Goal: Task Accomplishment & Management: Manage account settings

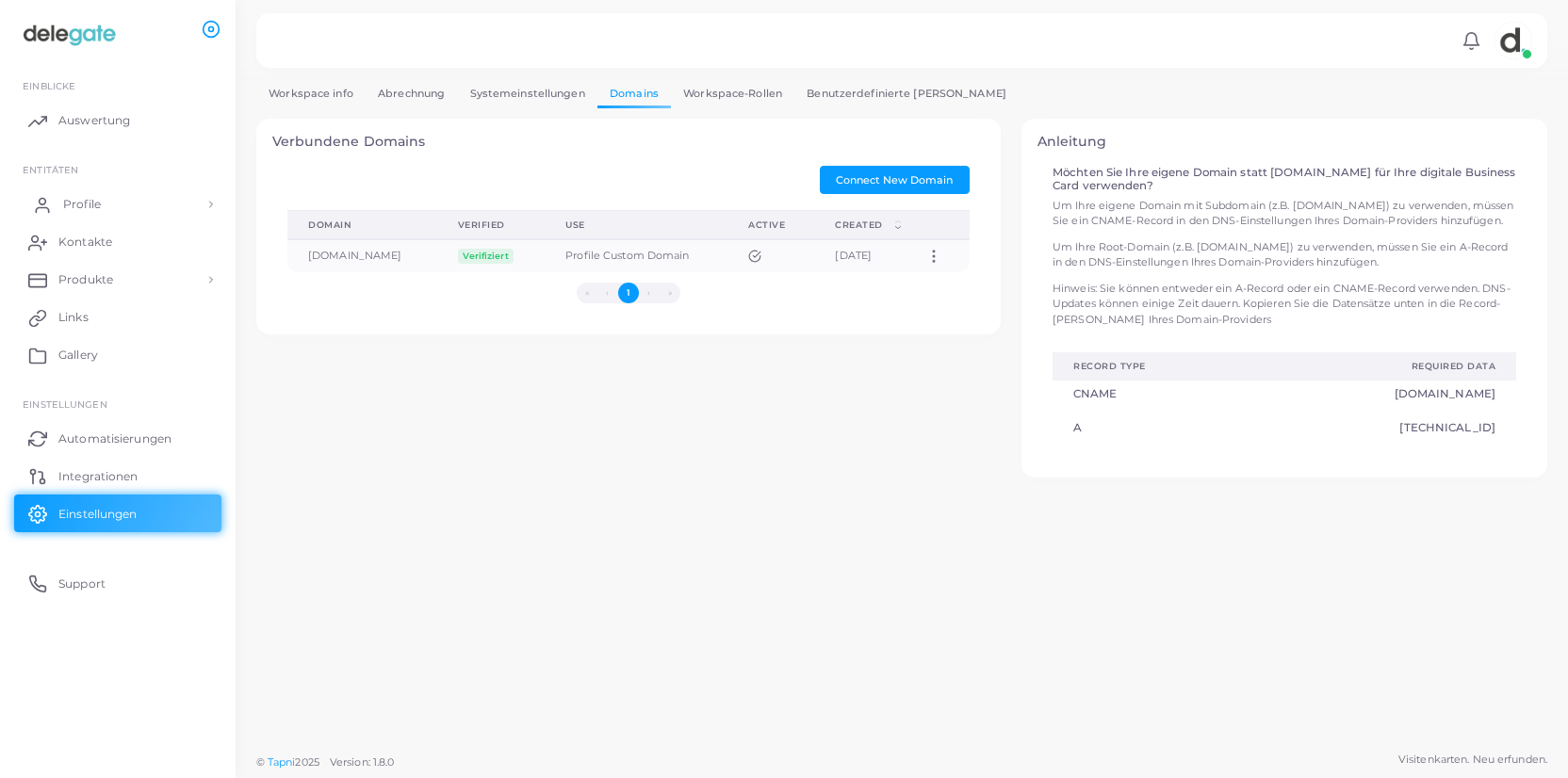
click at [119, 210] on link "Profile" at bounding box center [117, 204] width 207 height 37
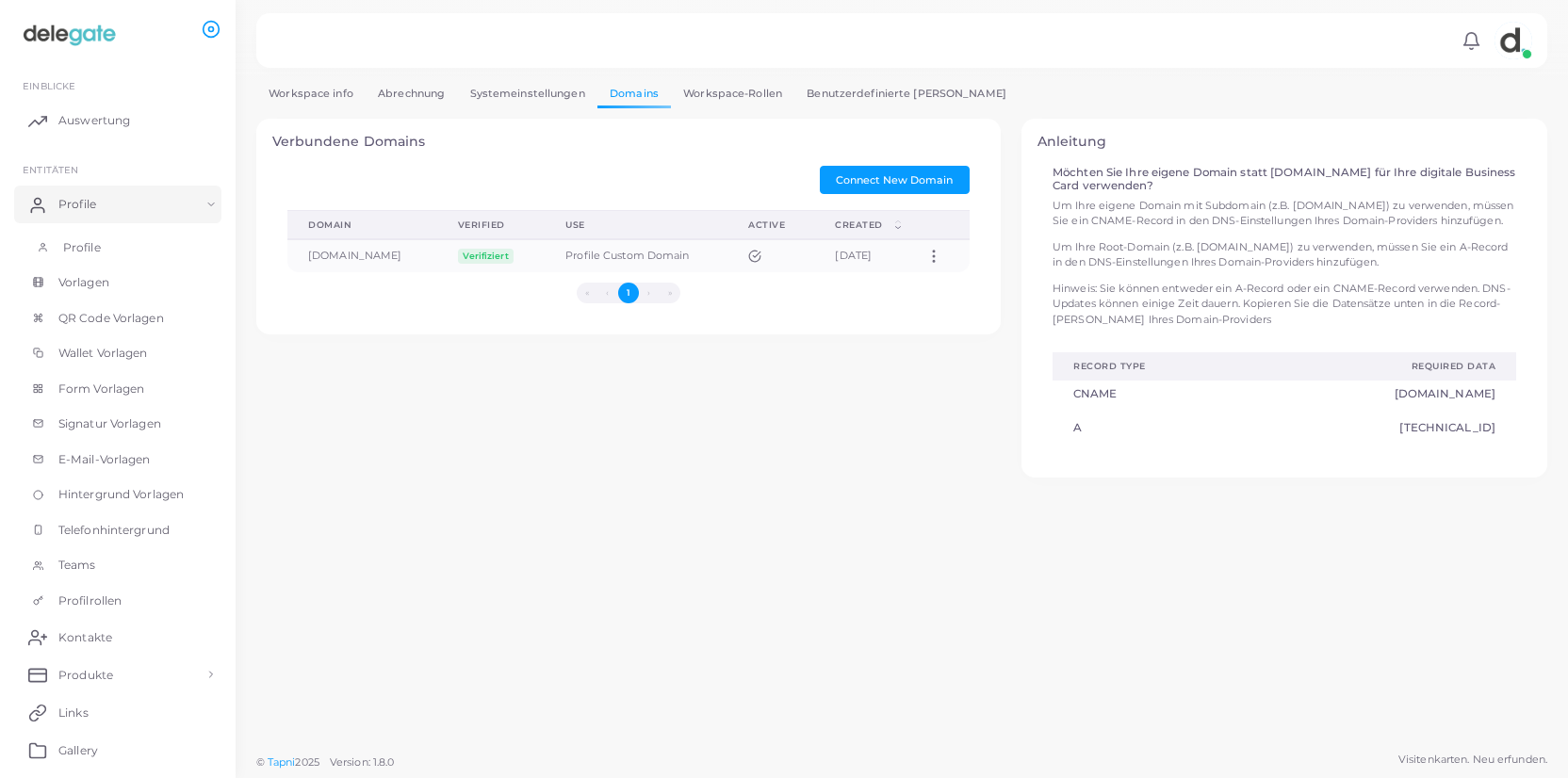
click at [95, 248] on span "Profile" at bounding box center [82, 247] width 37 height 17
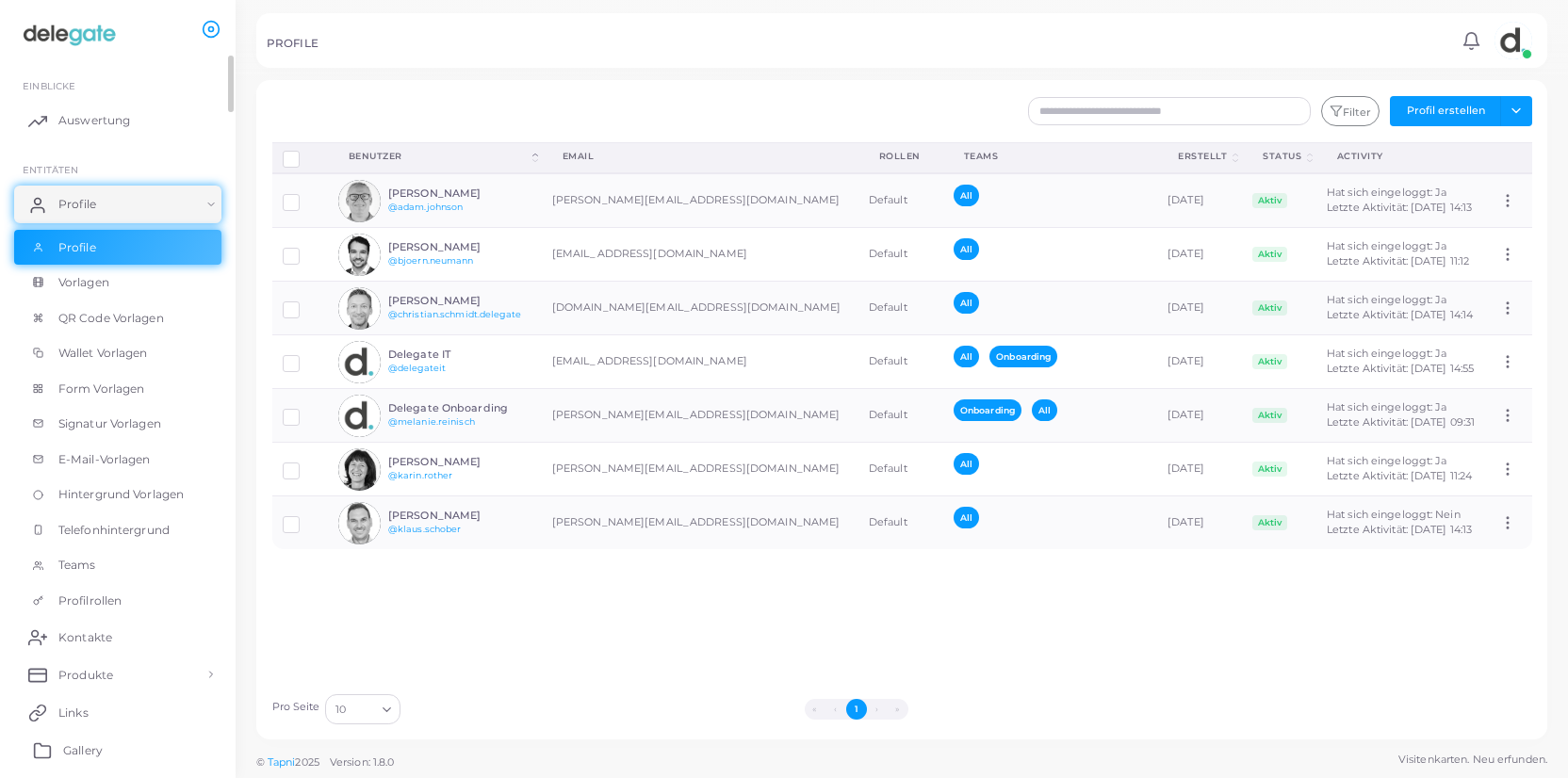
scroll to position [97, 0]
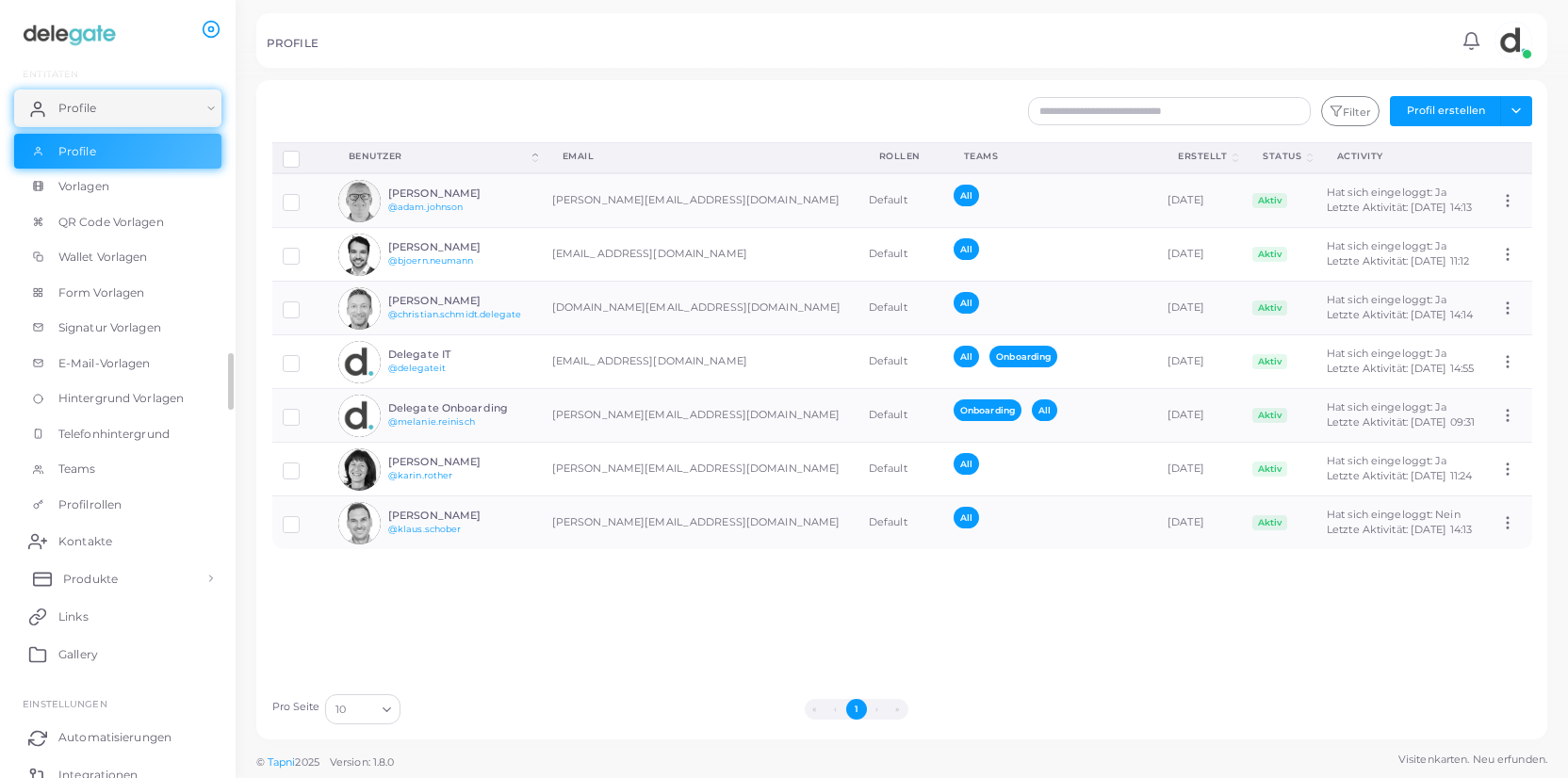
click at [89, 579] on span "Produkte" at bounding box center [90, 579] width 54 height 17
click at [119, 618] on link "Produkte" at bounding box center [117, 621] width 207 height 35
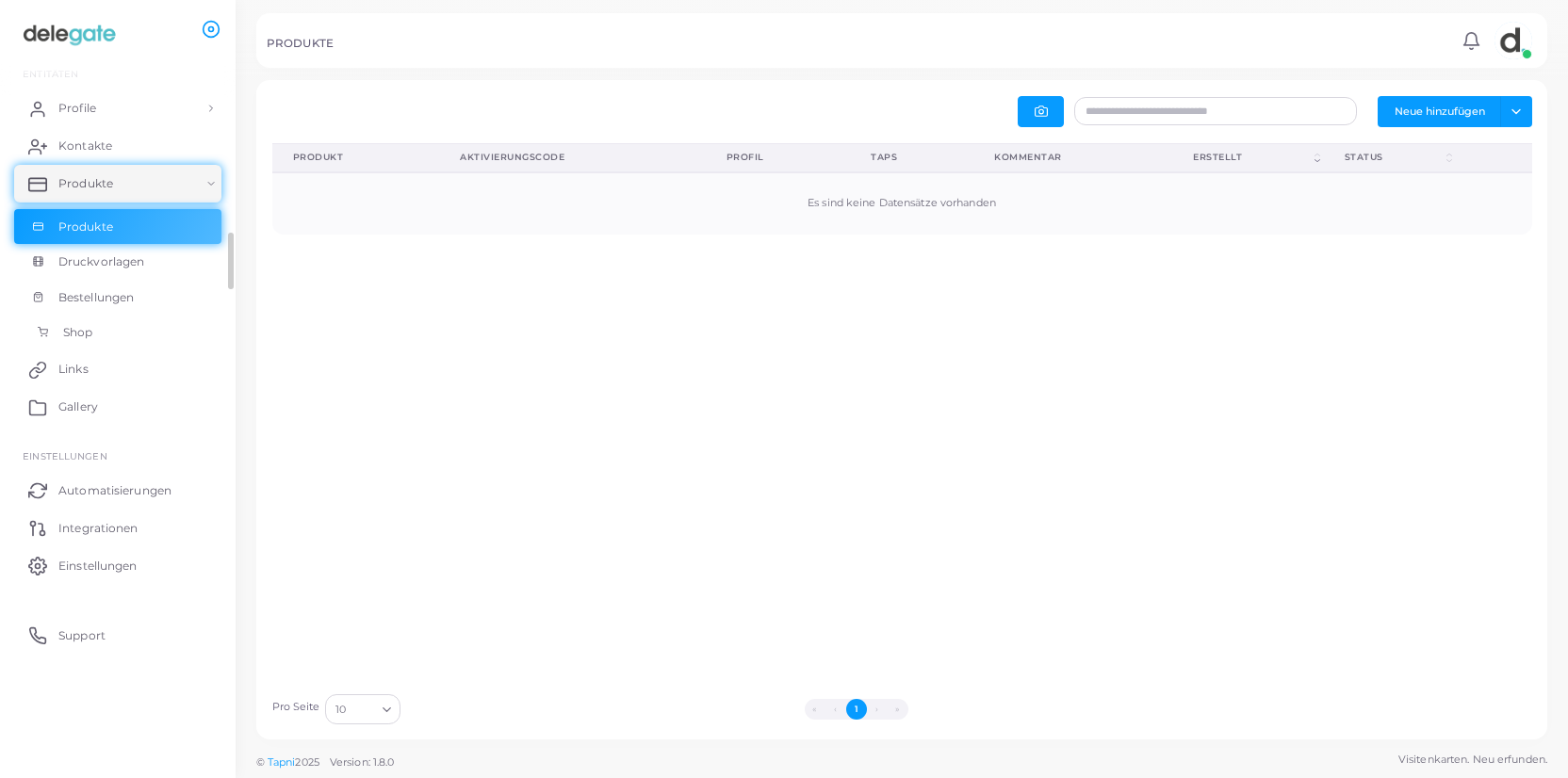
click at [83, 337] on span "Shop" at bounding box center [78, 332] width 30 height 17
click at [85, 120] on link "Profile" at bounding box center [117, 108] width 207 height 37
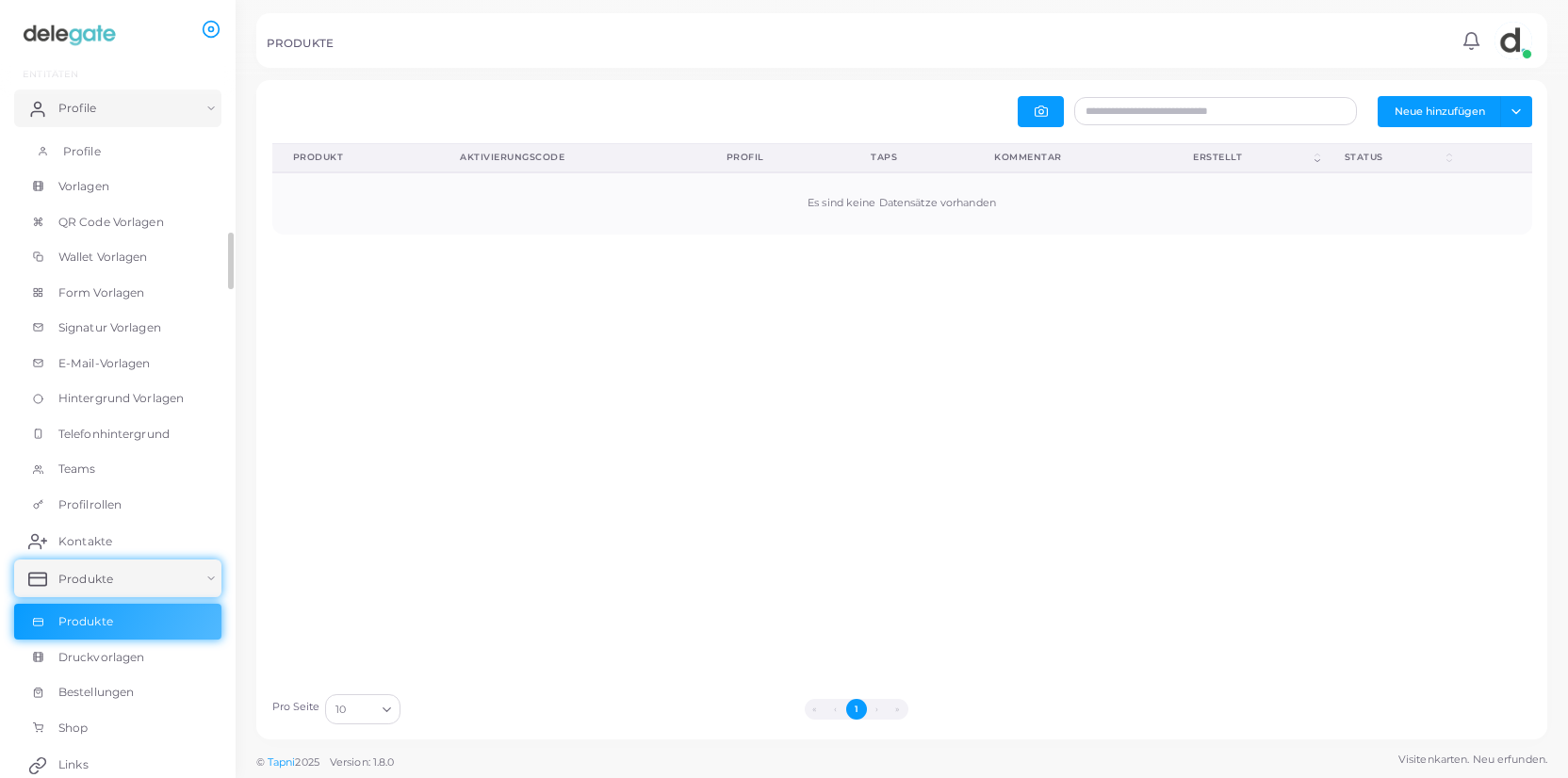
click at [102, 159] on link "Profile" at bounding box center [117, 152] width 207 height 35
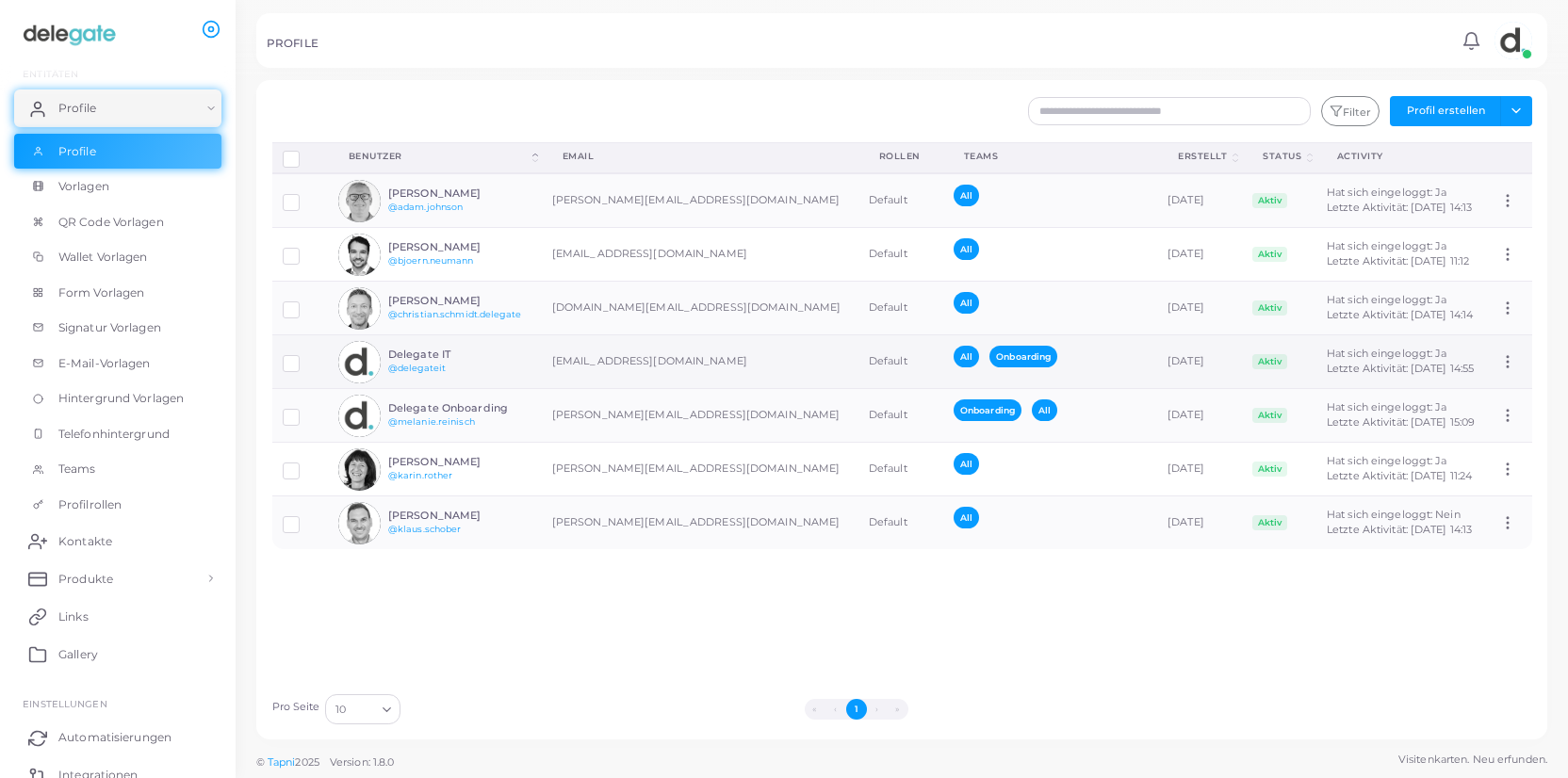
click at [1508, 357] on icon at bounding box center [1507, 361] width 17 height 17
click at [432, 362] on link "@delegateit" at bounding box center [417, 367] width 57 height 11
click at [359, 356] on img at bounding box center [359, 361] width 42 height 42
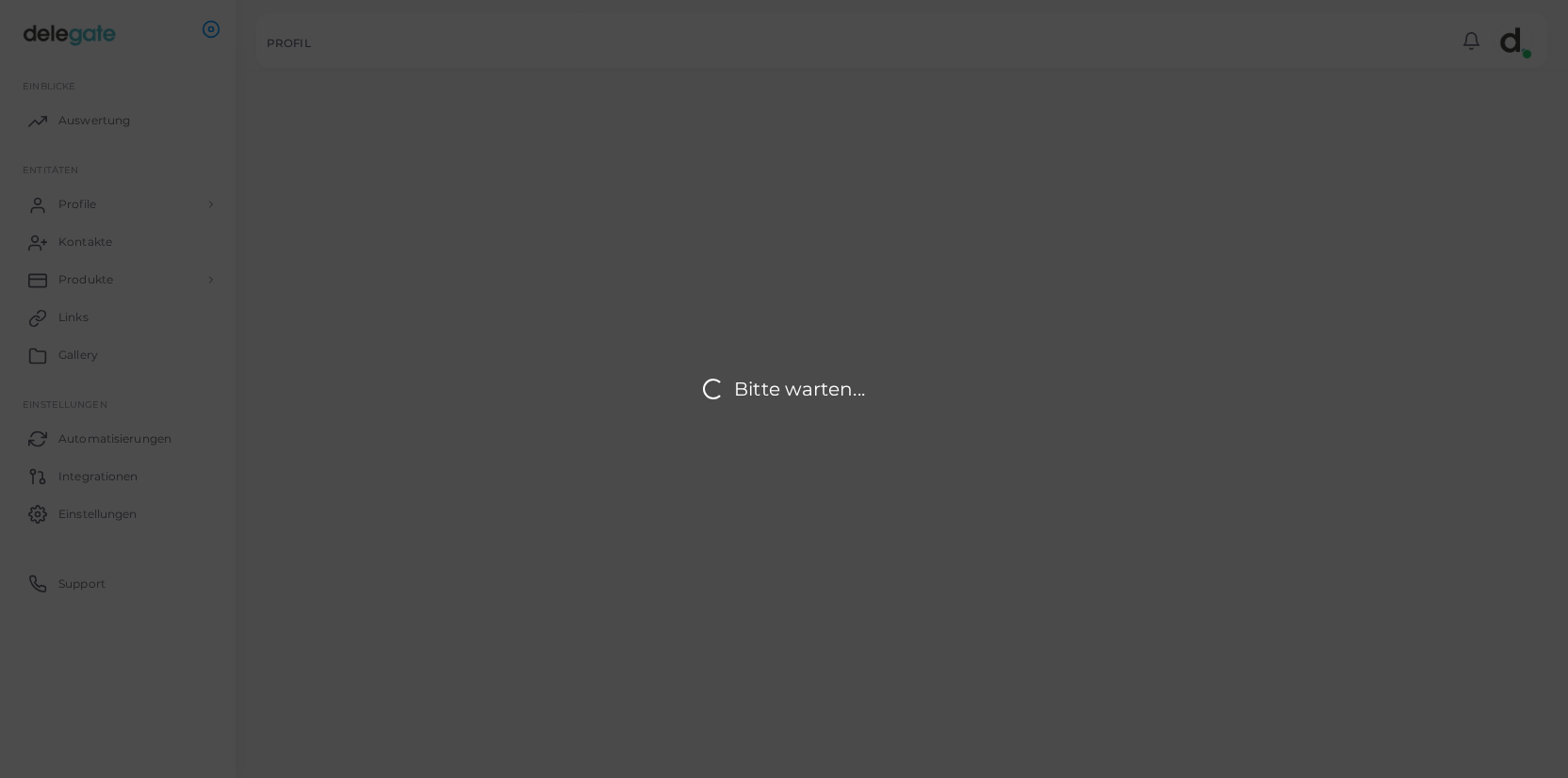
type input "**********"
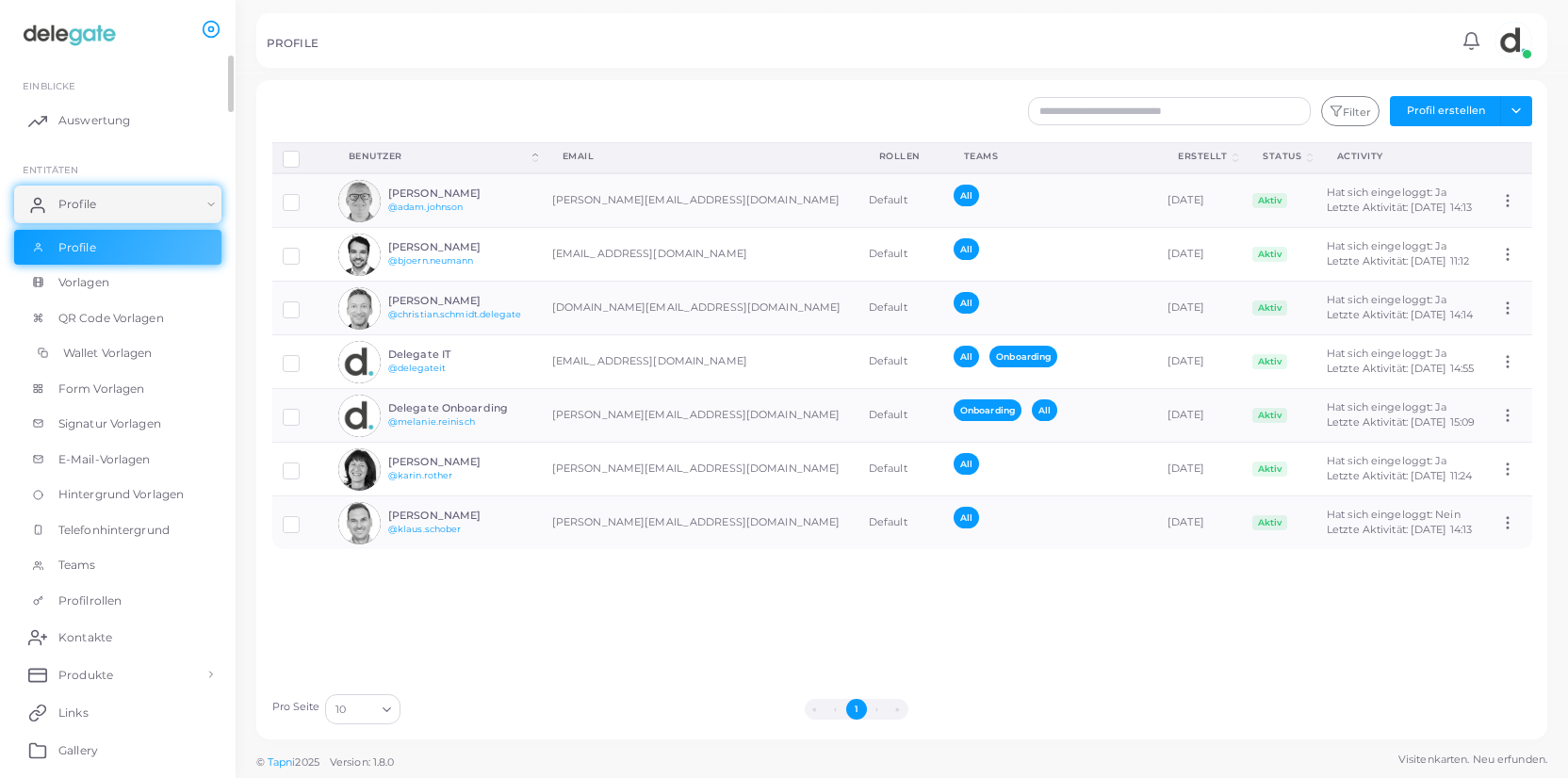
click at [131, 360] on span "Wallet Vorlagen" at bounding box center [107, 353] width 90 height 17
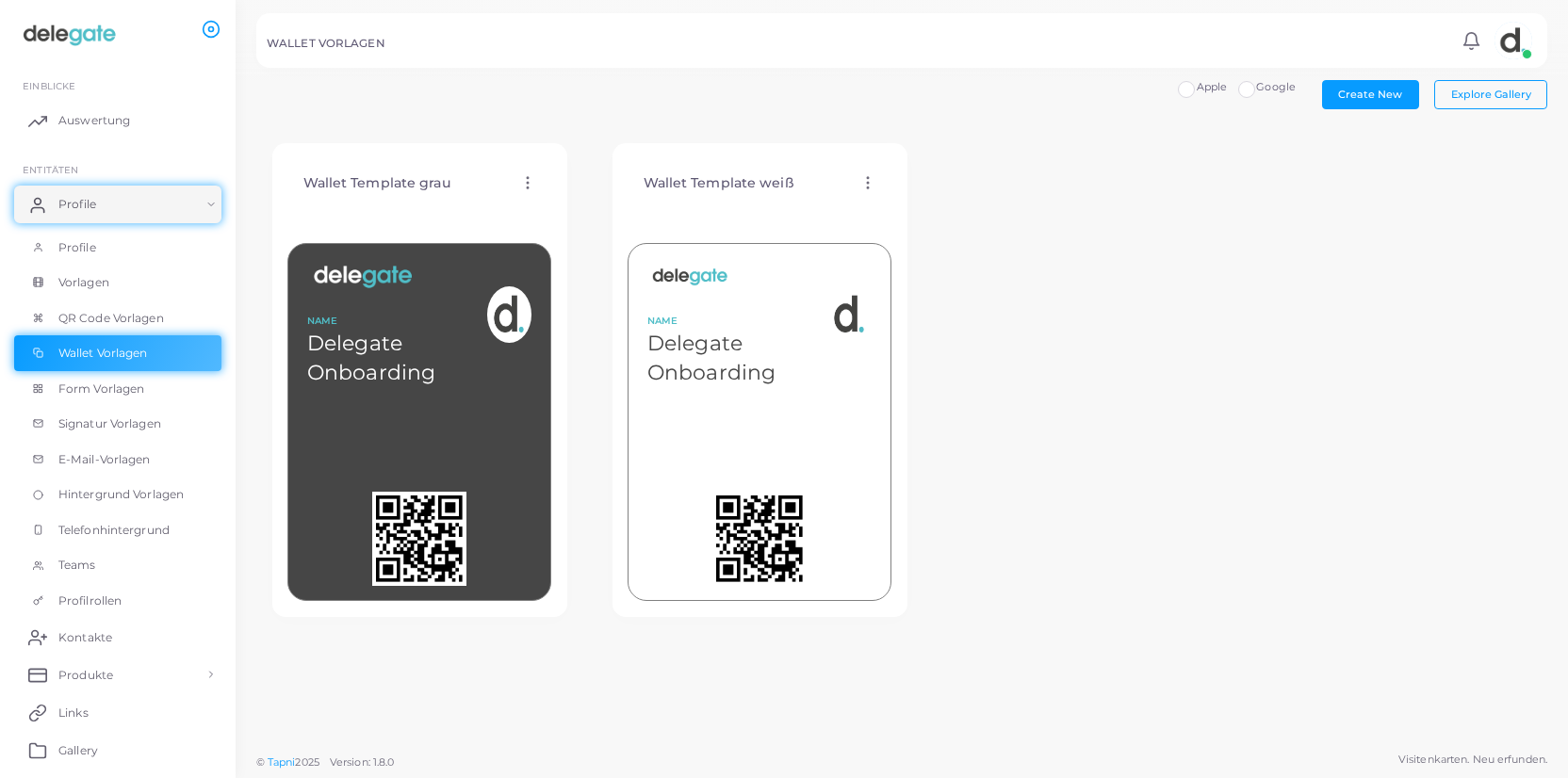
click at [527, 180] on icon at bounding box center [527, 182] width 17 height 17
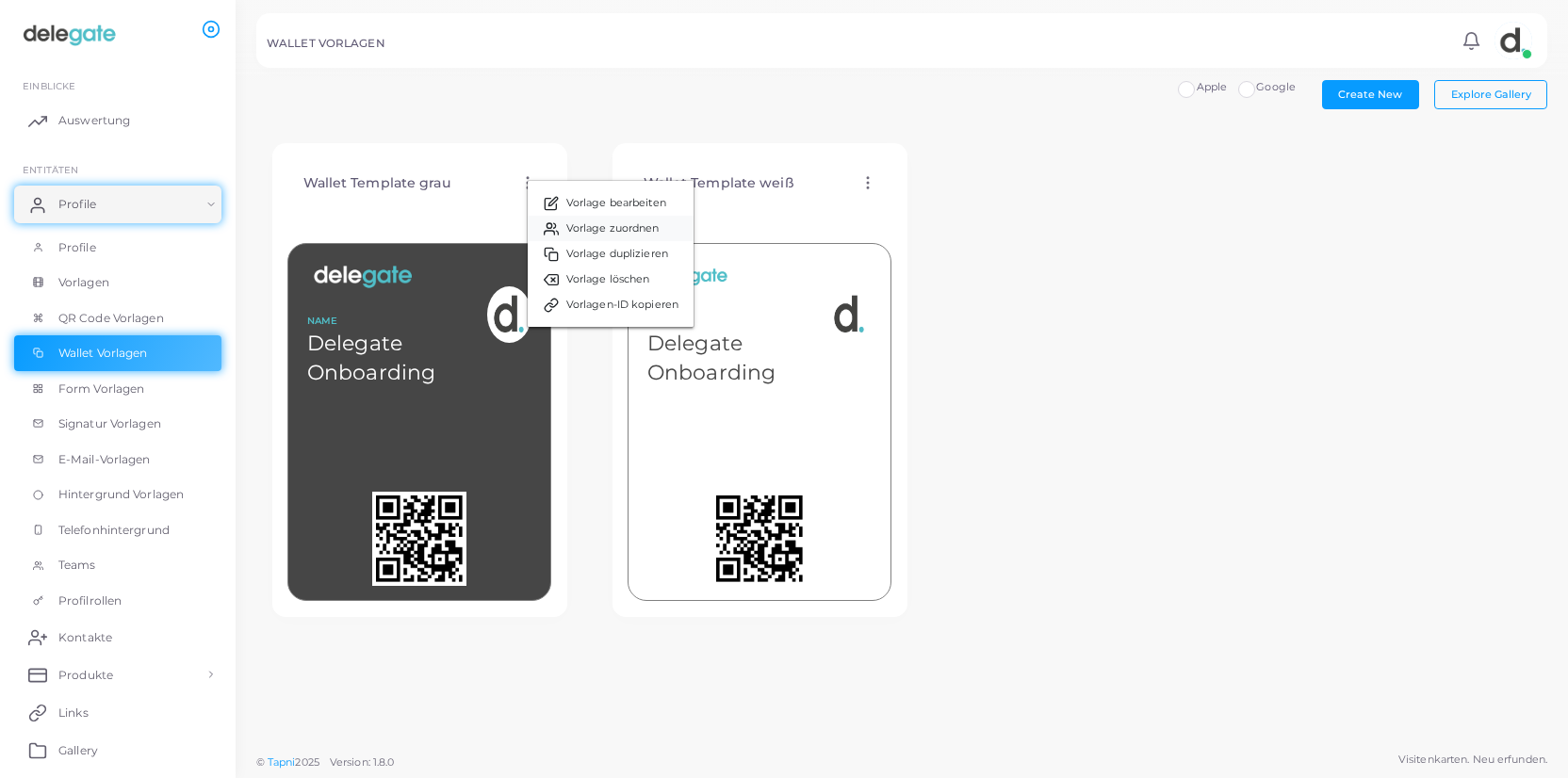
click at [634, 231] on span "Vorlage zuordnen" at bounding box center [613, 228] width 94 height 15
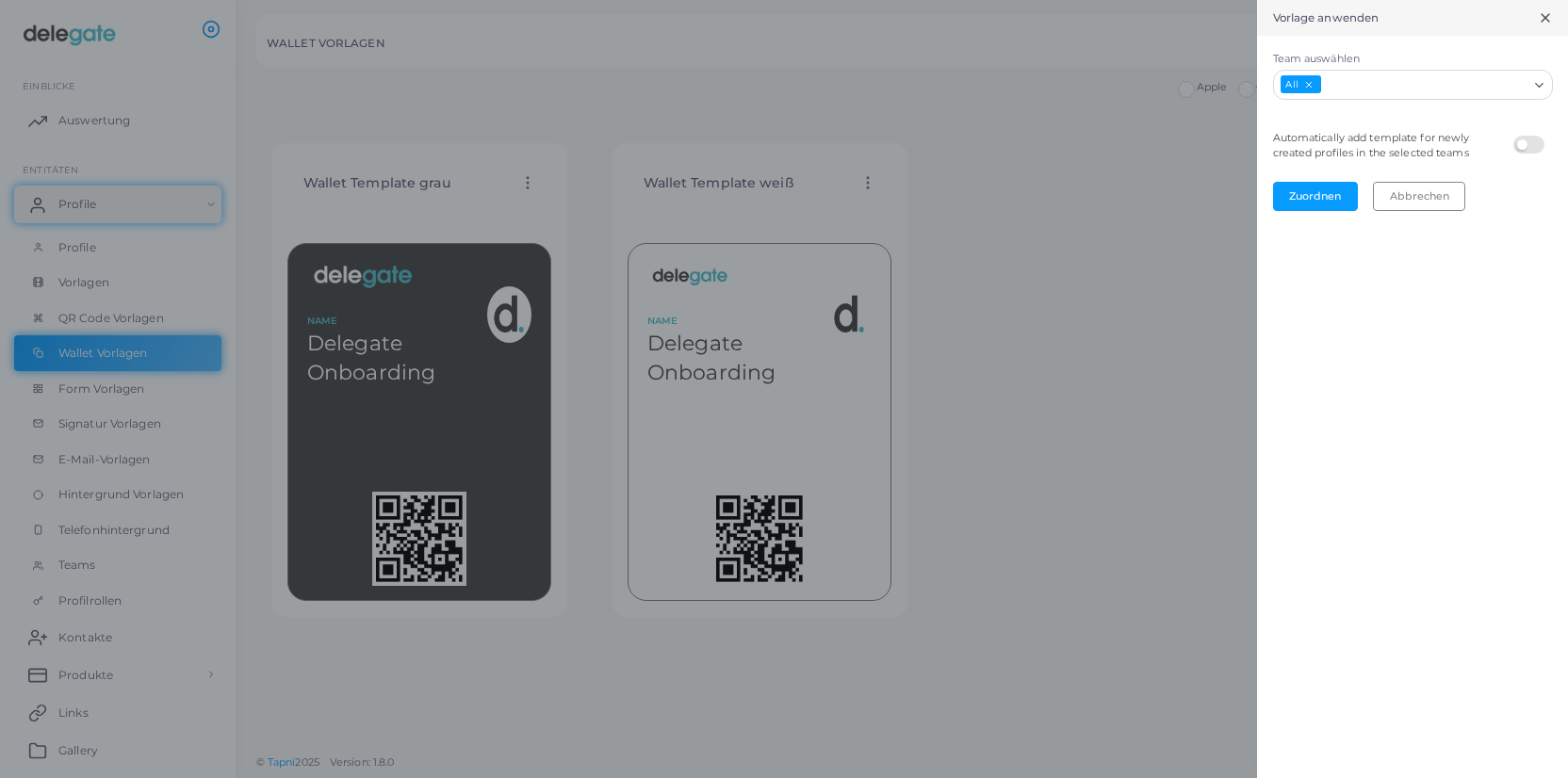
click at [1542, 85] on icon "Search for option" at bounding box center [1539, 85] width 14 height 14
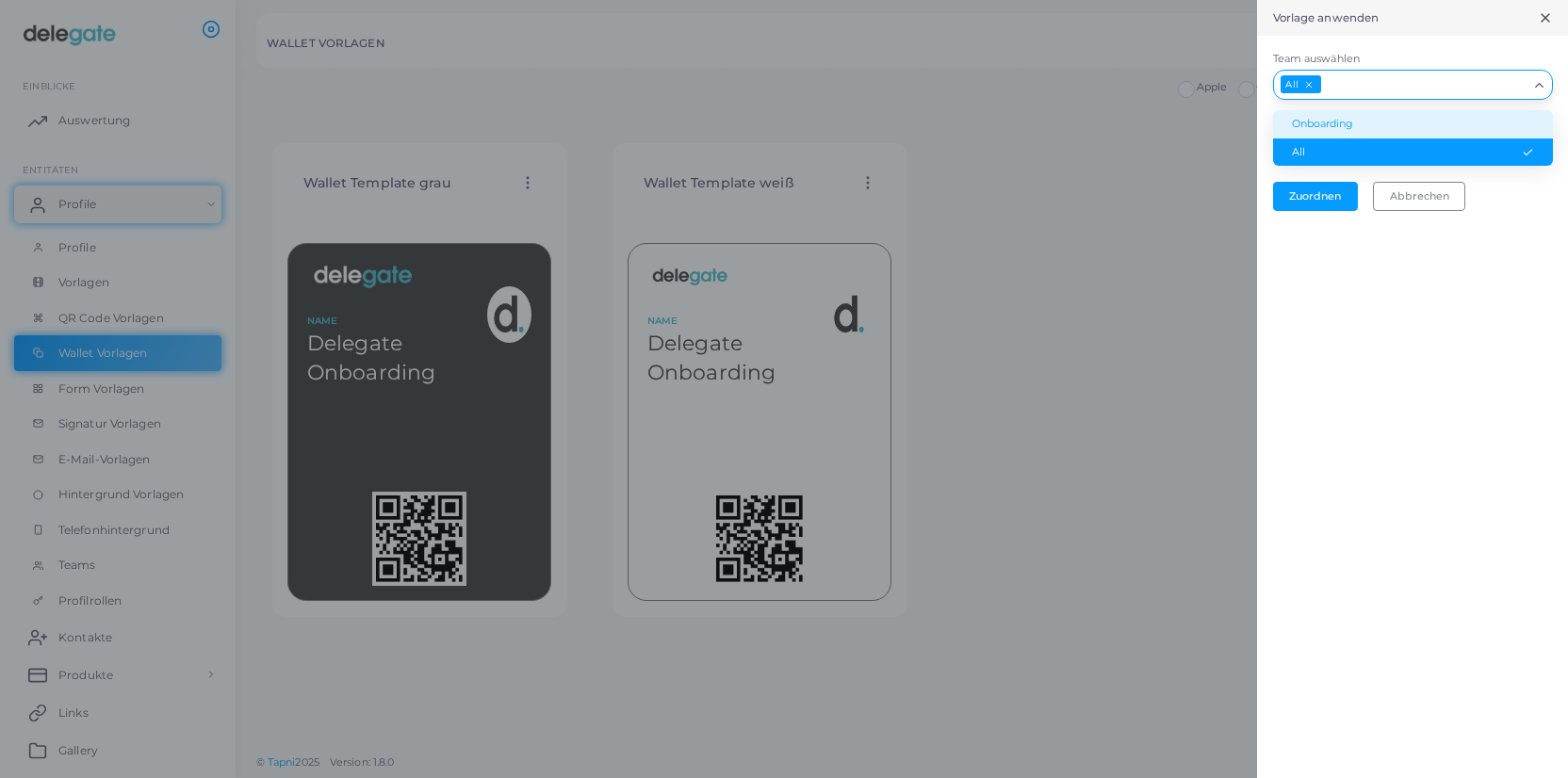
click at [1386, 120] on li "Onboarding" at bounding box center [1413, 124] width 280 height 29
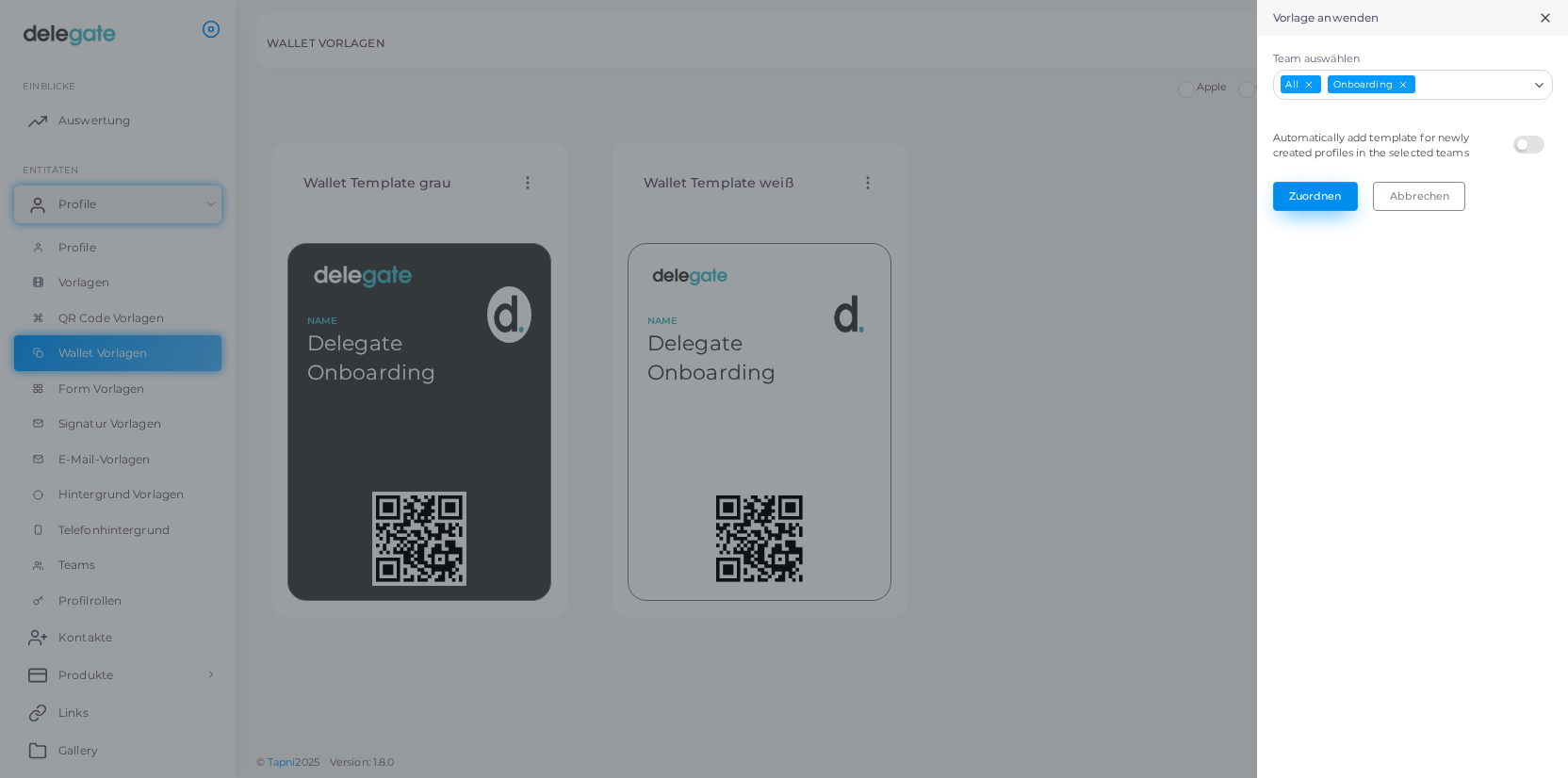
click at [1336, 195] on button "Zuordnen" at bounding box center [1316, 196] width 85 height 29
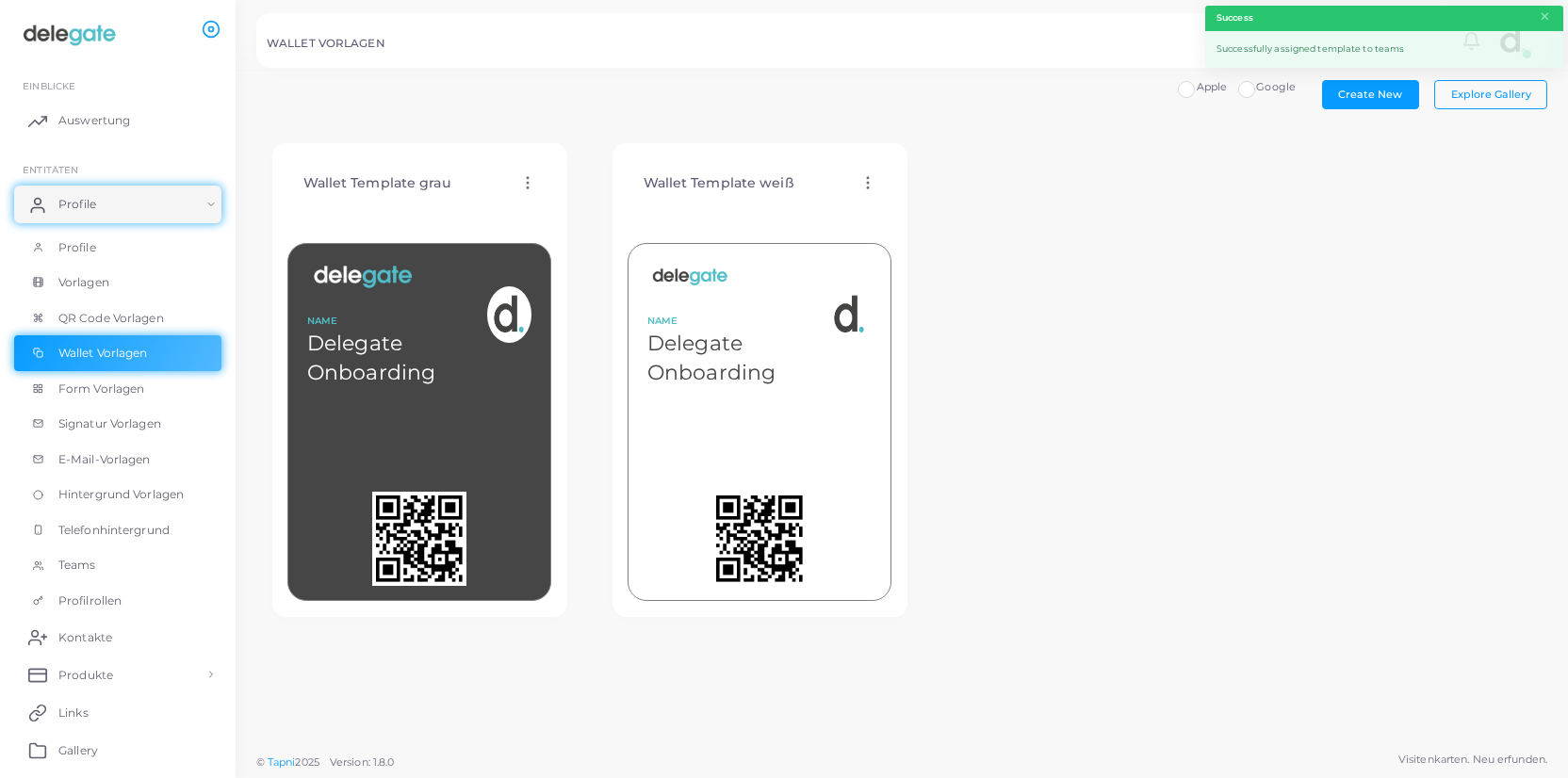
click at [869, 186] on icon at bounding box center [868, 182] width 17 height 17
click at [939, 230] on span "Vorlage zuordnen" at bounding box center [954, 235] width 94 height 15
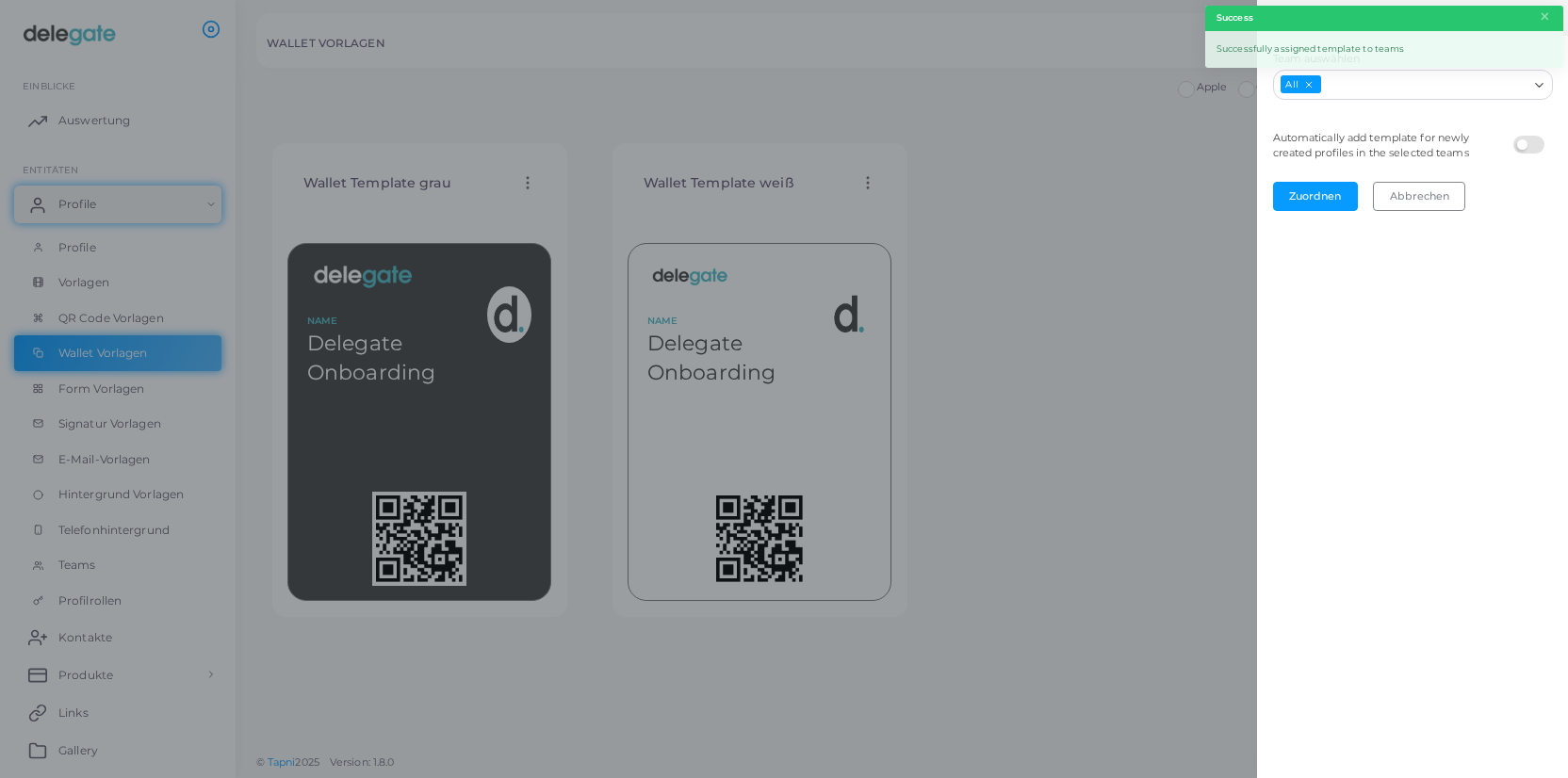
click at [1540, 90] on icon "Search for option" at bounding box center [1539, 85] width 14 height 14
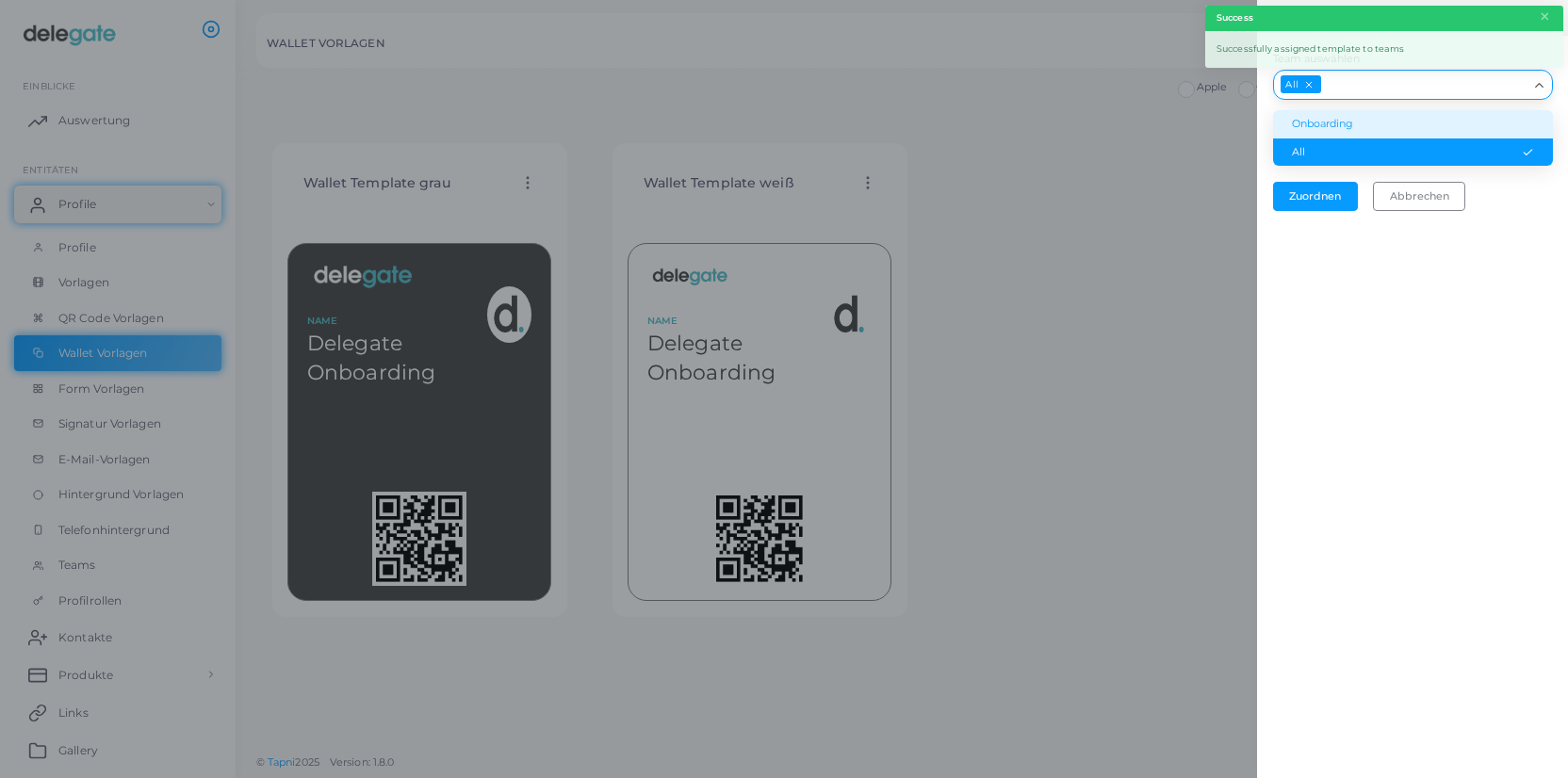
click at [1392, 127] on li "Onboarding" at bounding box center [1413, 124] width 280 height 29
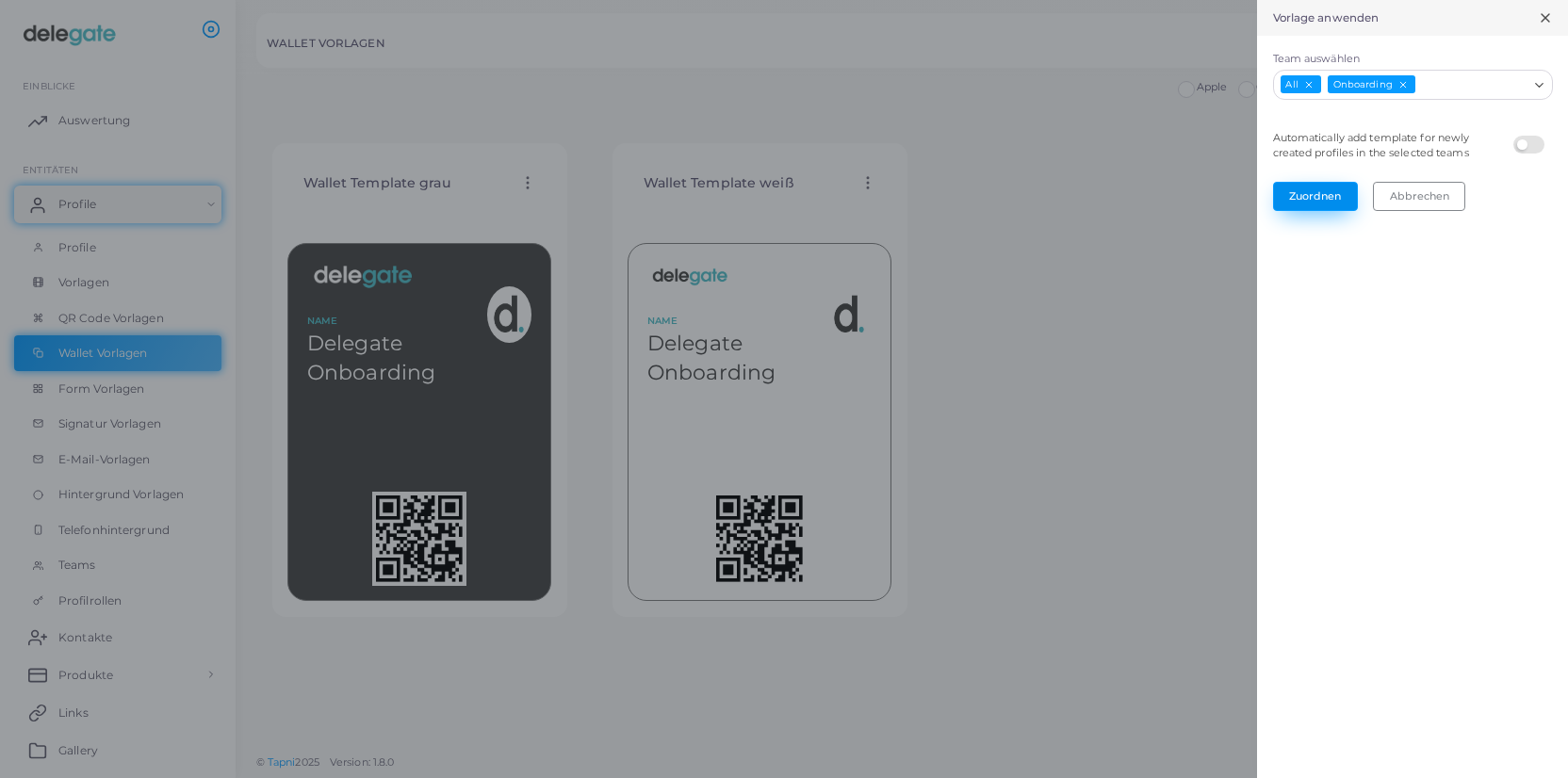
click at [1331, 199] on button "Zuordnen" at bounding box center [1316, 196] width 85 height 29
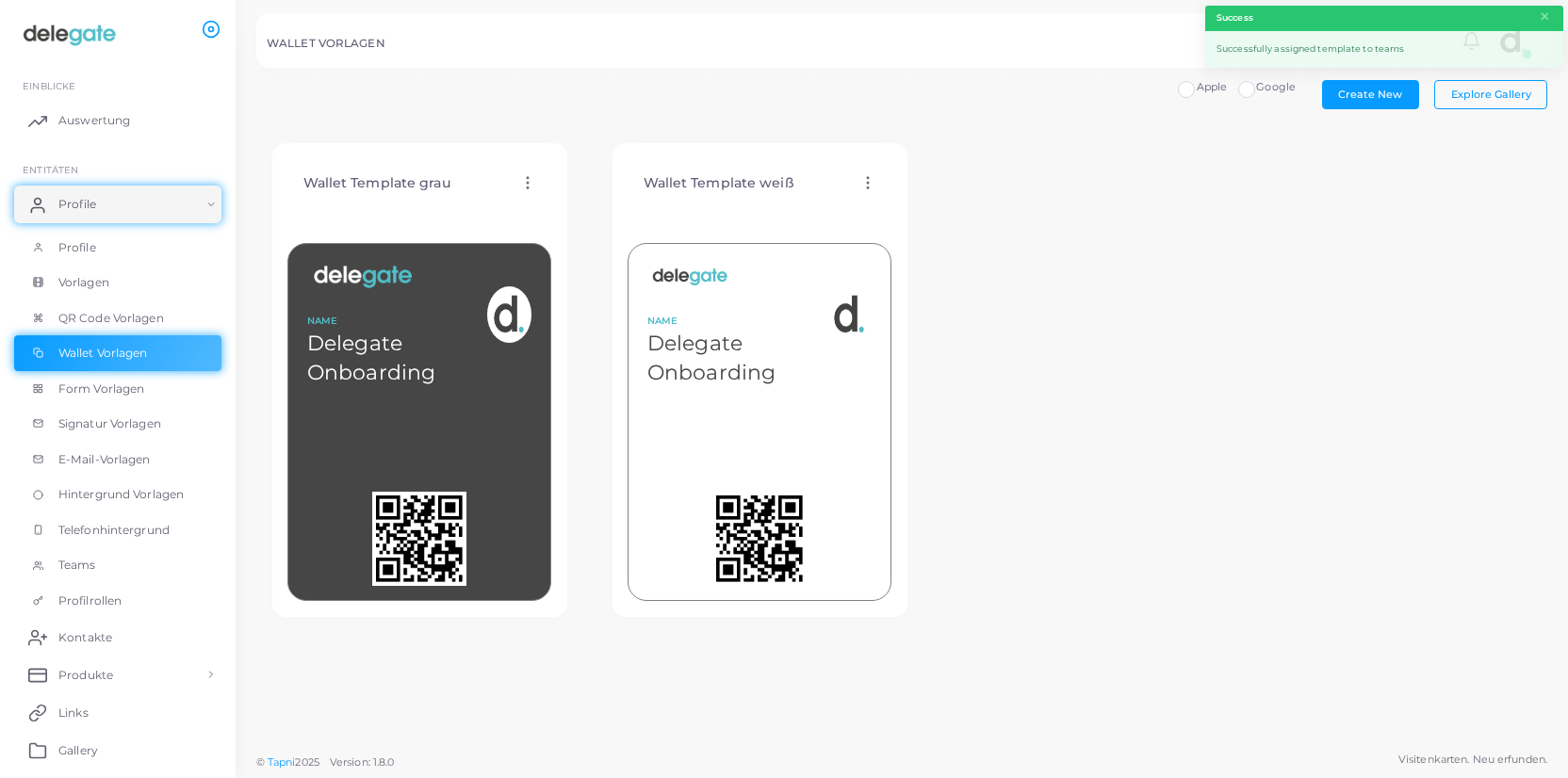
click at [1100, 238] on div "Wallet Template grau Vorlage bearbeiten Vorlage zuordnen Vorlage duplizieren Vo…" at bounding box center [901, 380] width 1291 height 505
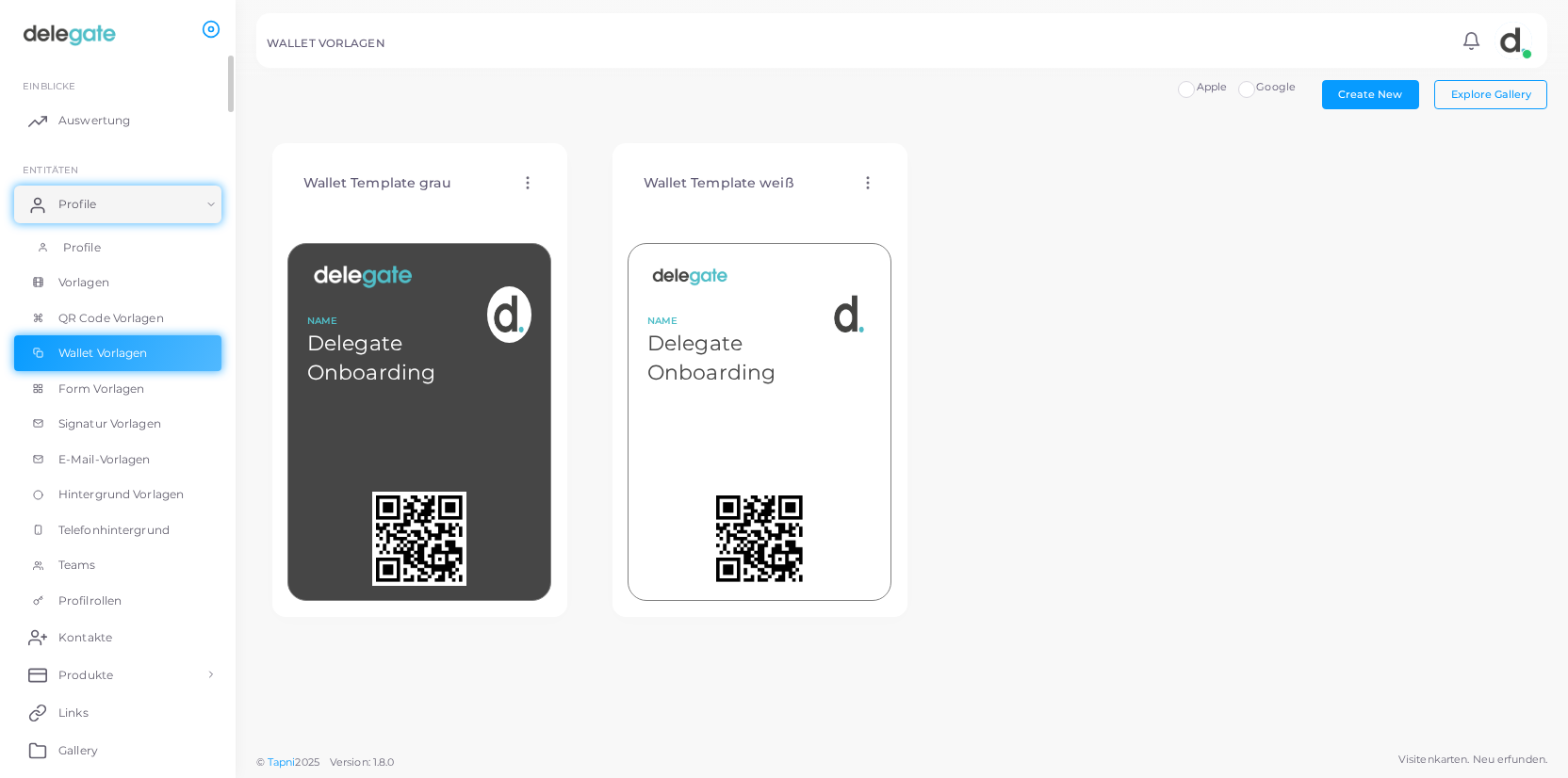
click at [87, 244] on span "Profile" at bounding box center [82, 247] width 37 height 17
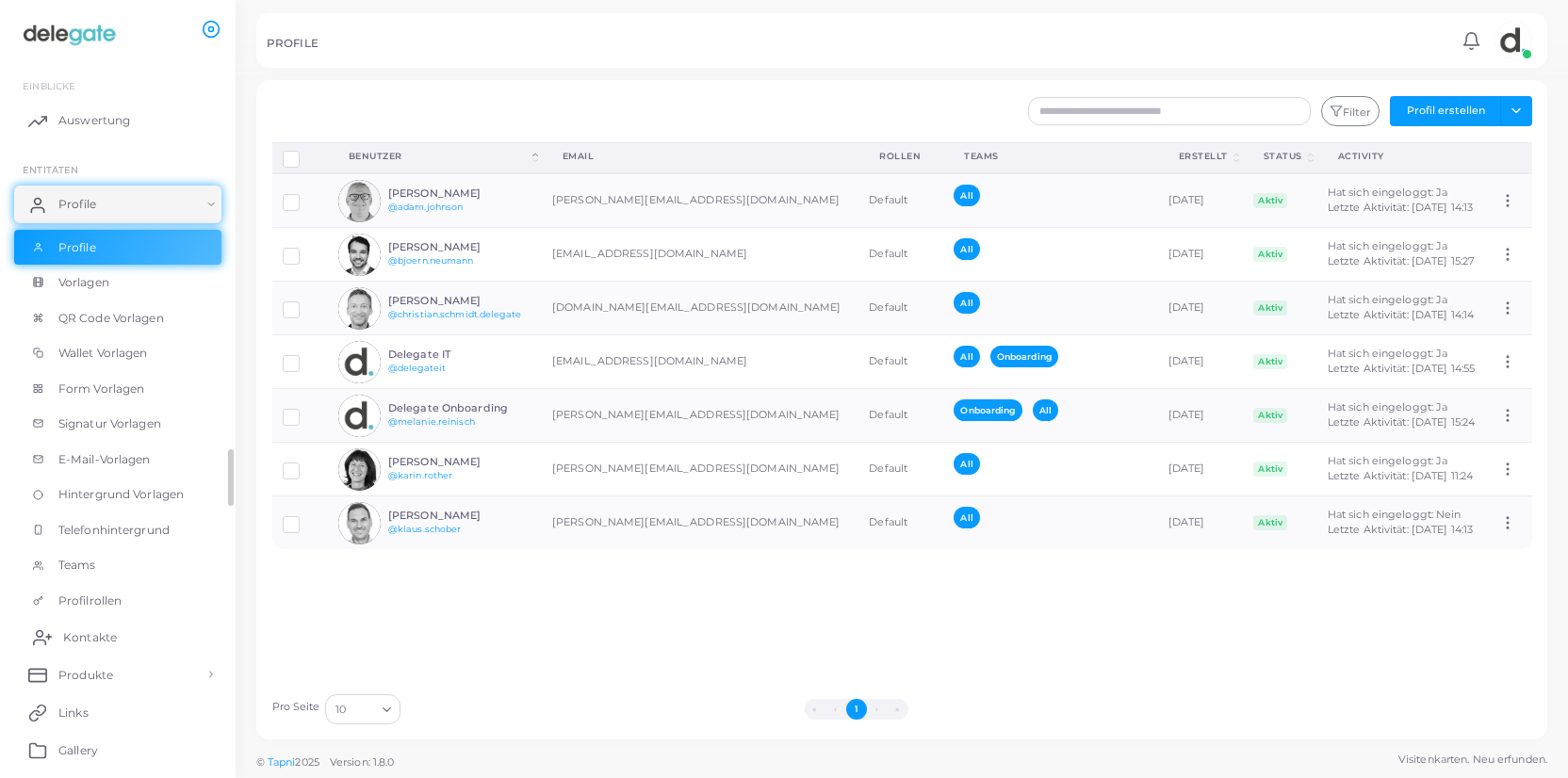
scroll to position [97, 0]
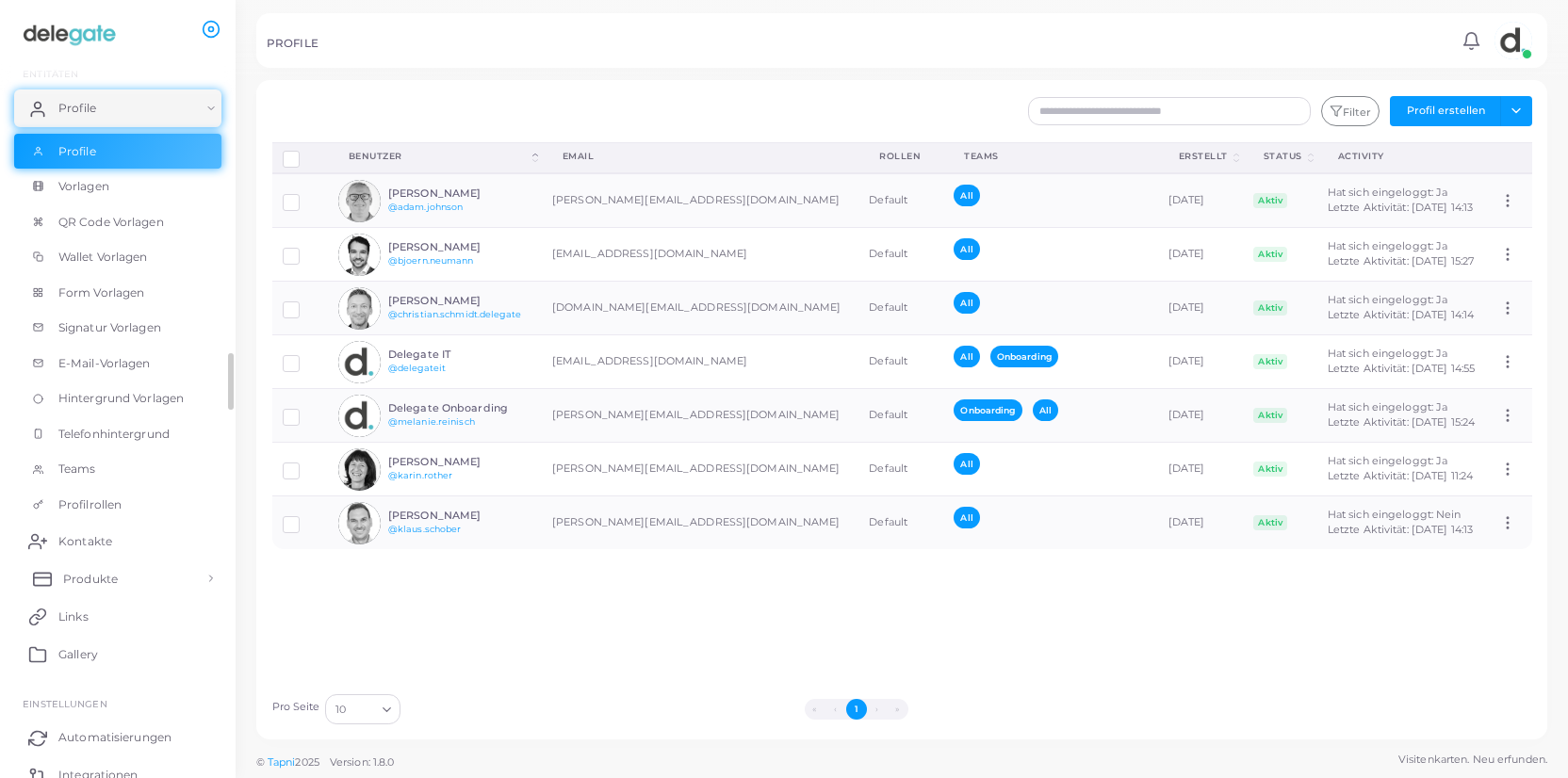
click at [85, 577] on span "Produkte" at bounding box center [90, 579] width 54 height 17
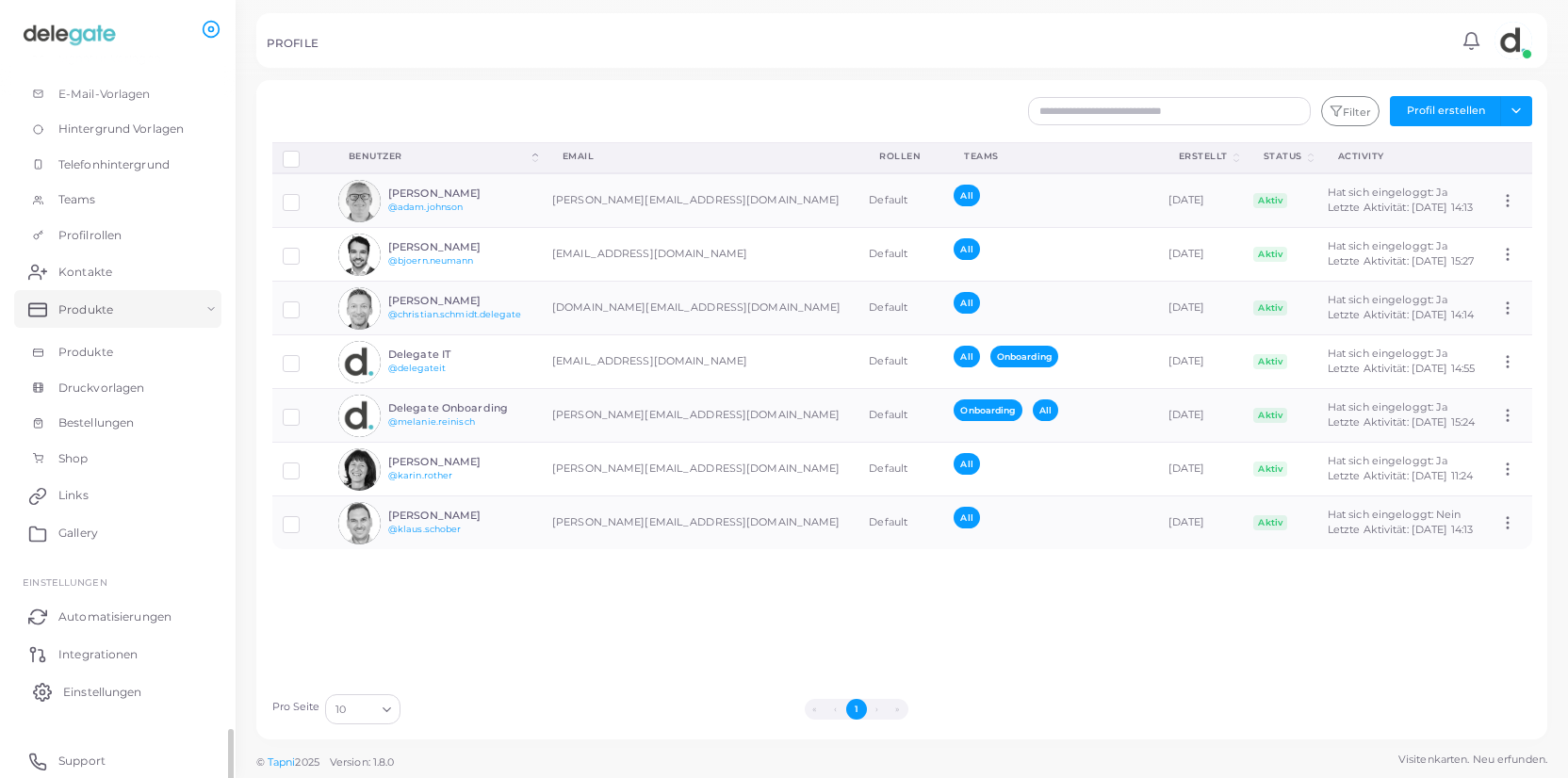
click at [102, 686] on span "Einstellungen" at bounding box center [101, 692] width 78 height 17
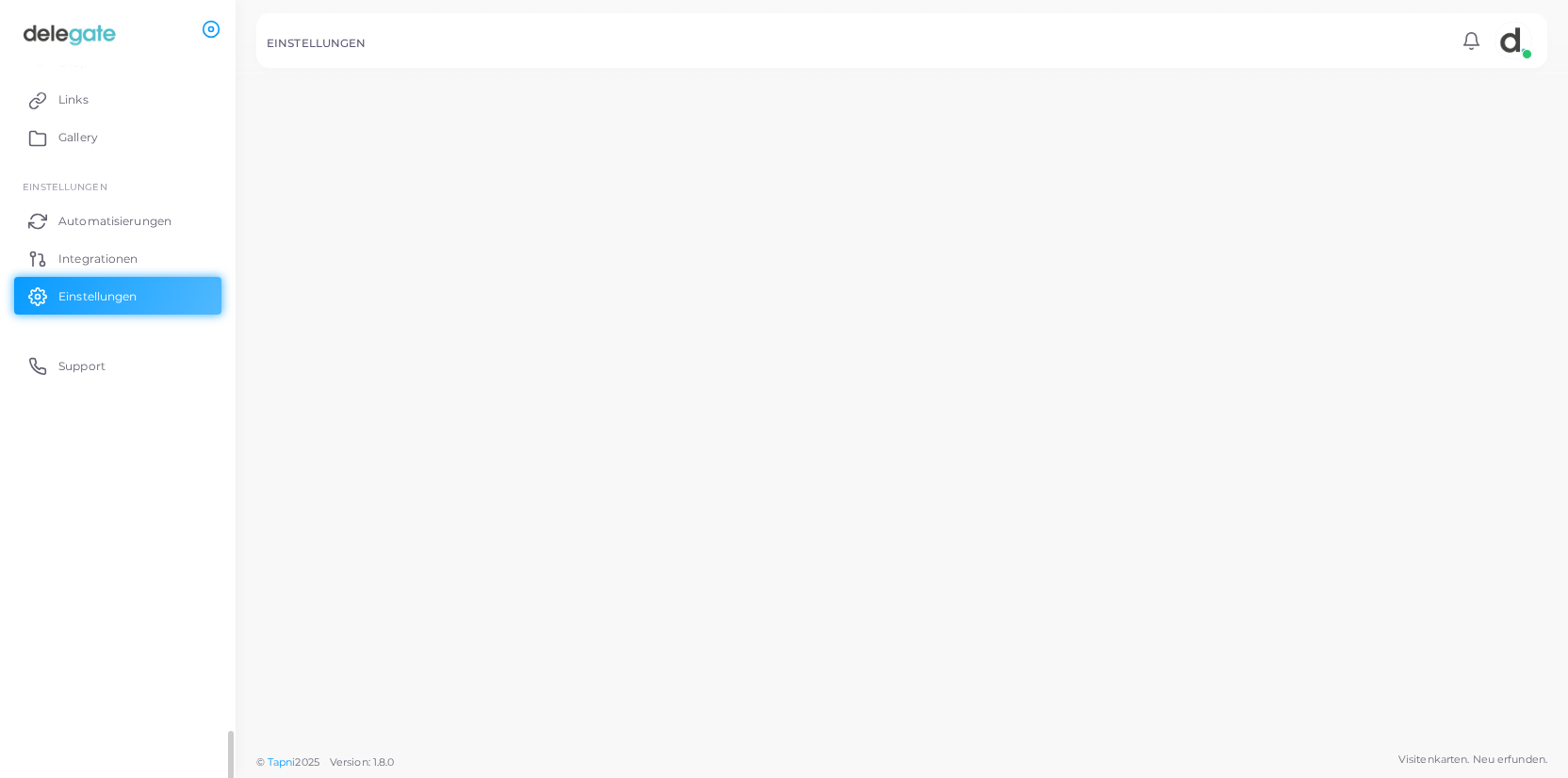
scroll to position [365, 0]
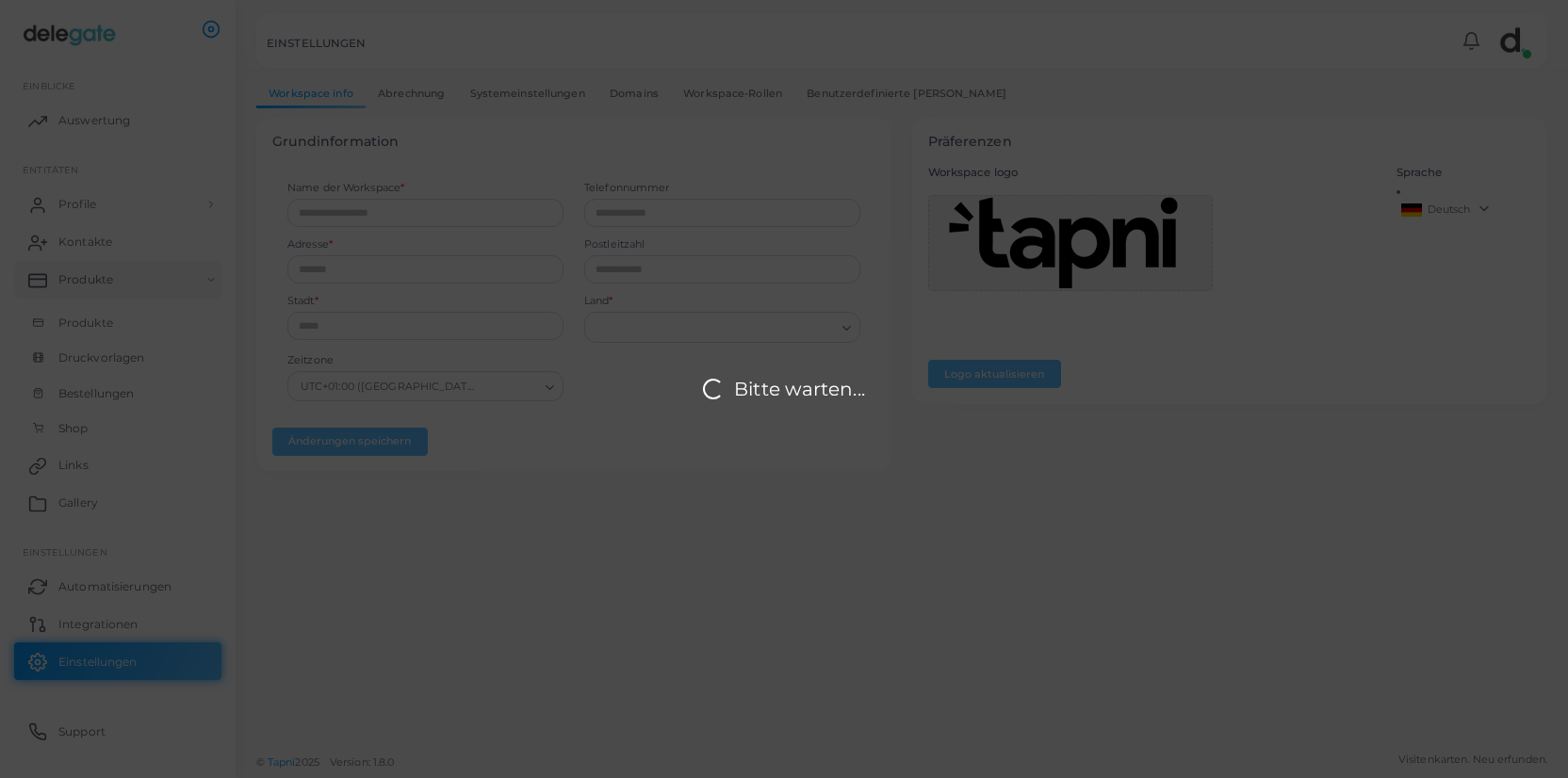
type input "**********"
type input "****"
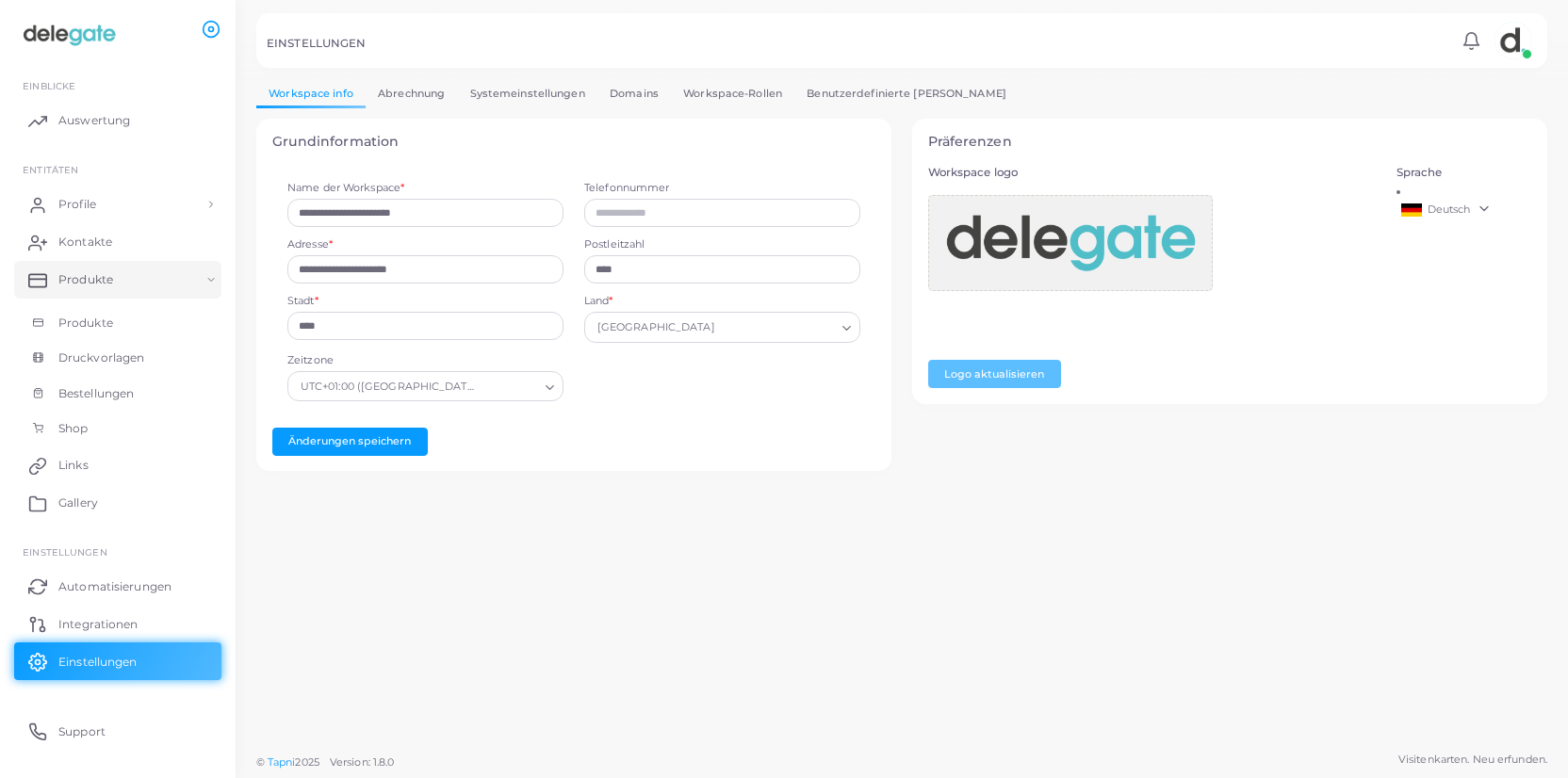
click at [426, 98] on link "Abrechnung" at bounding box center [411, 94] width 92 height 28
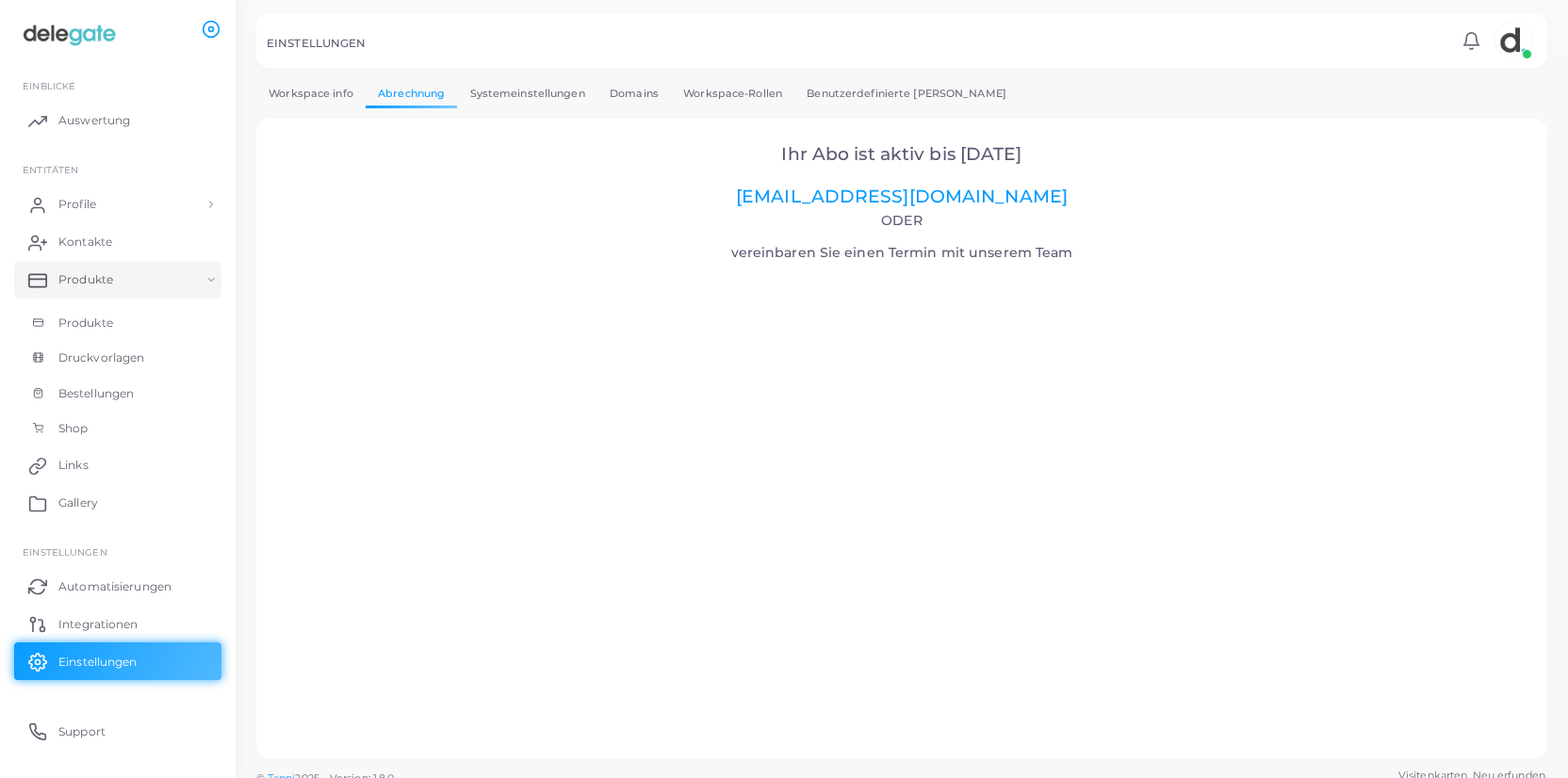
click at [560, 97] on link "Systemeinstellungen" at bounding box center [527, 94] width 140 height 28
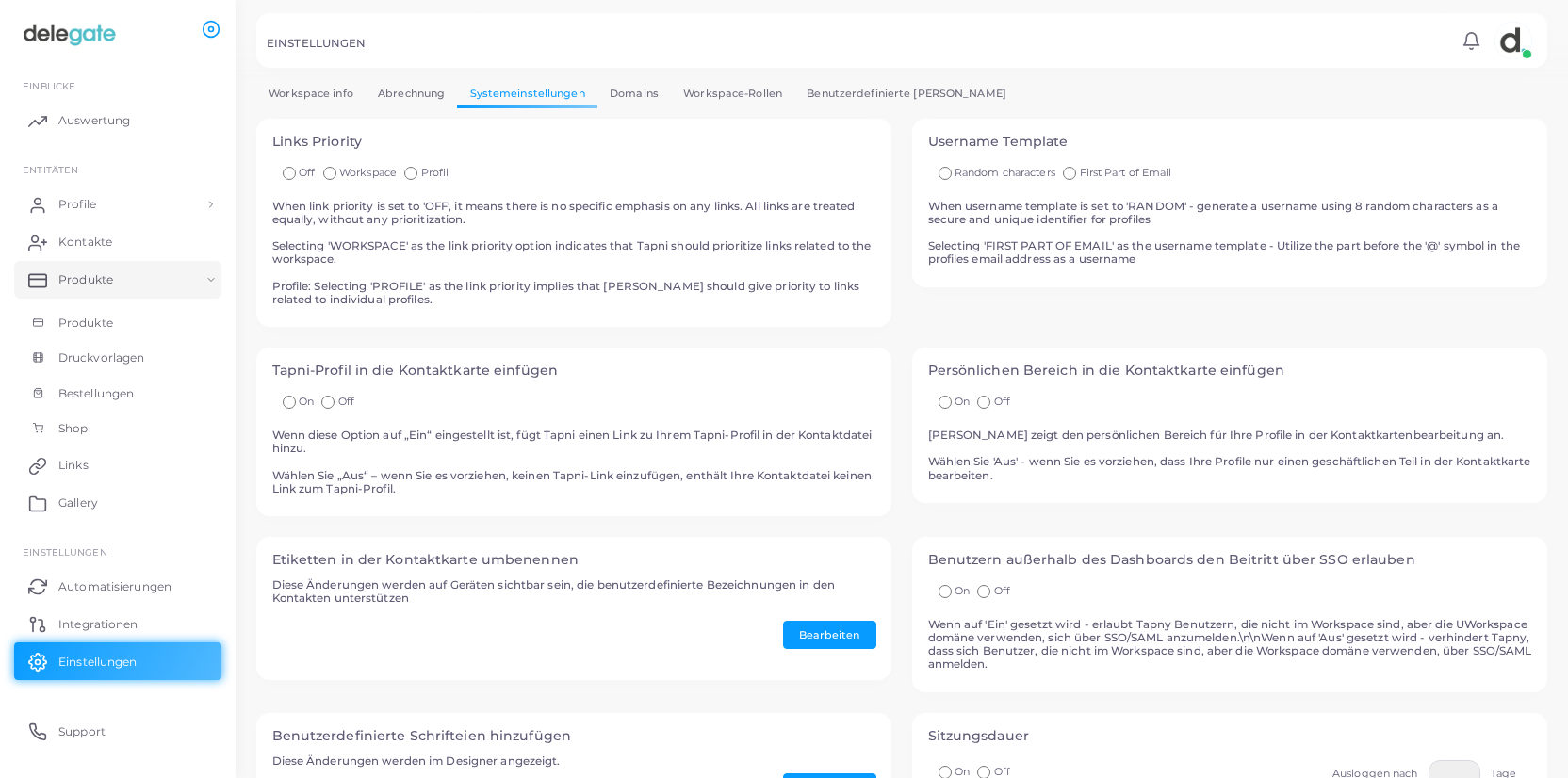
click at [618, 97] on link "Domains" at bounding box center [634, 94] width 74 height 28
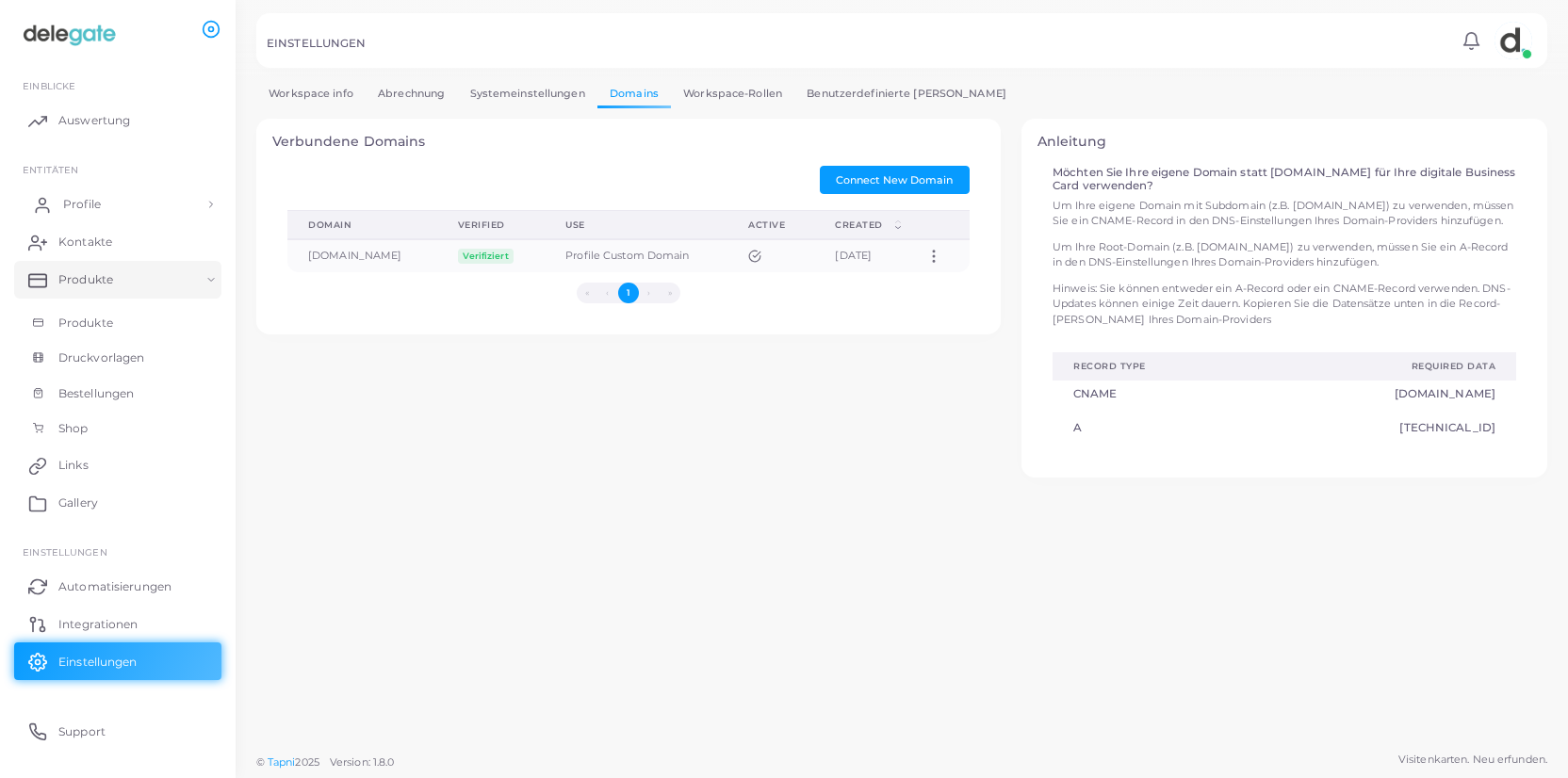
click at [88, 205] on span "Profile" at bounding box center [82, 204] width 37 height 17
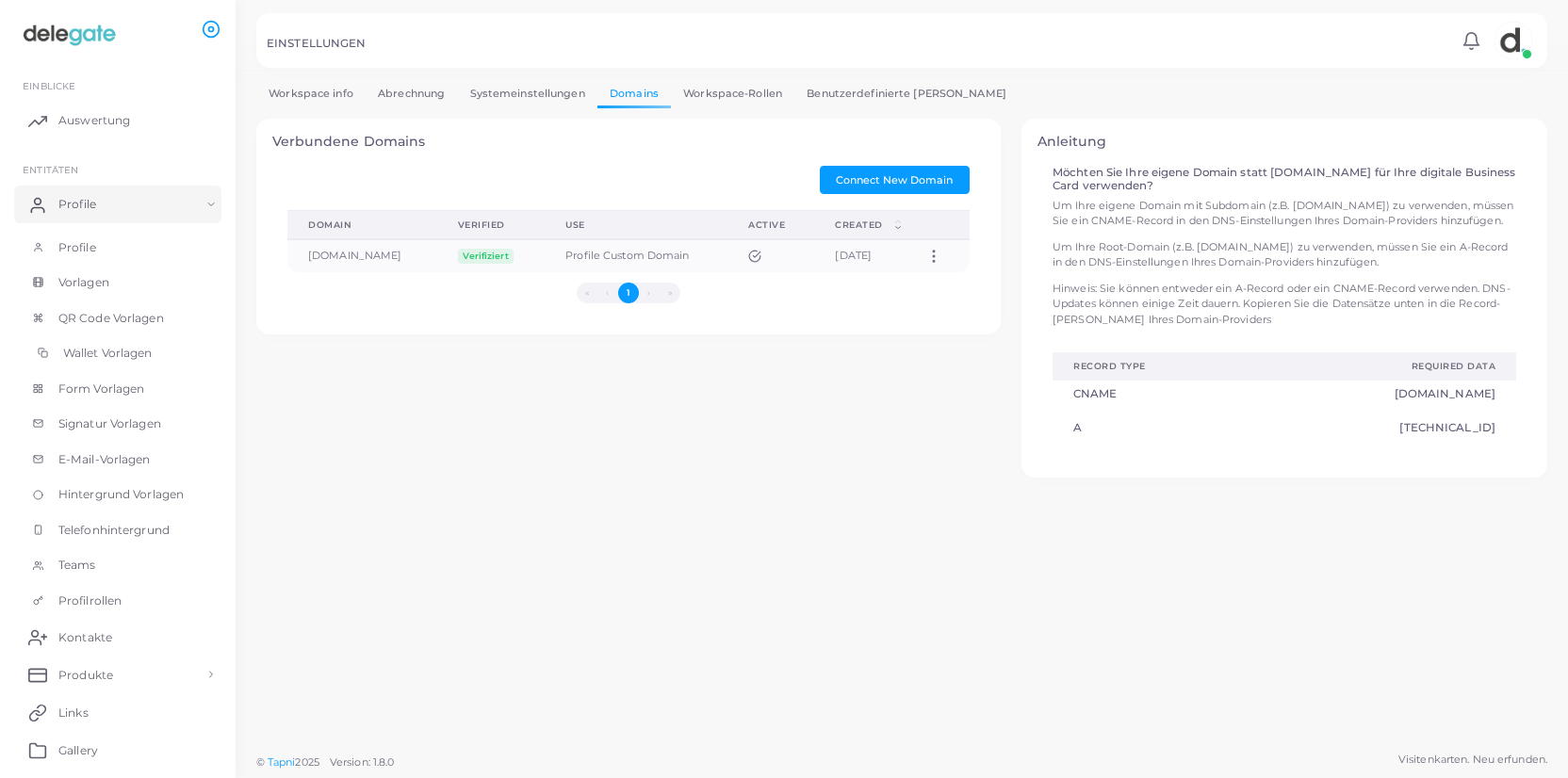
click at [98, 355] on span "Wallet Vorlagen" at bounding box center [107, 353] width 90 height 17
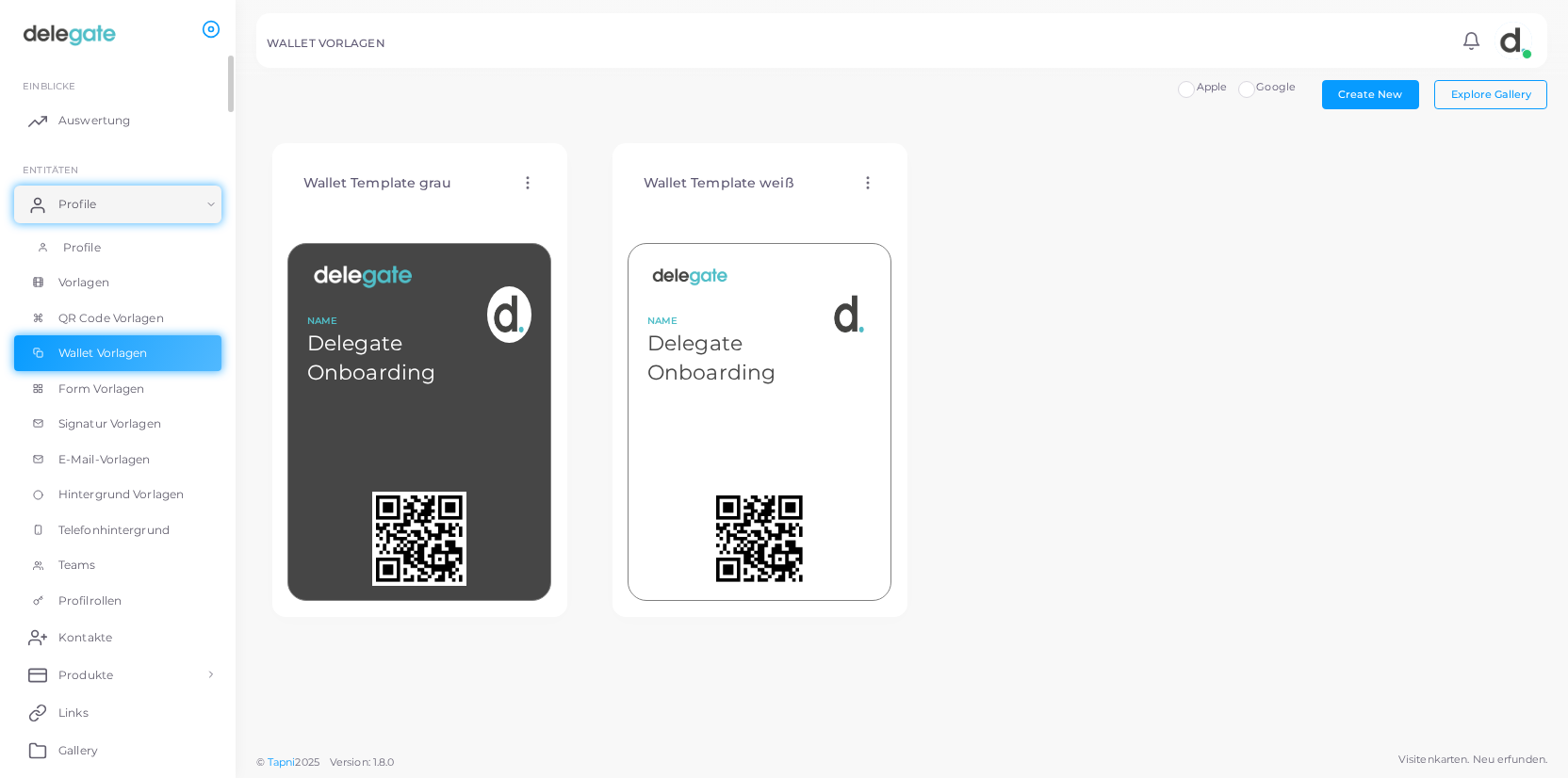
click at [80, 244] on span "Profile" at bounding box center [82, 247] width 37 height 17
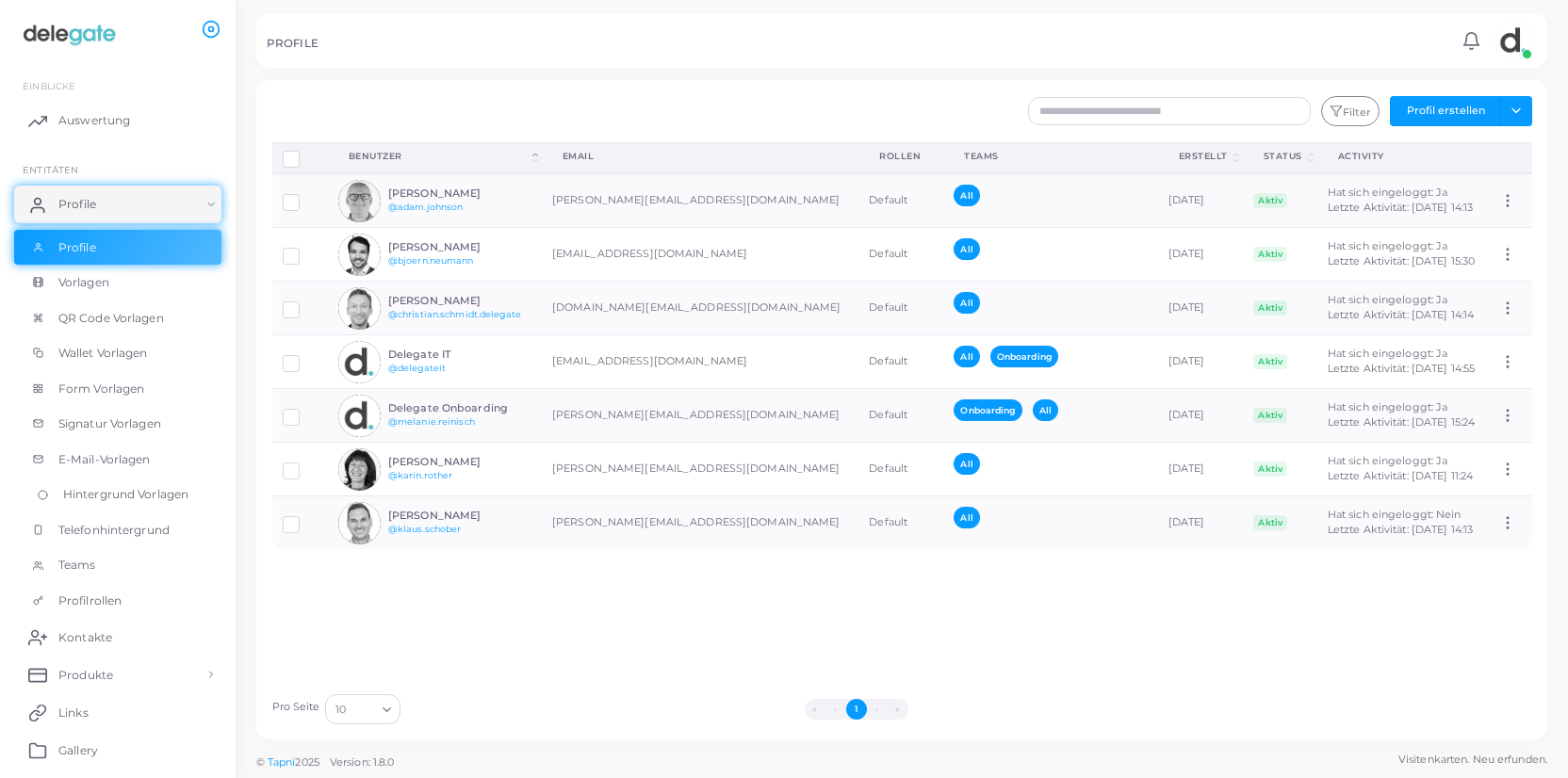
scroll to position [218, 0]
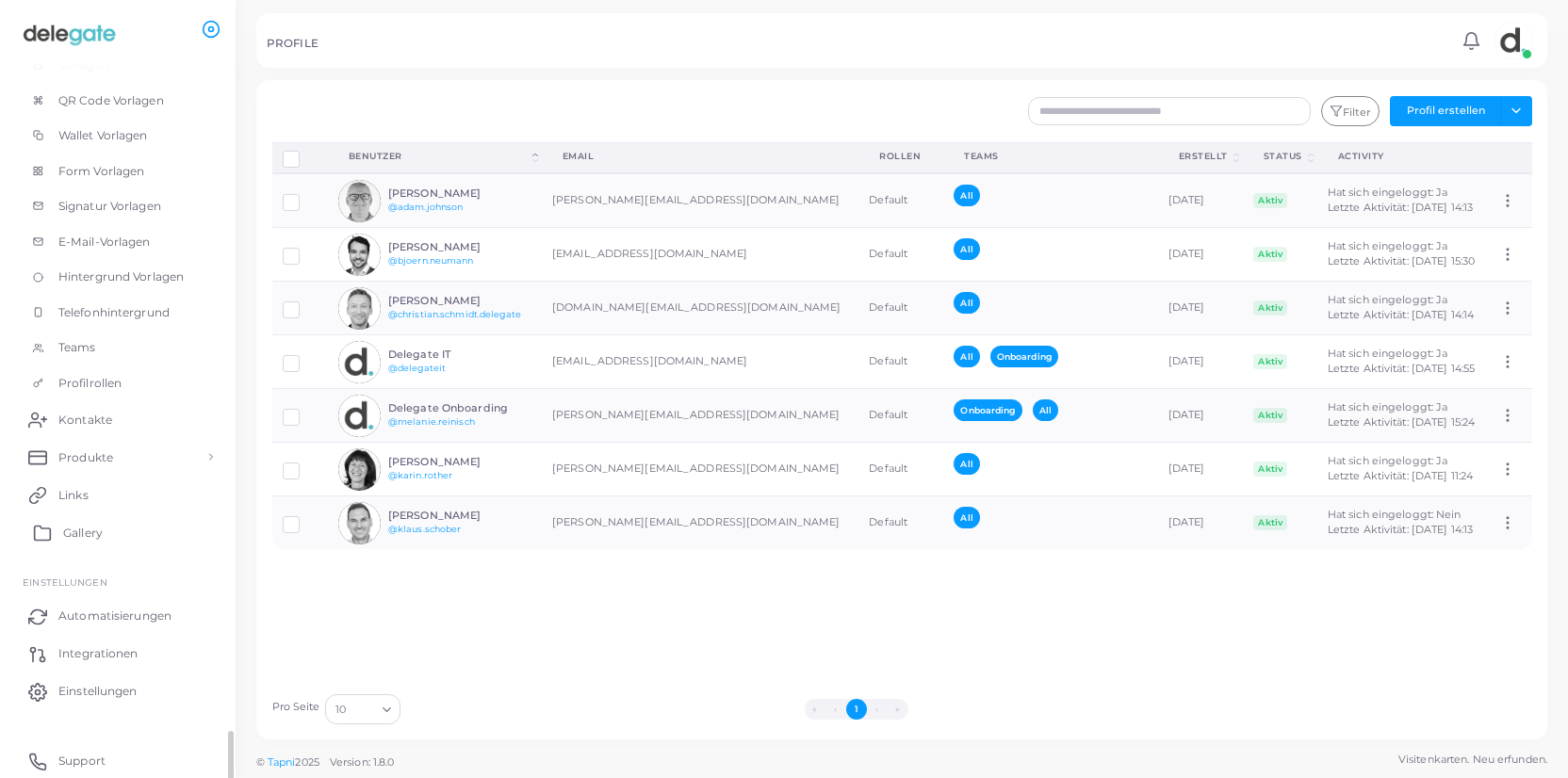
click at [90, 535] on span "Gallery" at bounding box center [83, 533] width 39 height 17
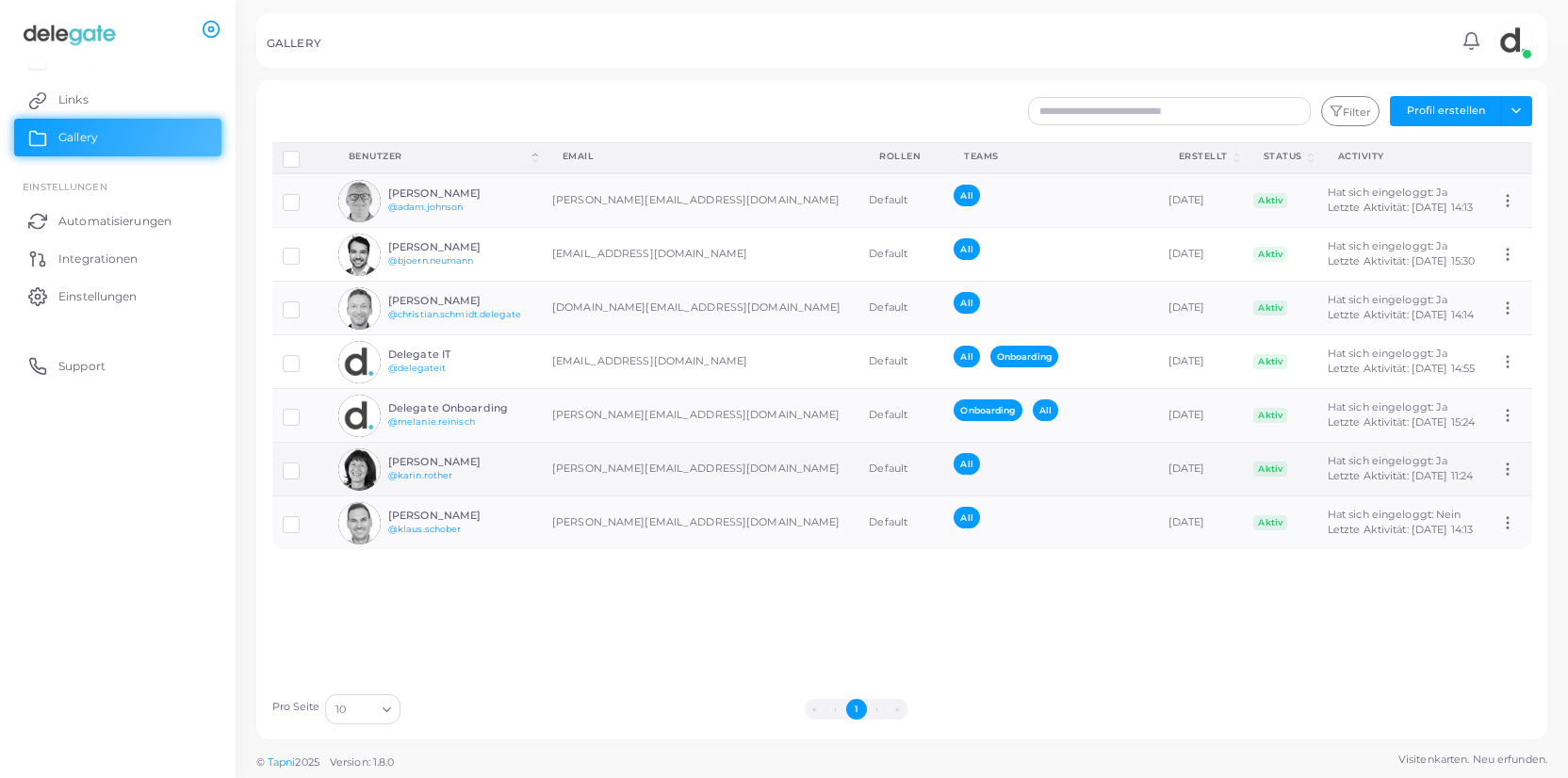
scroll to position [217, 0]
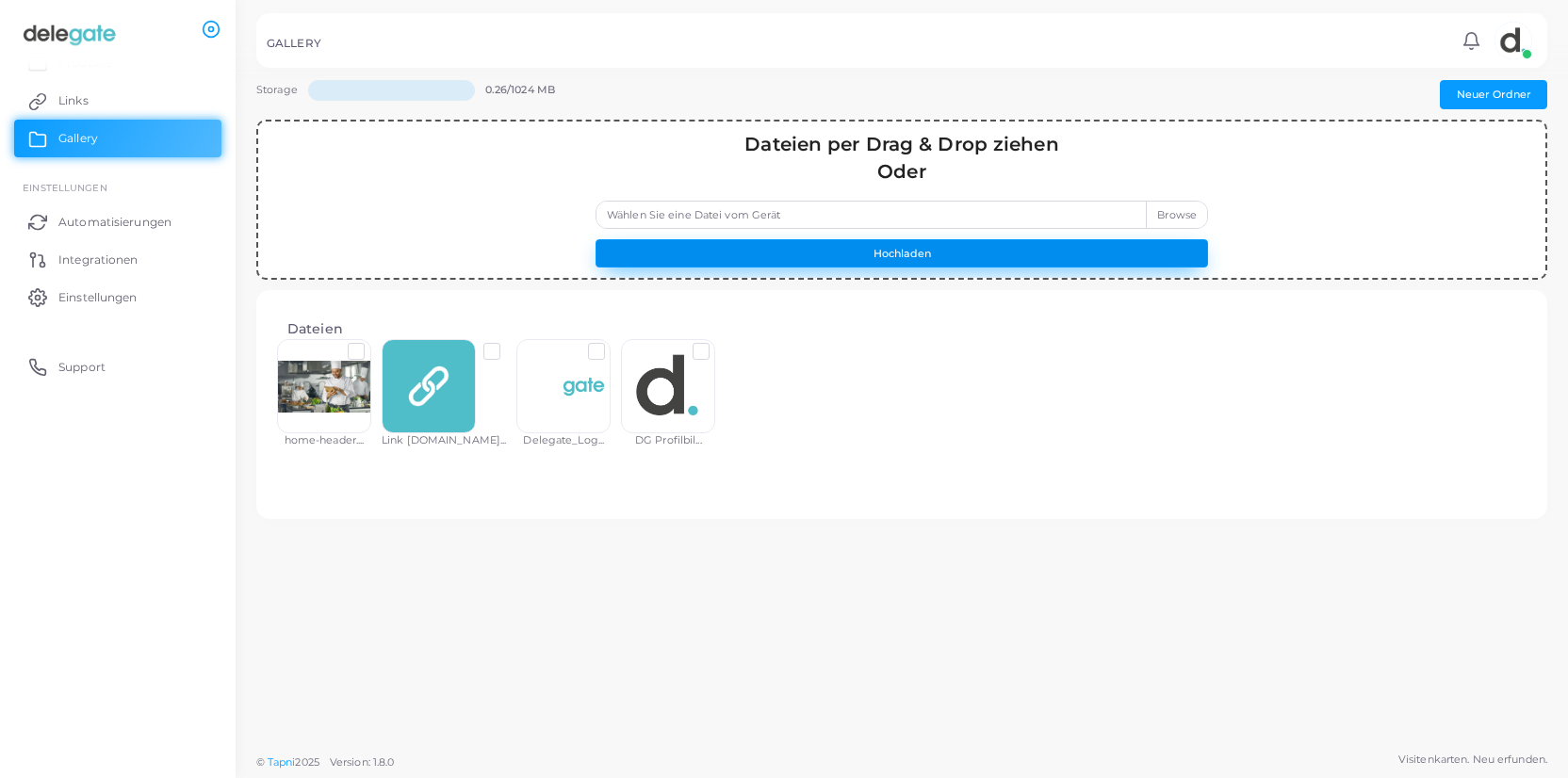
click at [841, 253] on button "Hochladen" at bounding box center [902, 253] width 613 height 29
click at [838, 256] on button "Hochladen" at bounding box center [902, 253] width 613 height 29
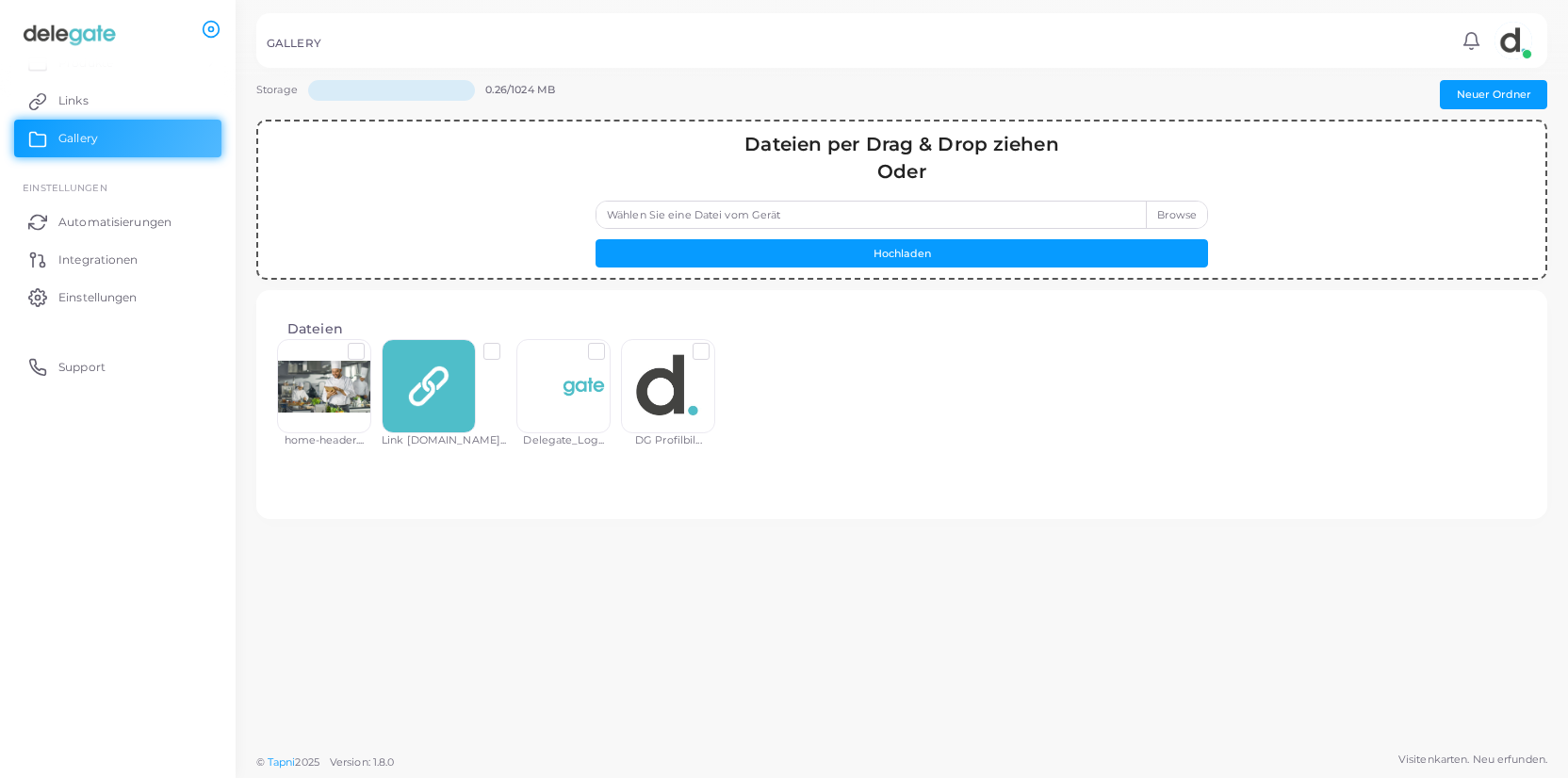
click at [830, 226] on label "Wählen Sie eine Datei vom Gerät" at bounding box center [902, 215] width 613 height 29
click at [830, 226] on input "Wählen Sie eine Datei vom Gerät" at bounding box center [902, 215] width 613 height 29
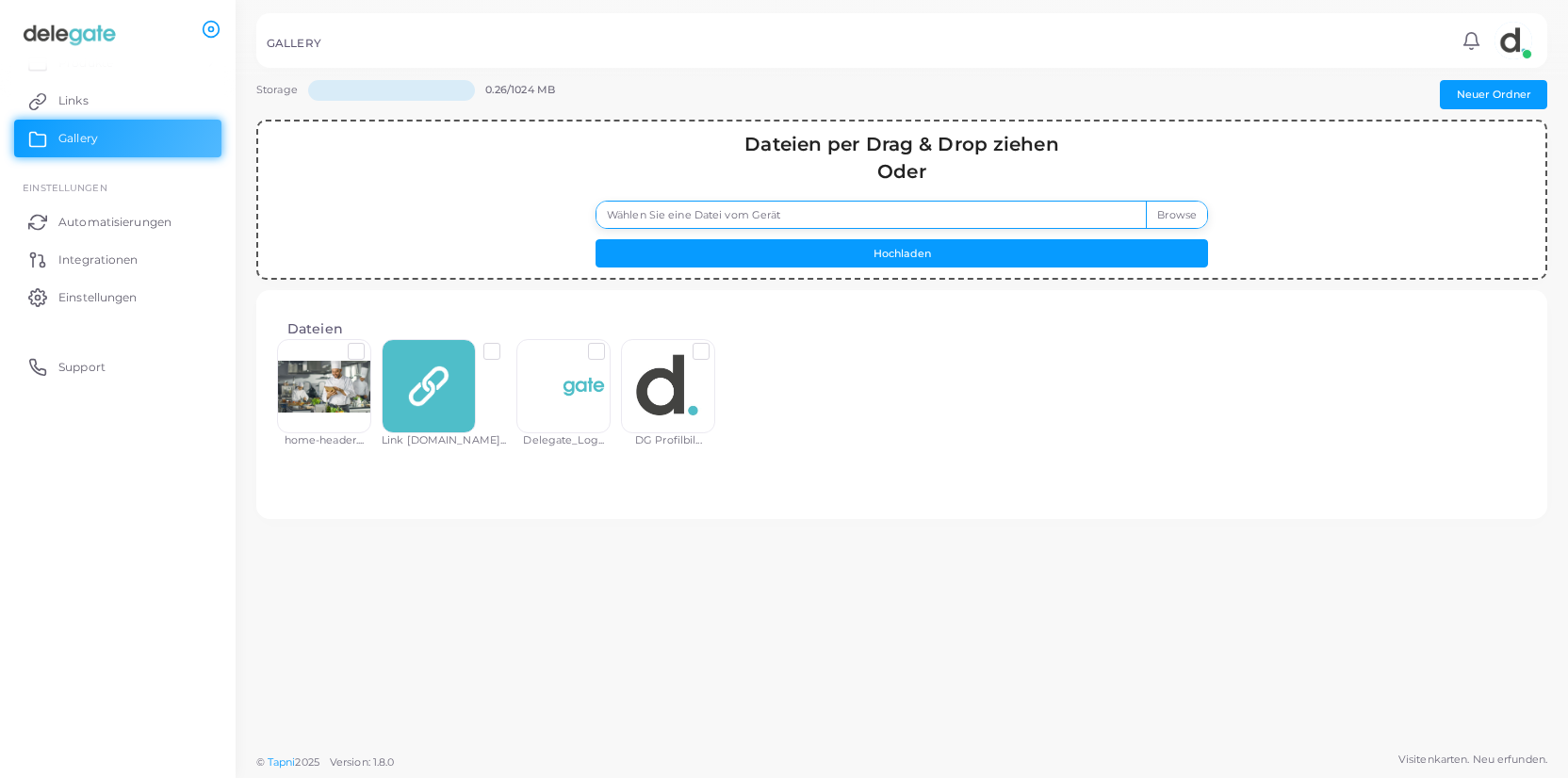
type input "**********"
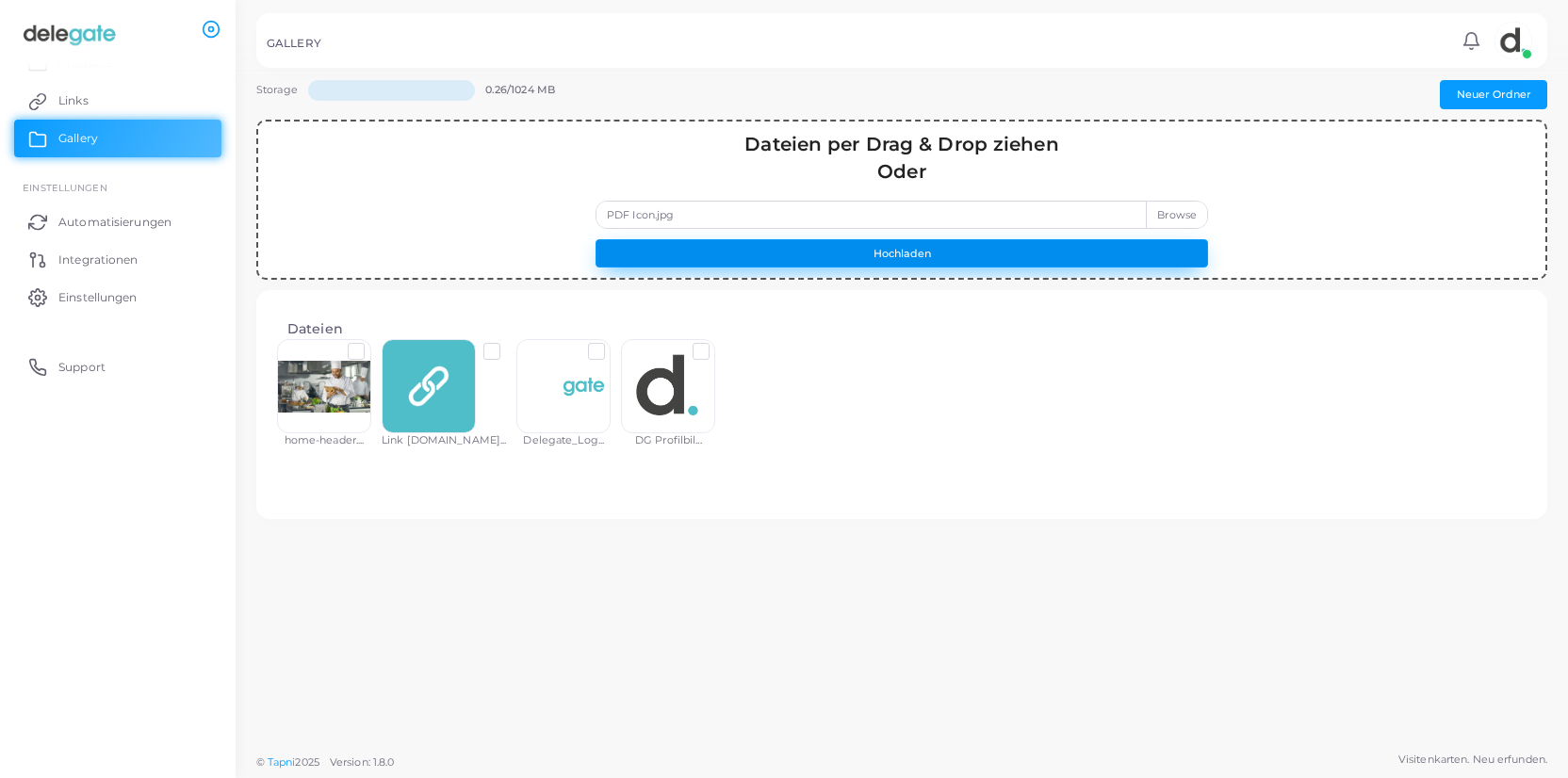
click at [919, 259] on button "Hochladen" at bounding box center [902, 253] width 613 height 29
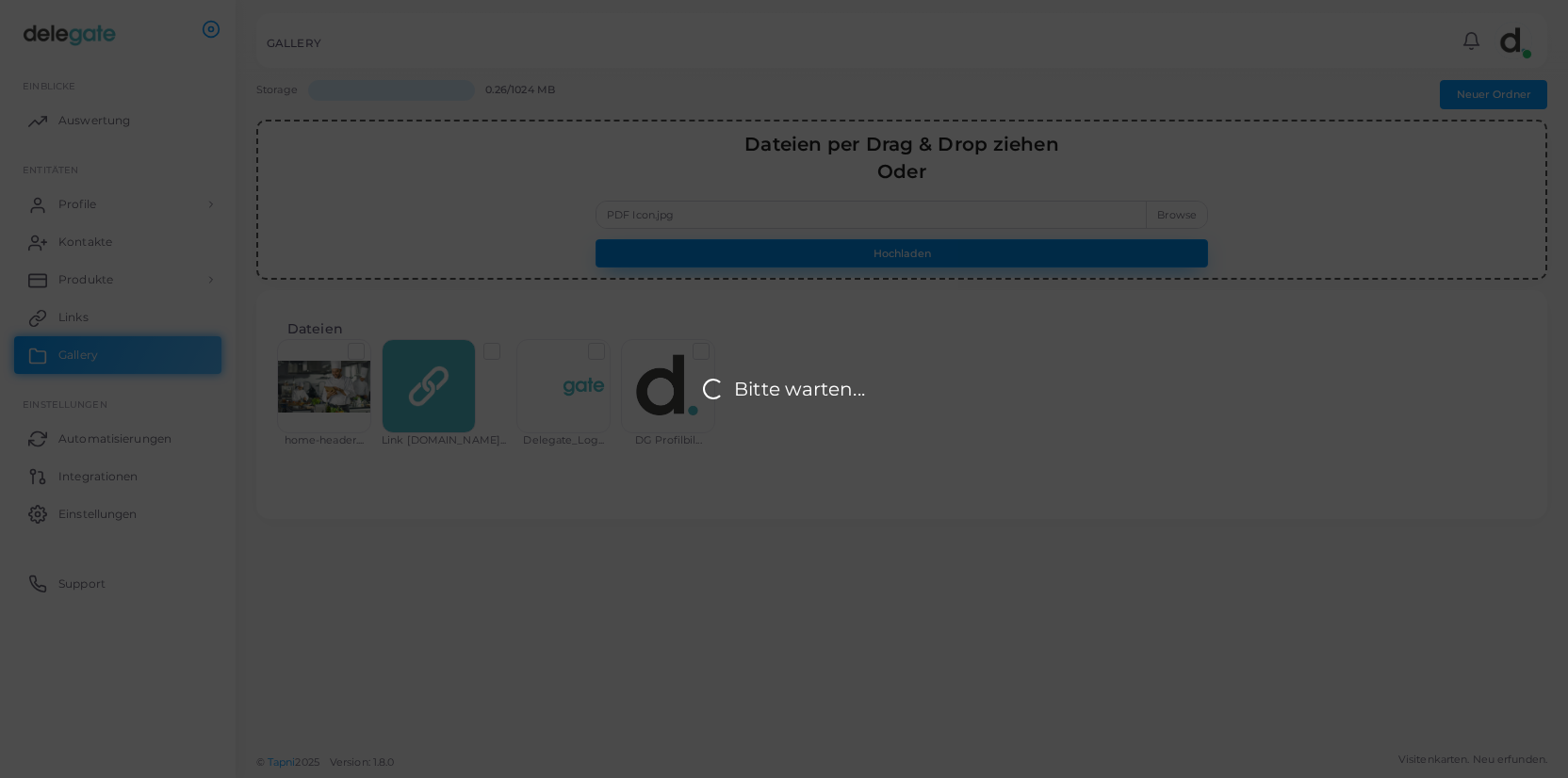
scroll to position [0, 0]
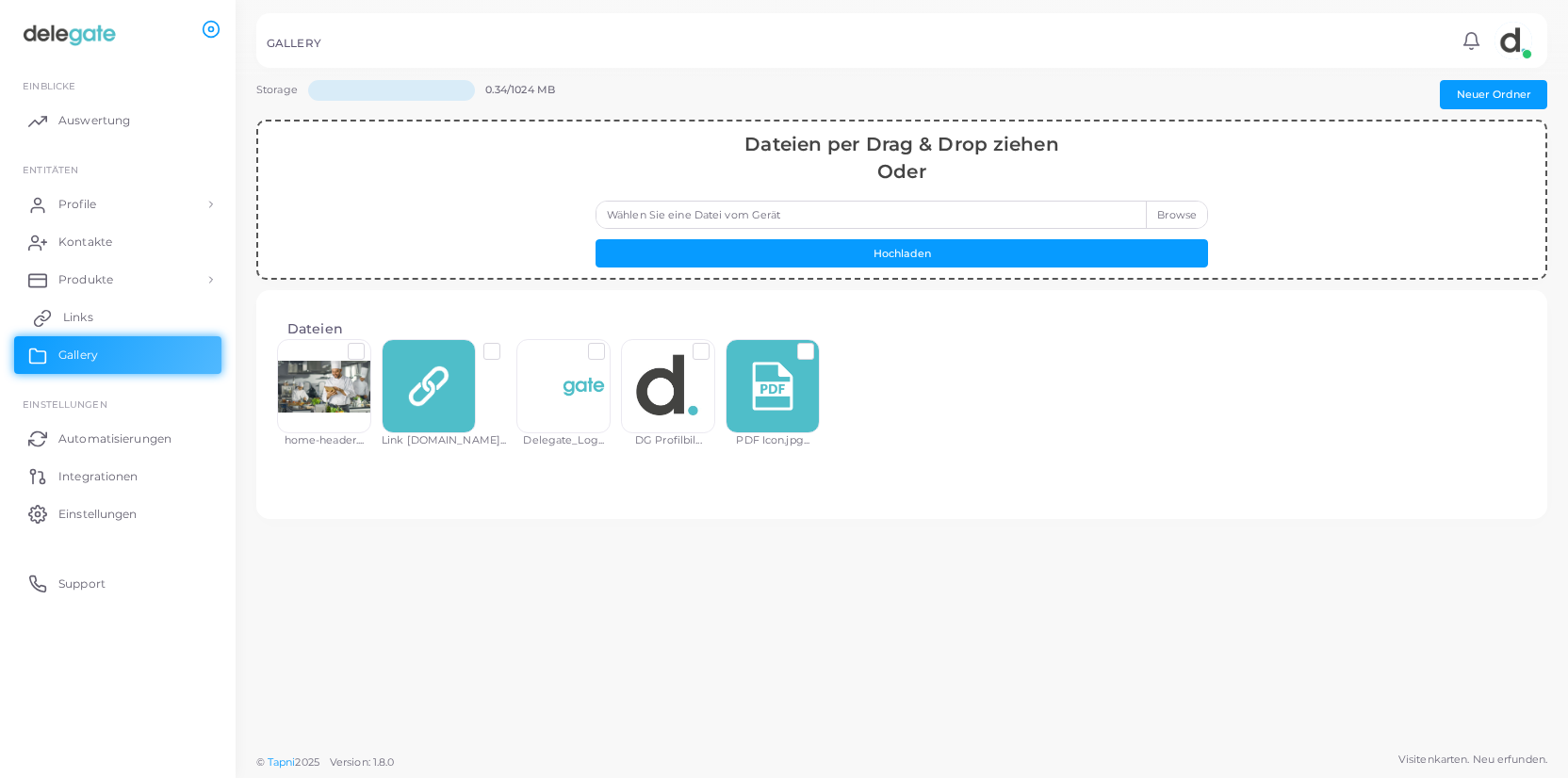
click at [93, 316] on span "Links" at bounding box center [78, 317] width 31 height 17
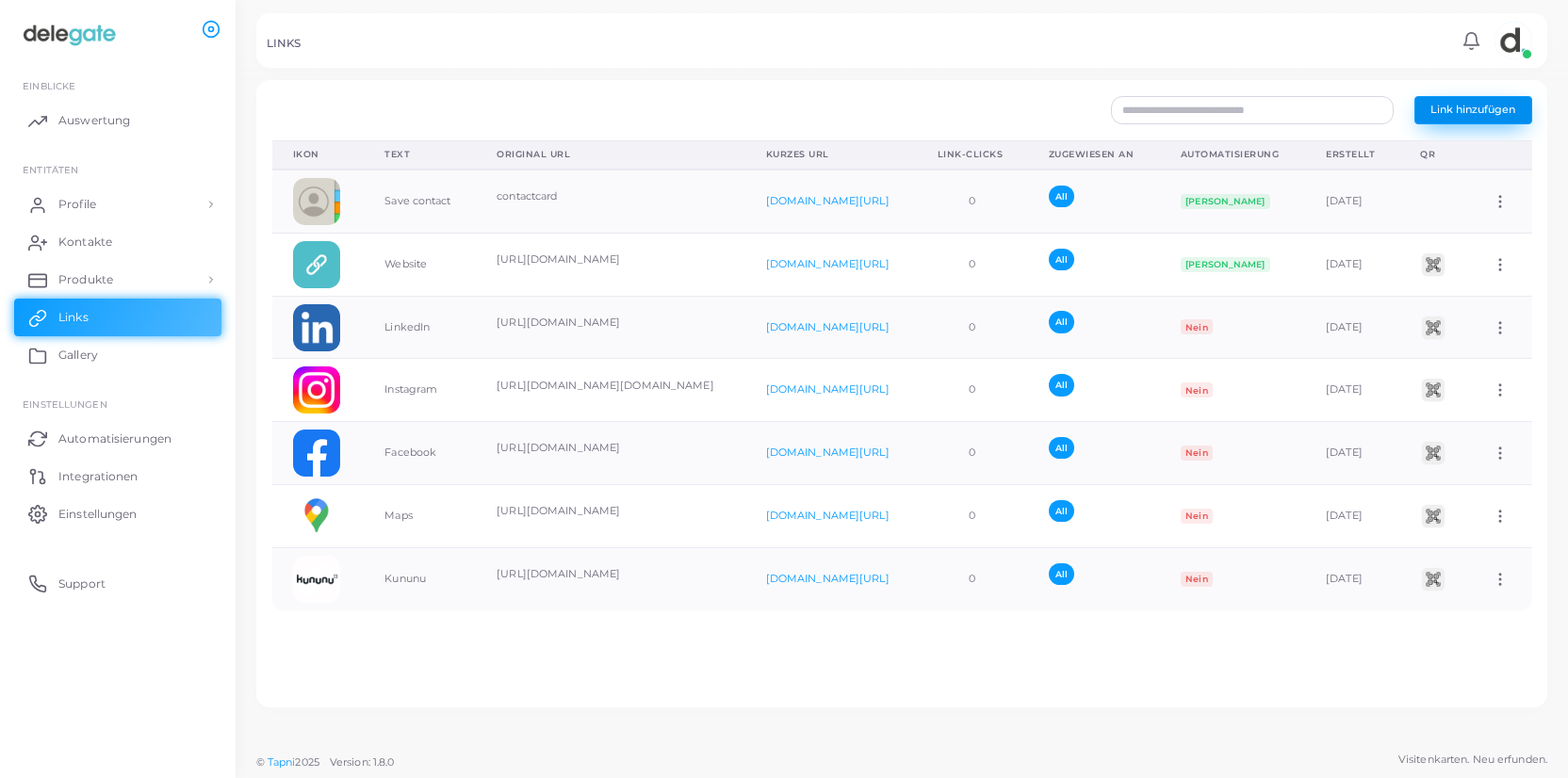
click at [1488, 123] on button "Link hinzufügen" at bounding box center [1473, 110] width 118 height 29
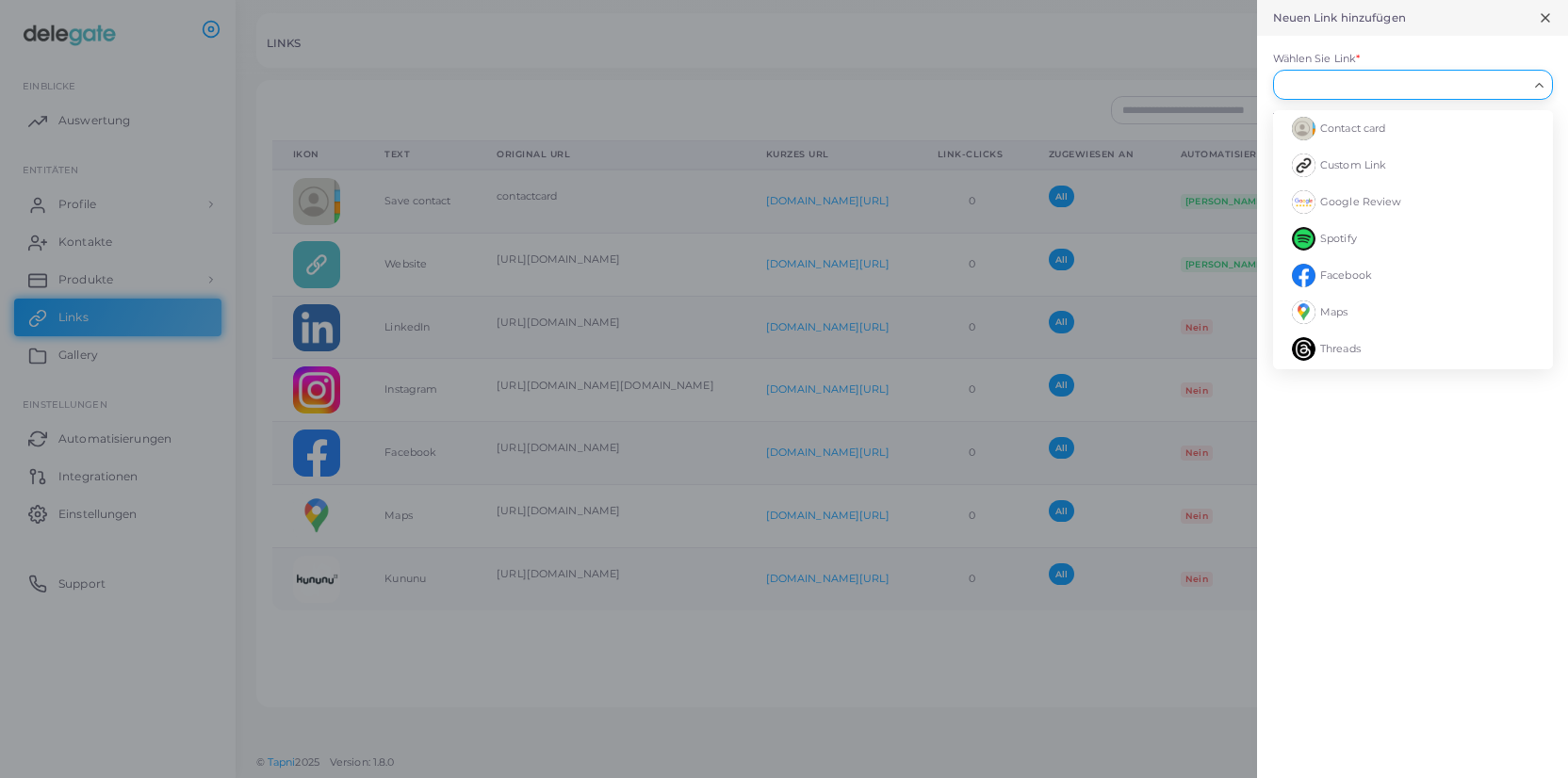
click at [1369, 88] on input "Wählen Sie Link *" at bounding box center [1405, 85] width 246 height 21
click at [1371, 168] on span "Custom Link" at bounding box center [1352, 164] width 66 height 13
type input "**********"
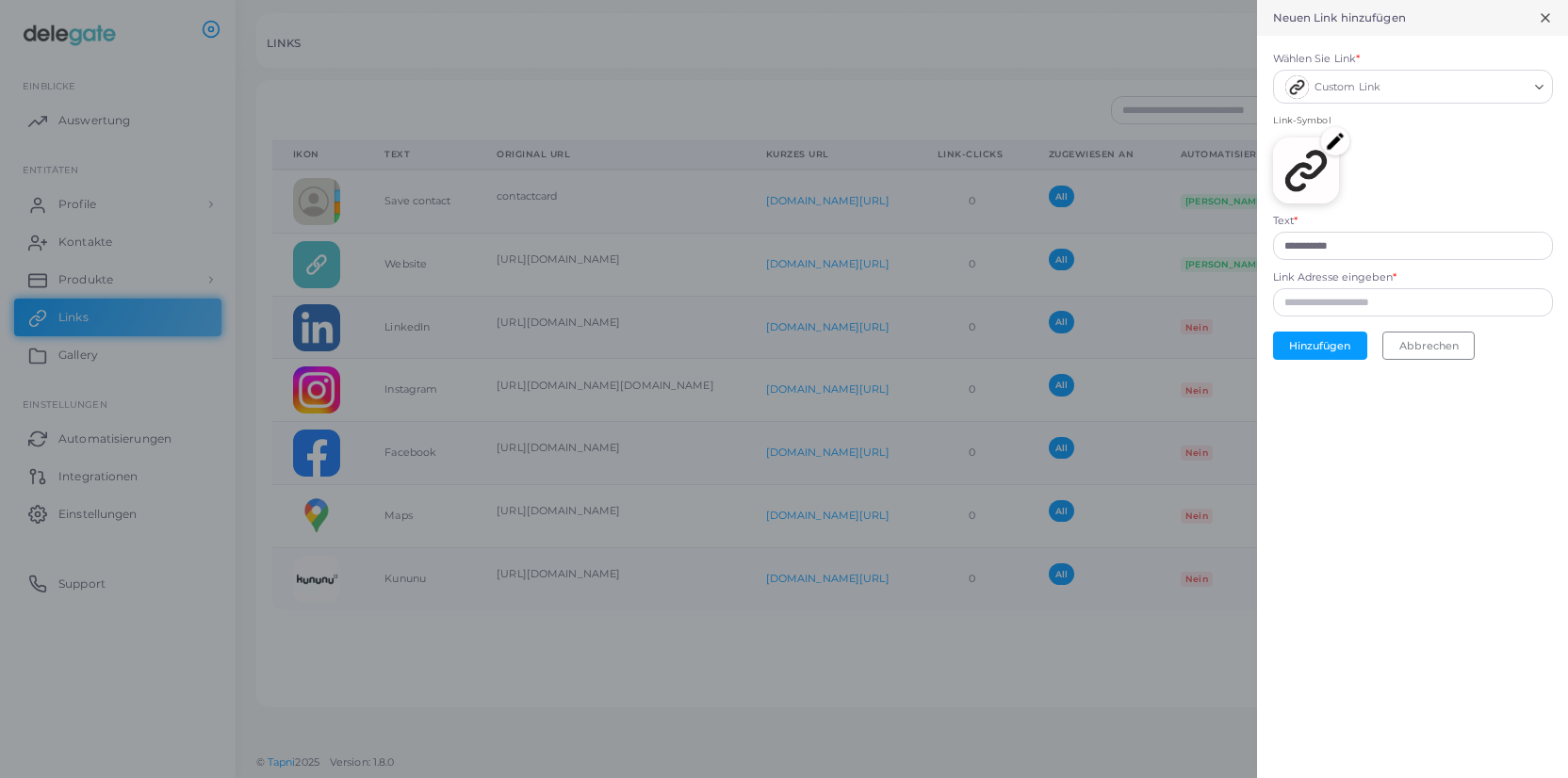
click at [1396, 88] on input "Wählen Sie Link *" at bounding box center [1456, 87] width 142 height 25
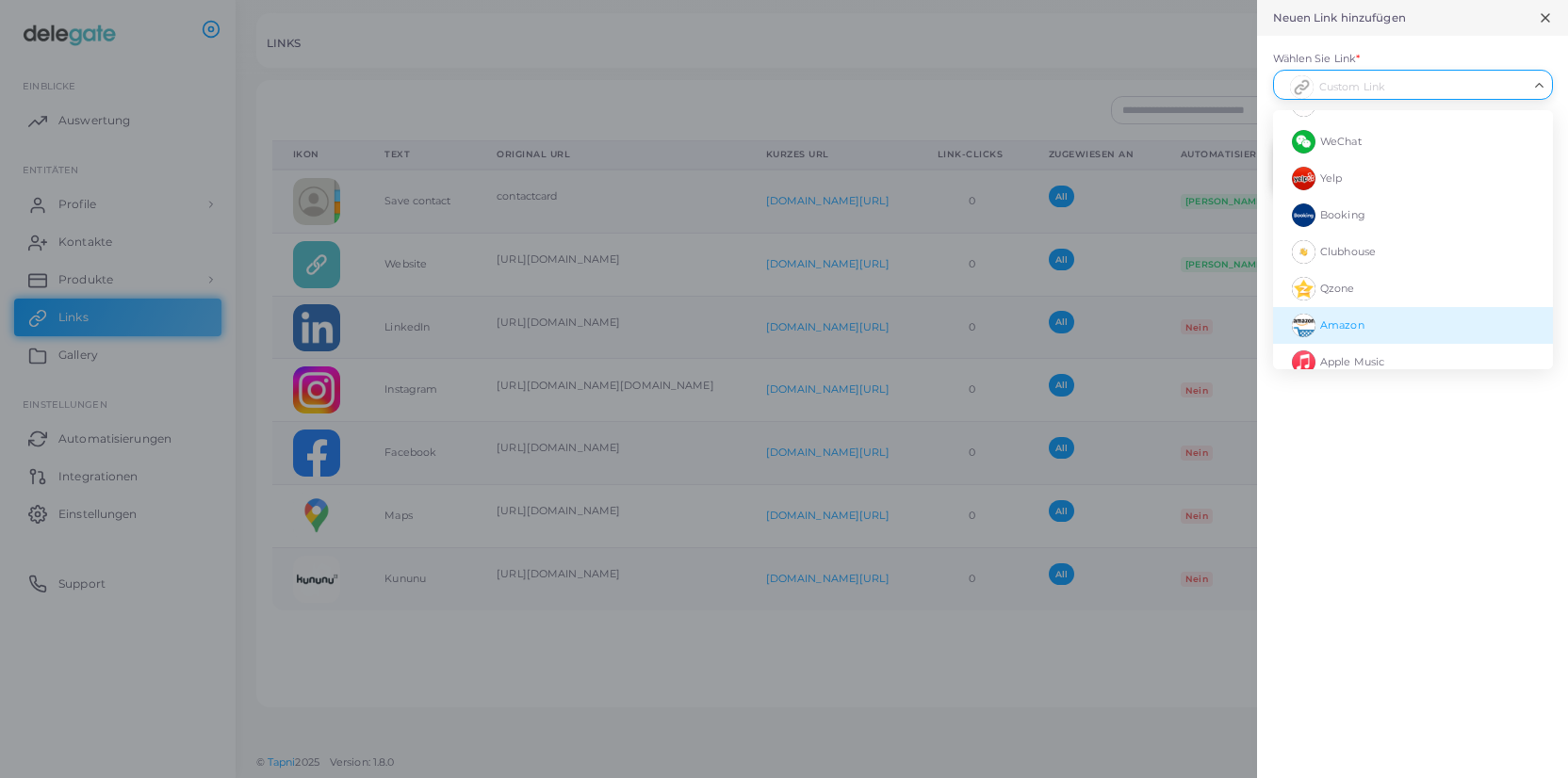
scroll to position [2606, 0]
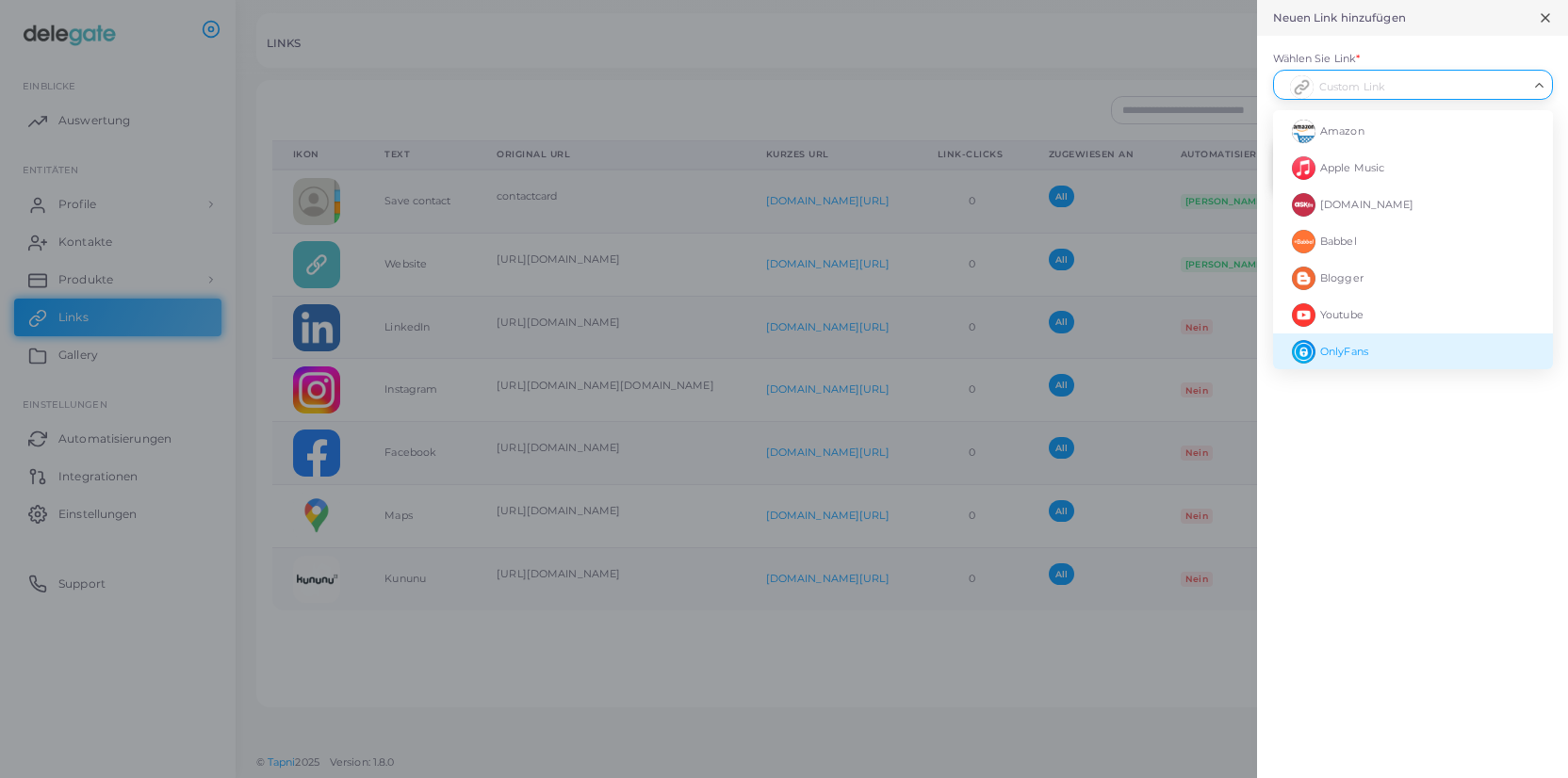
click at [1350, 473] on div "**********" at bounding box center [1412, 389] width 311 height 778
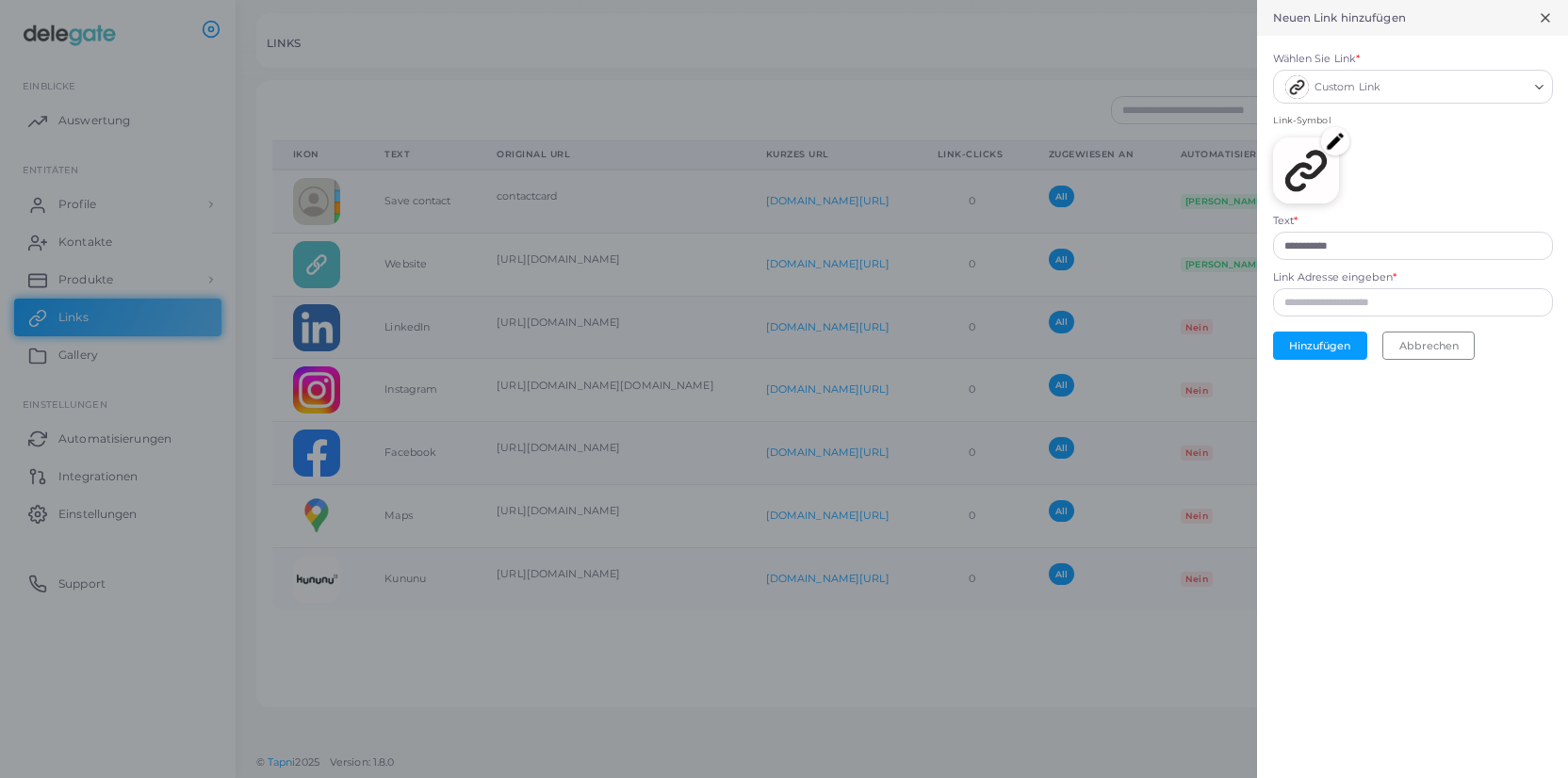
click at [1549, 18] on icon at bounding box center [1544, 18] width 15 height 15
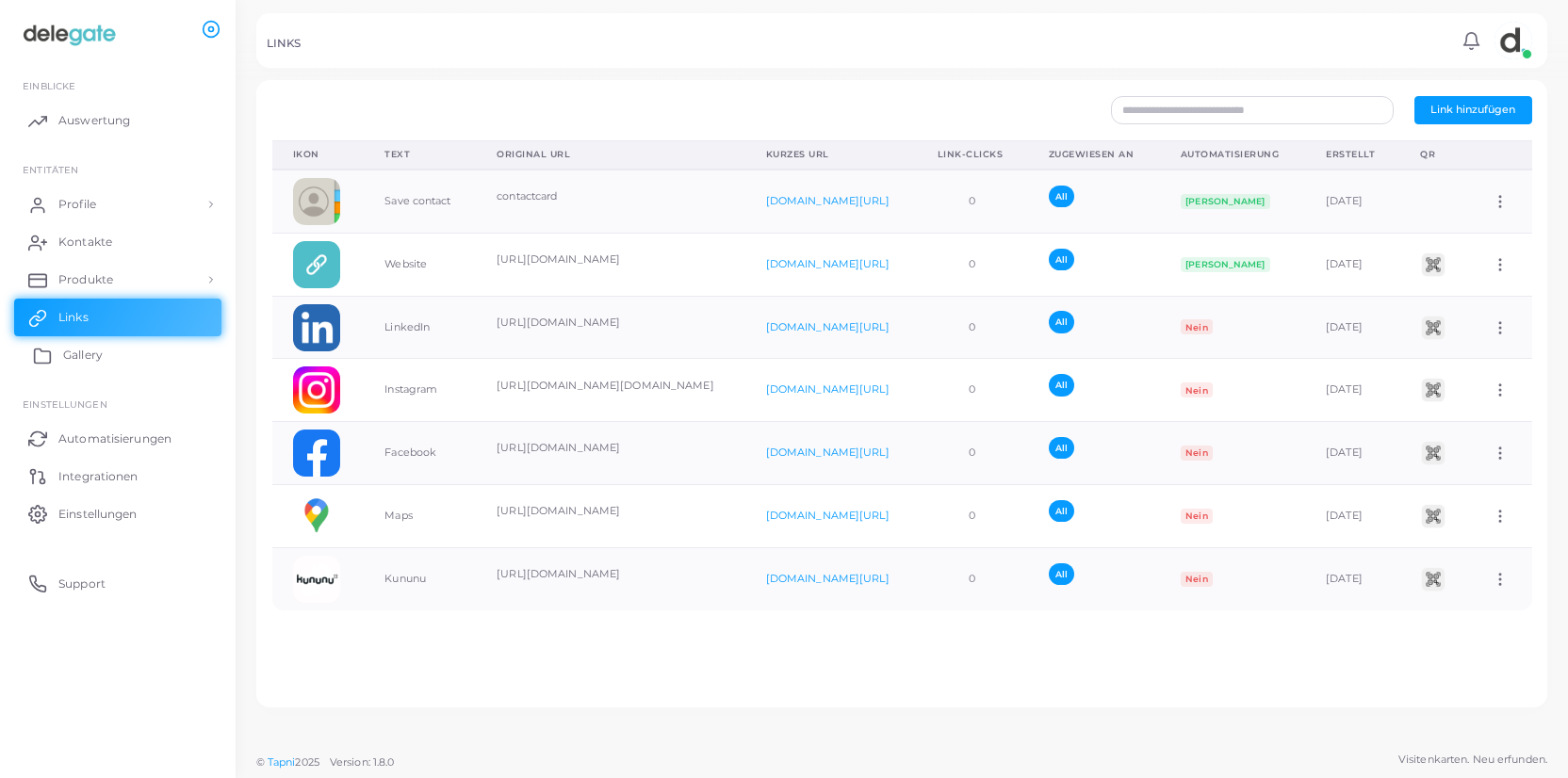
click at [82, 350] on span "Gallery" at bounding box center [83, 355] width 39 height 17
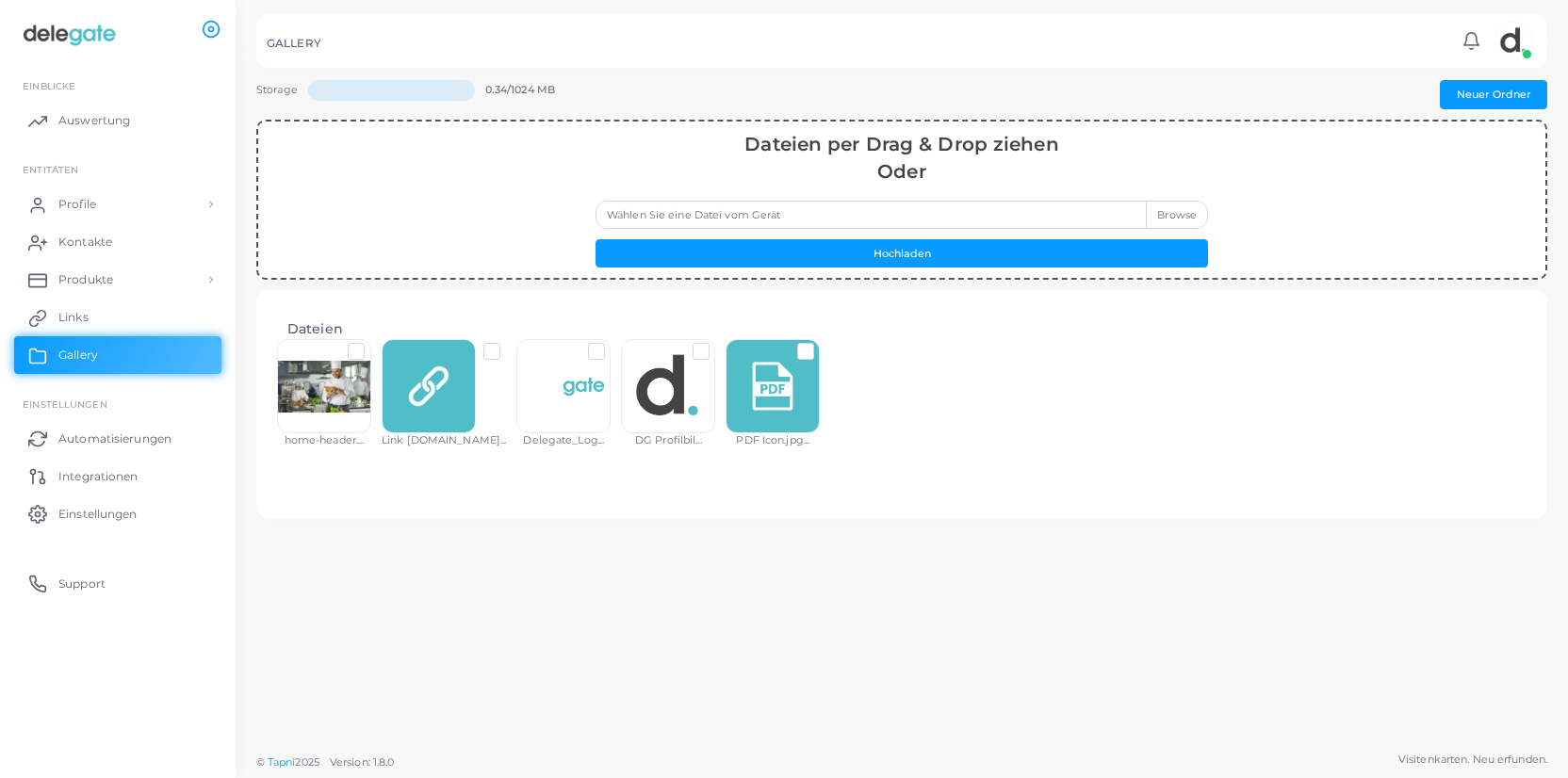
click at [751, 381] on div at bounding box center [773, 386] width 95 height 95
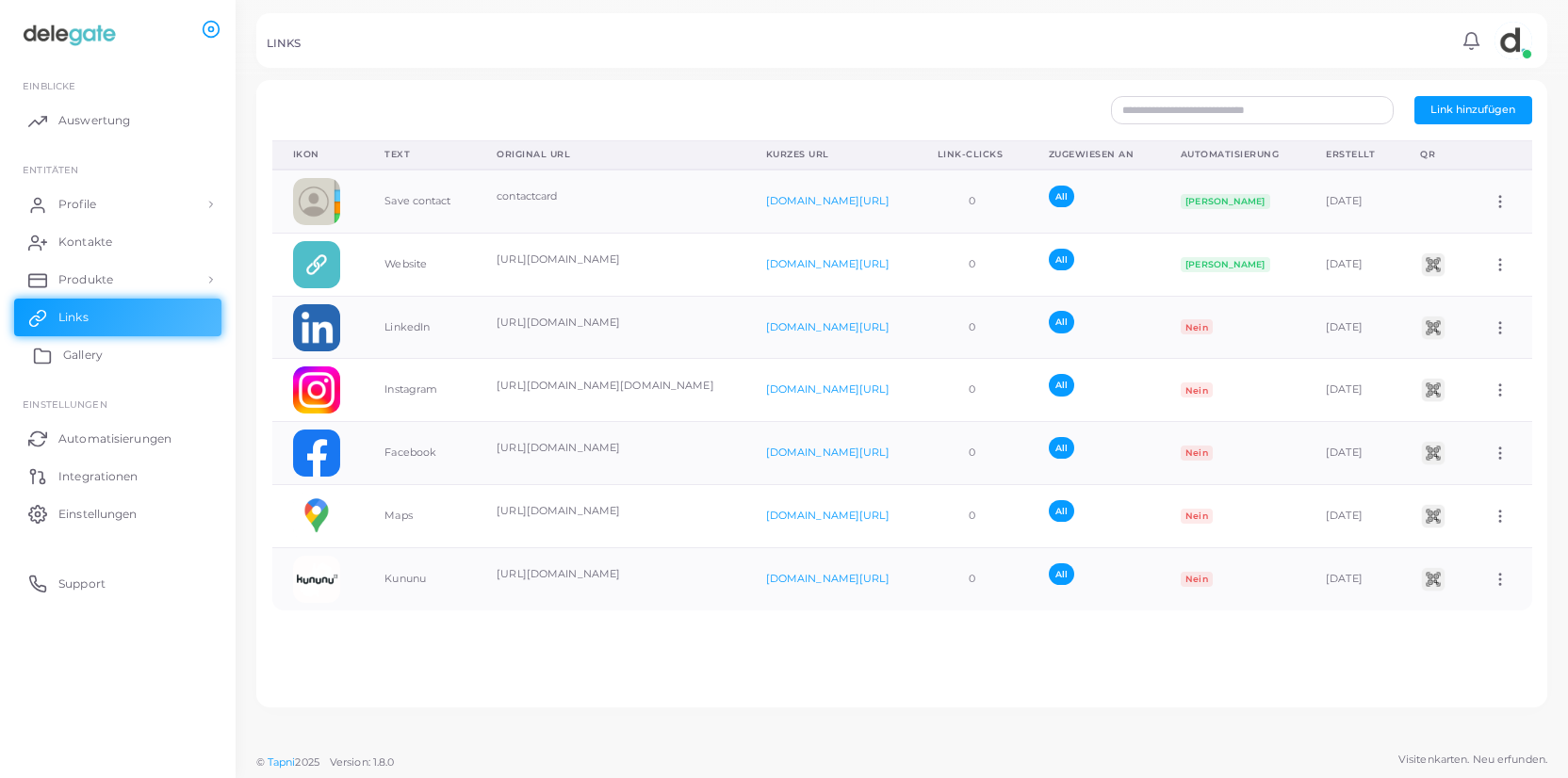
click at [66, 361] on span "Gallery" at bounding box center [83, 355] width 39 height 17
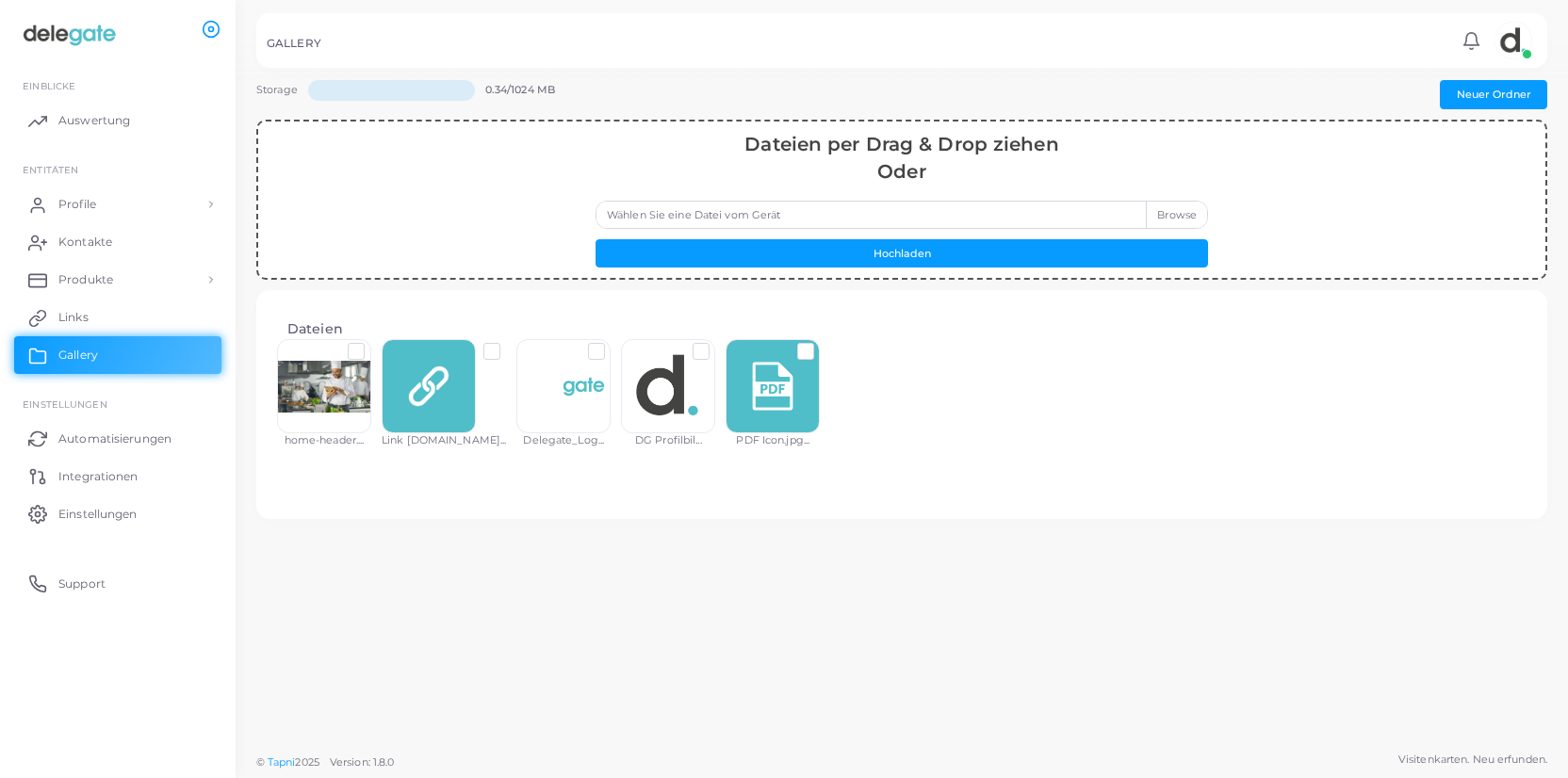
click at [819, 344] on label at bounding box center [819, 344] width 0 height 0
click at [856, 465] on div "Dateien home-header.... Link Icon.jp... Delegate_Log... DG Profilbil... PDF Ico…" at bounding box center [901, 405] width 1260 height 199
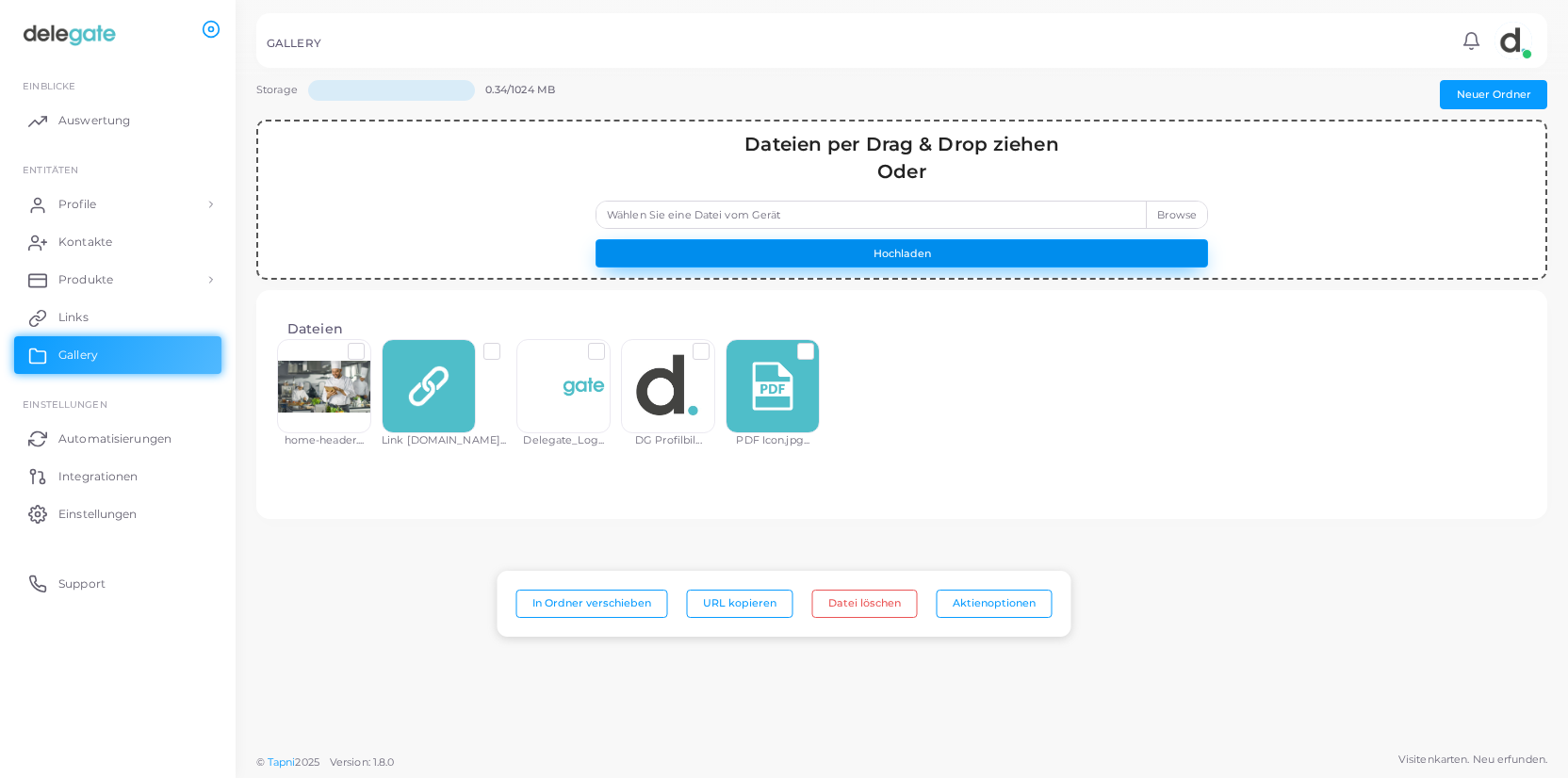
click at [883, 255] on button "Hochladen" at bounding box center [902, 253] width 613 height 29
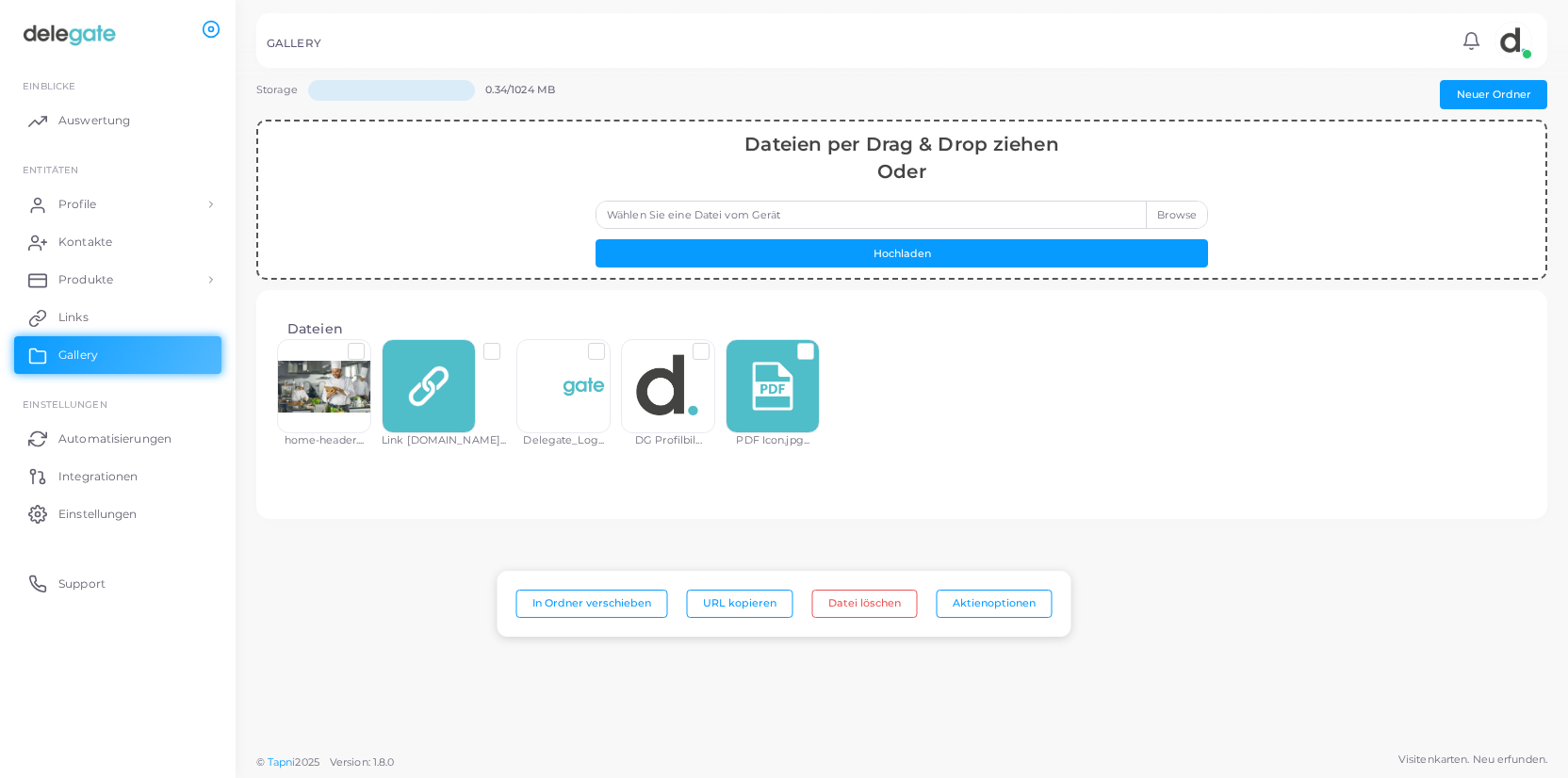
click at [819, 344] on label at bounding box center [819, 344] width 0 height 0
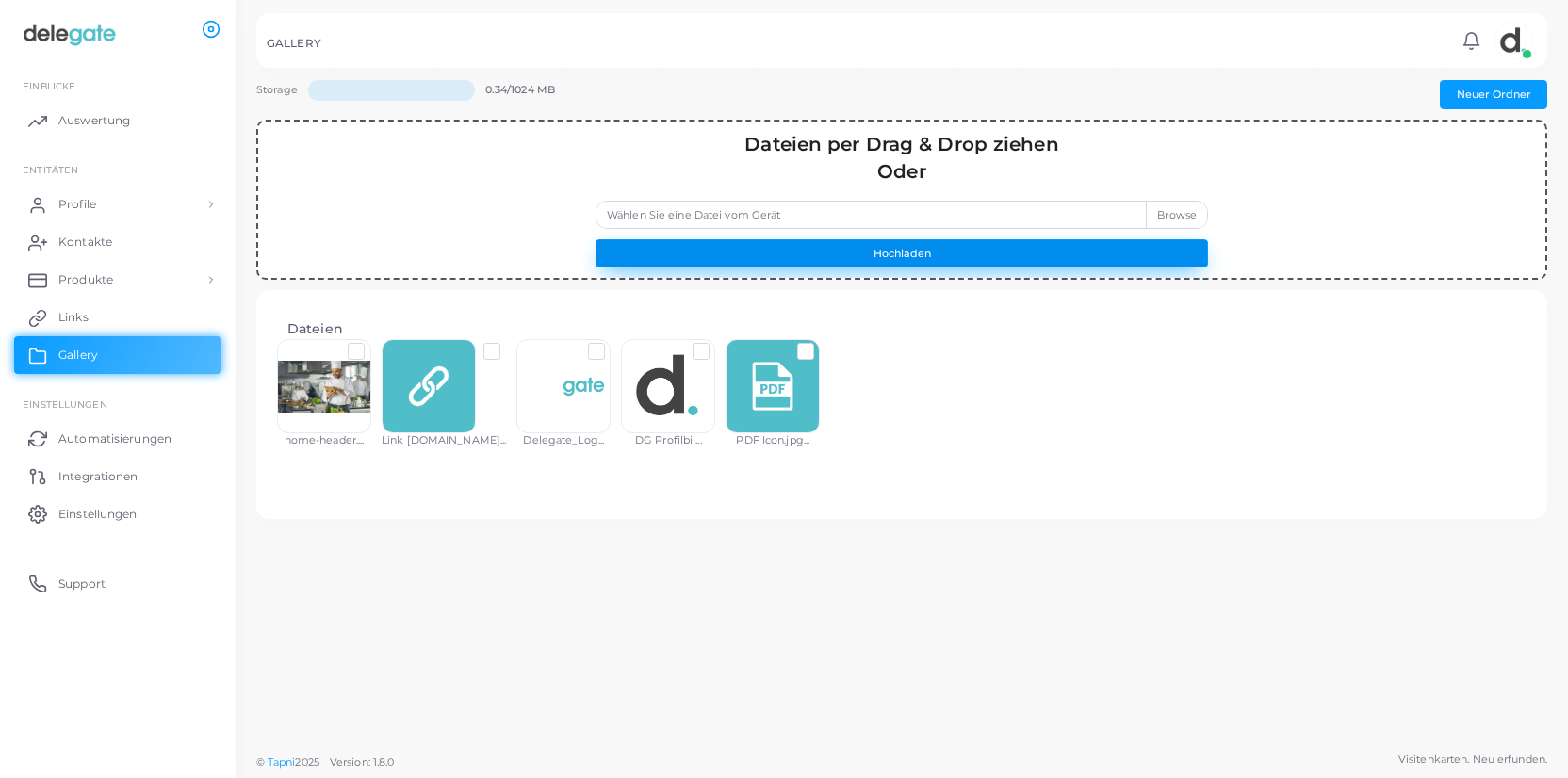
click at [830, 253] on button "Hochladen" at bounding box center [902, 253] width 613 height 29
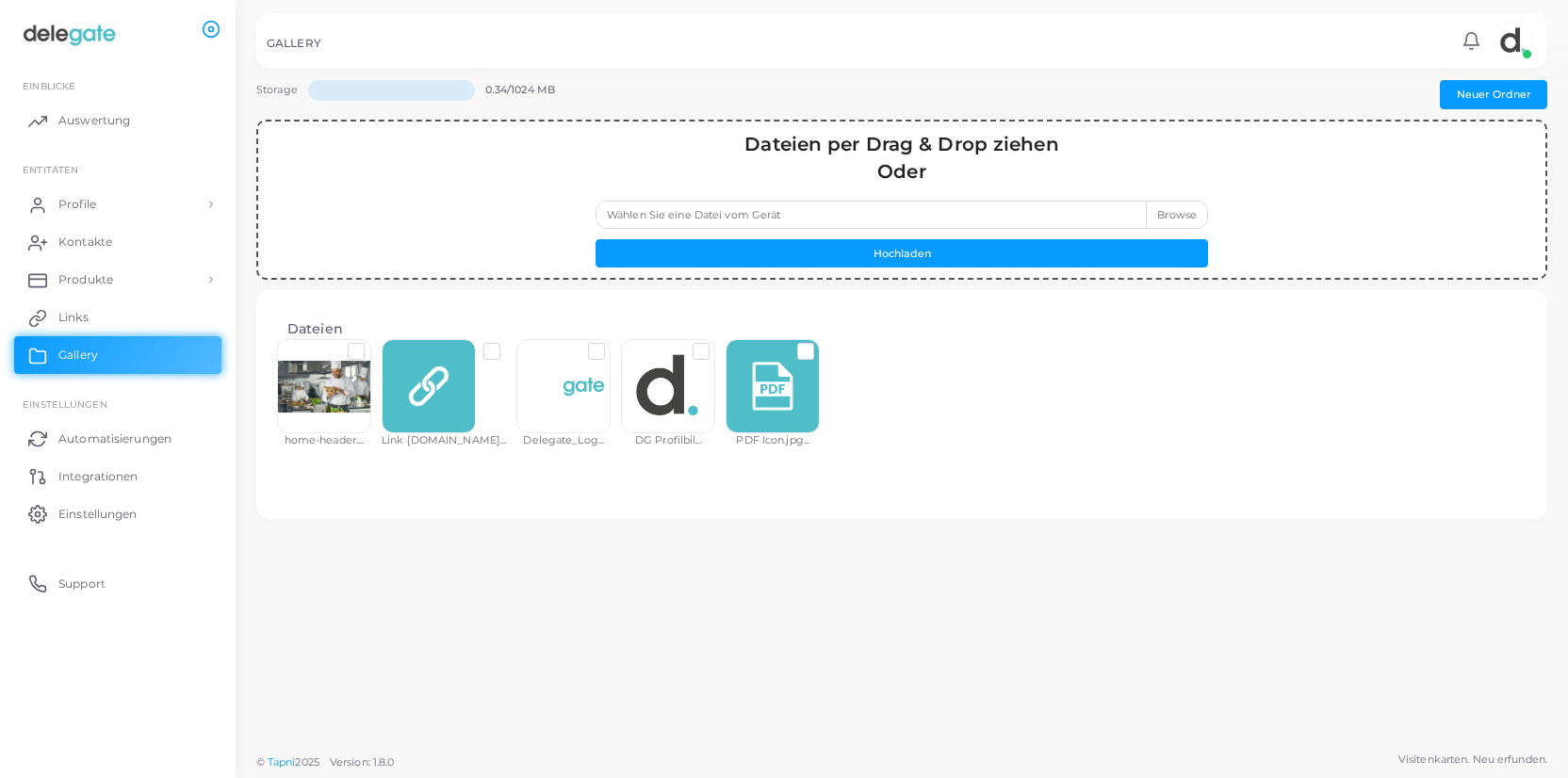
click at [1192, 222] on label "Wählen Sie eine Datei vom Gerät" at bounding box center [902, 215] width 613 height 29
click at [1192, 222] on input "Wählen Sie eine Datei vom Gerät" at bounding box center [902, 215] width 613 height 29
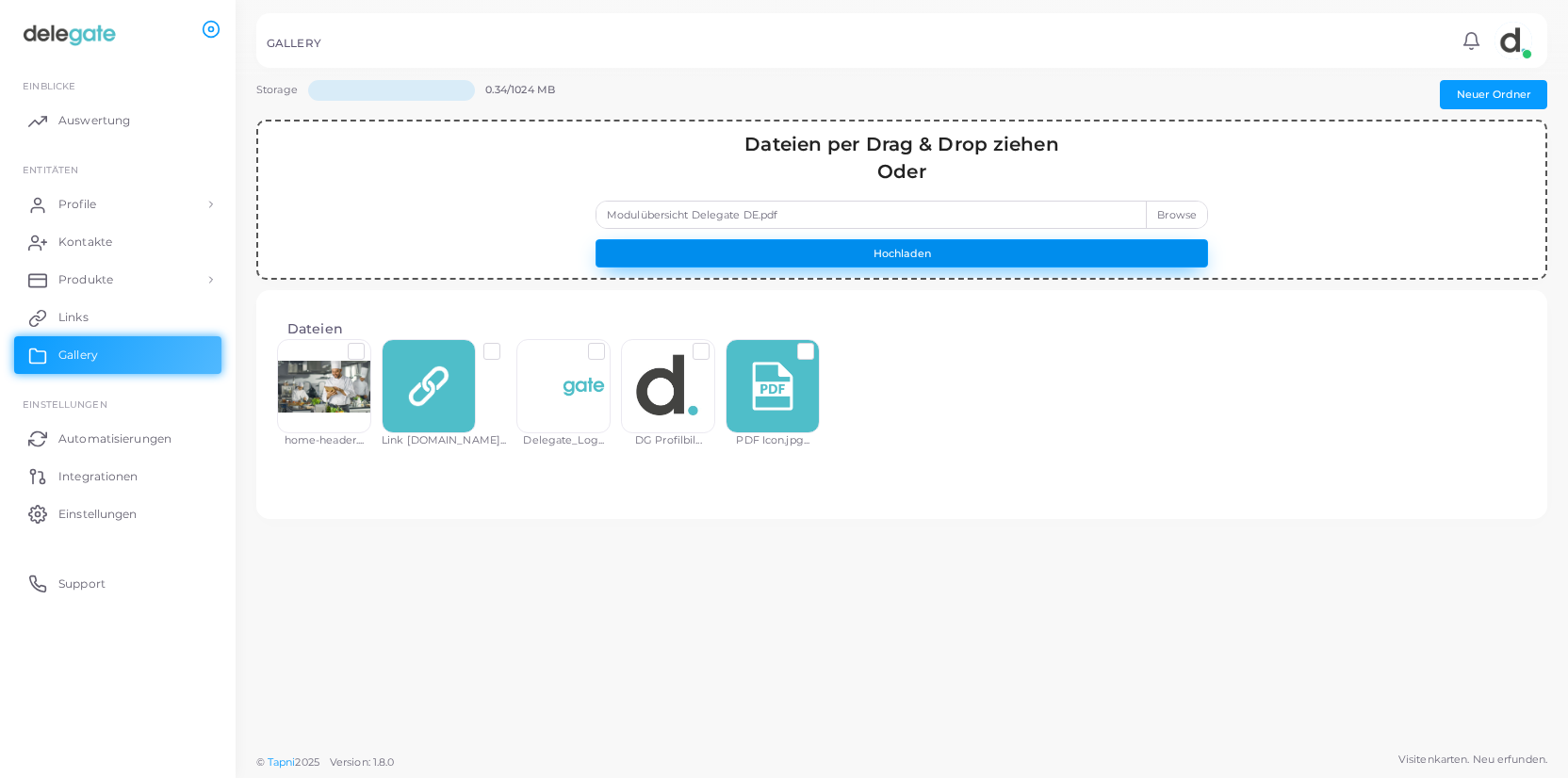
click at [923, 257] on button "Hochladen" at bounding box center [902, 253] width 613 height 29
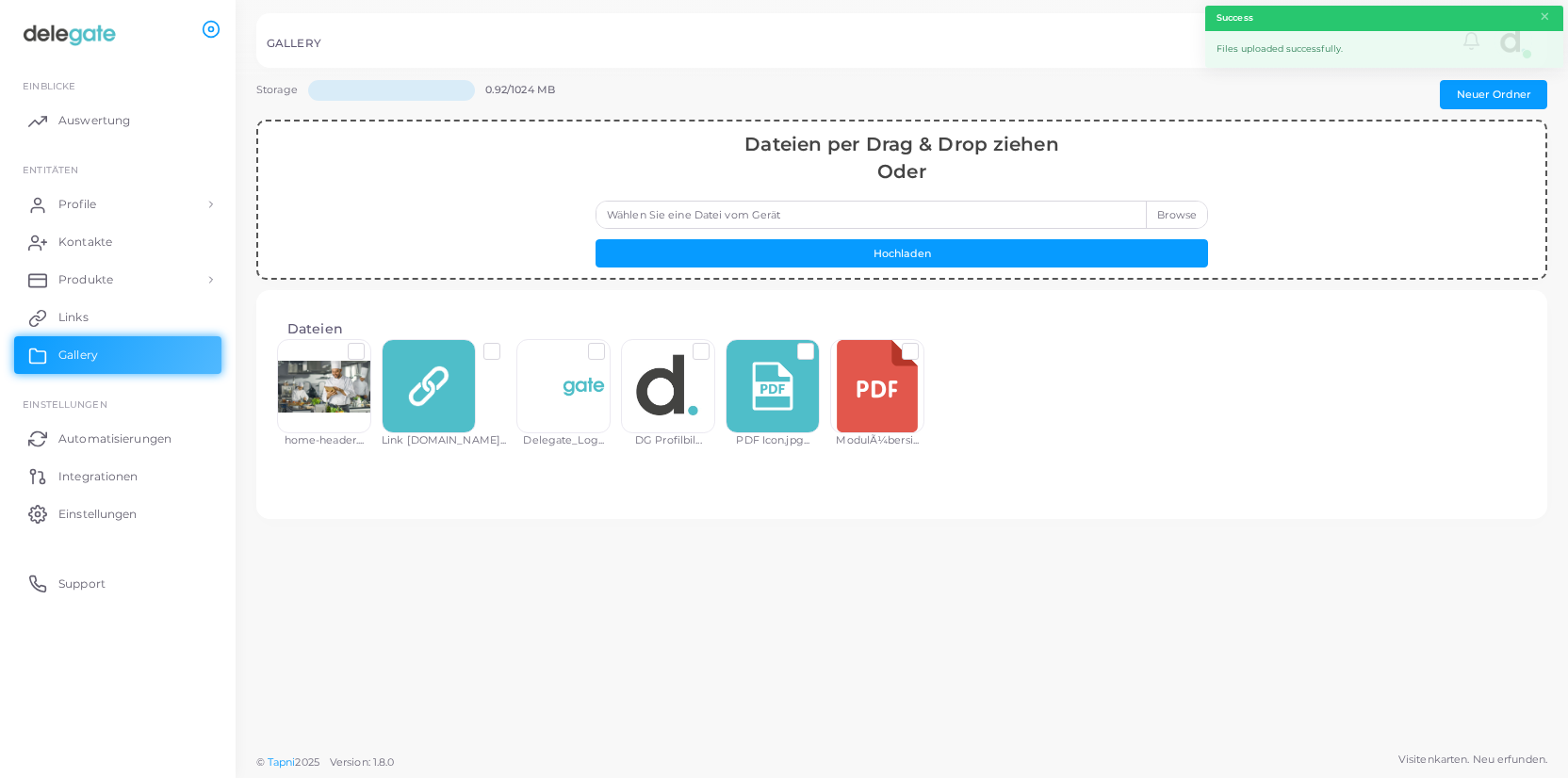
click at [858, 380] on div at bounding box center [878, 386] width 95 height 95
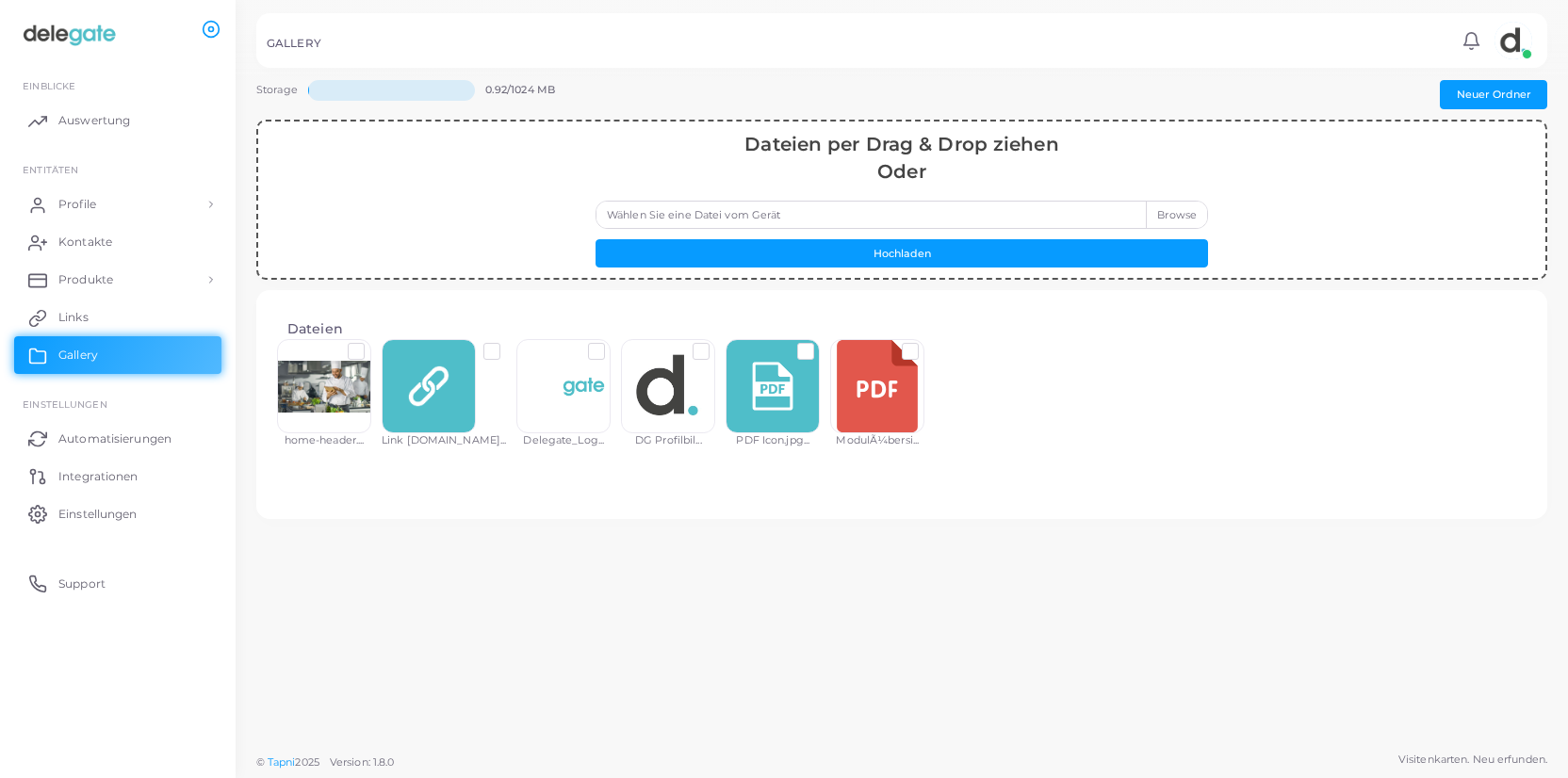
click at [925, 344] on label at bounding box center [925, 344] width 0 height 0
click at [882, 608] on button "Datei löschen" at bounding box center [865, 604] width 105 height 29
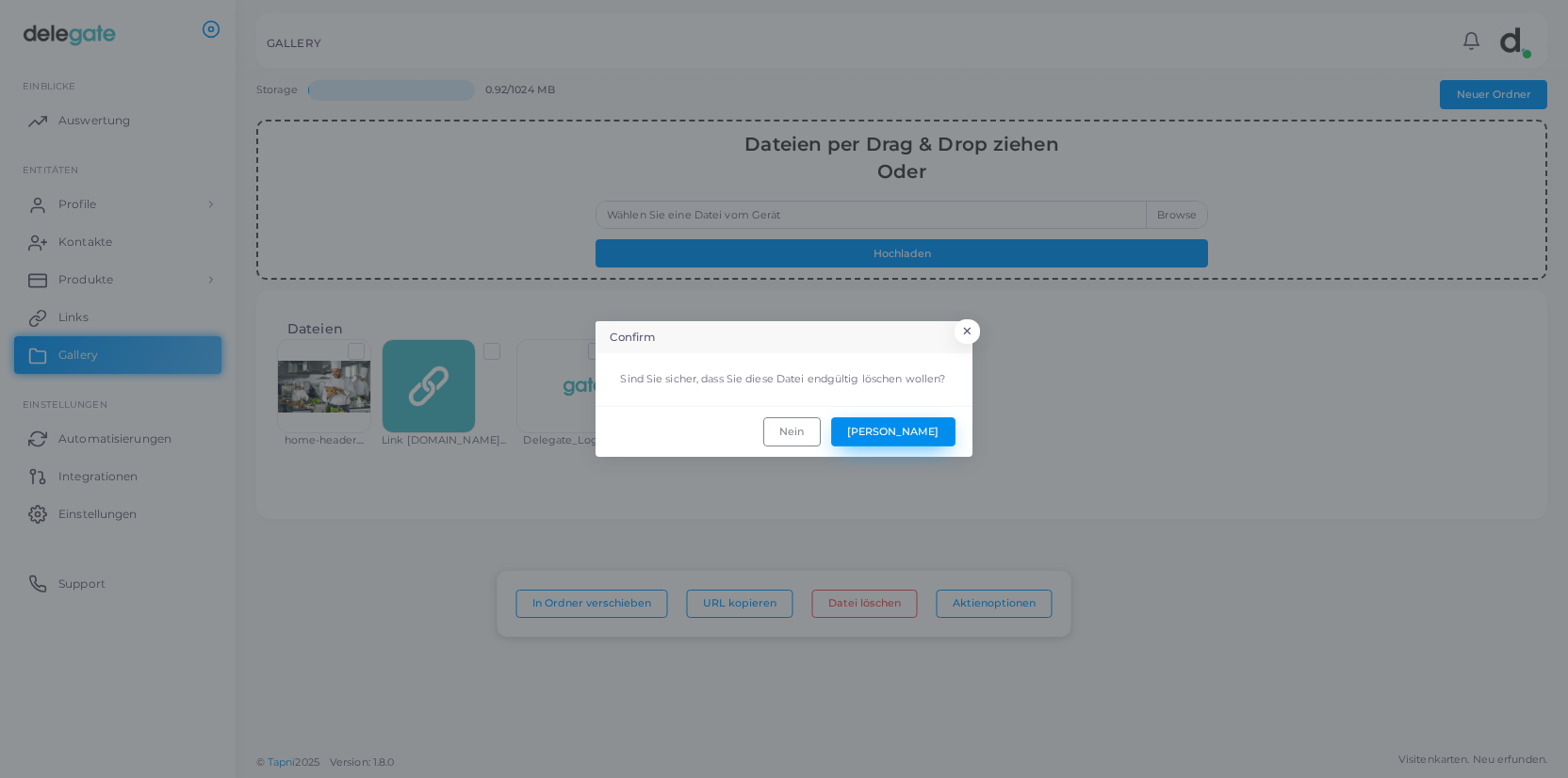
click at [934, 445] on button "Ja" at bounding box center [893, 431] width 124 height 29
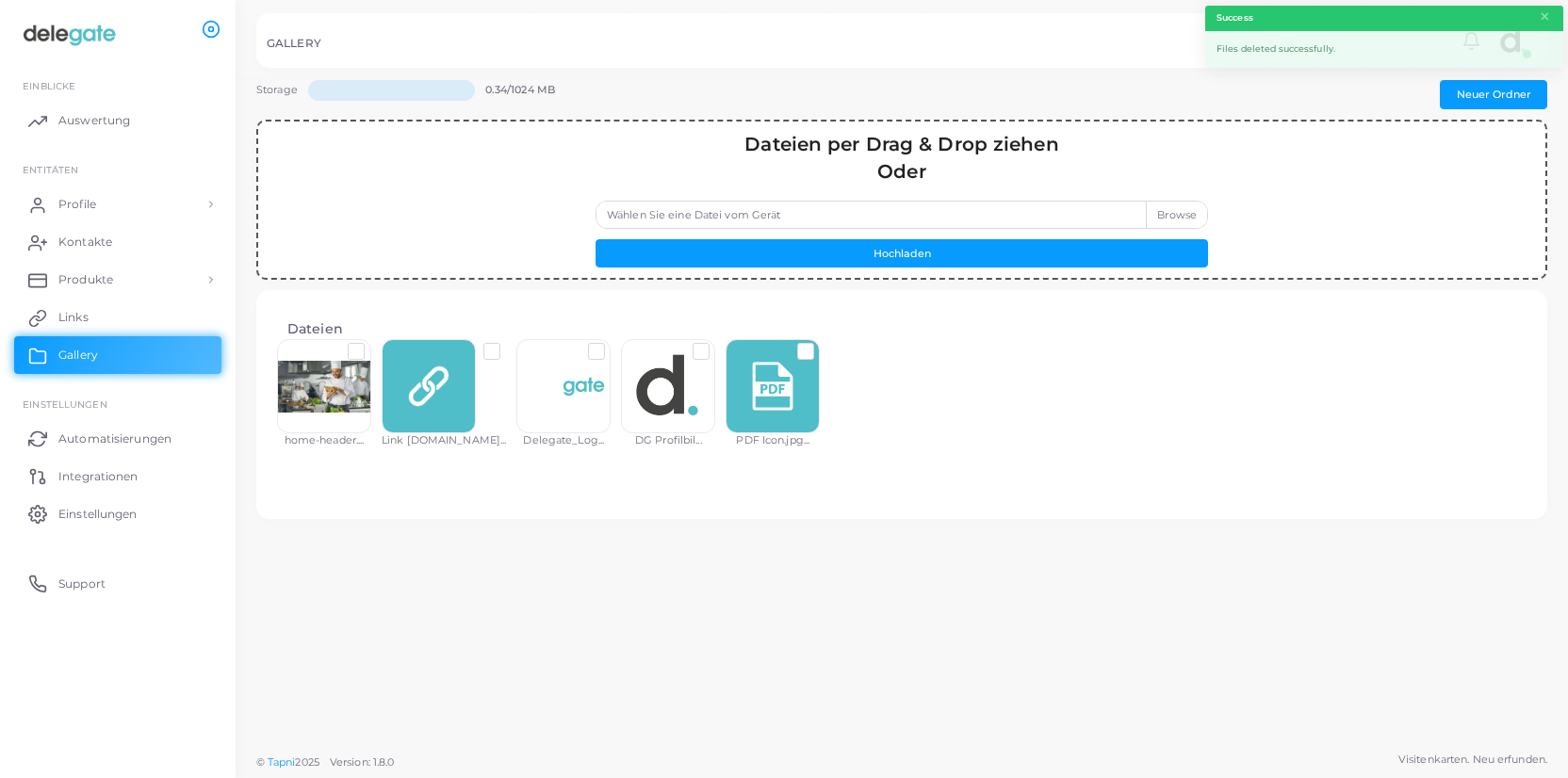
click at [1193, 213] on label "Wählen Sie eine Datei vom Gerät" at bounding box center [902, 215] width 613 height 29
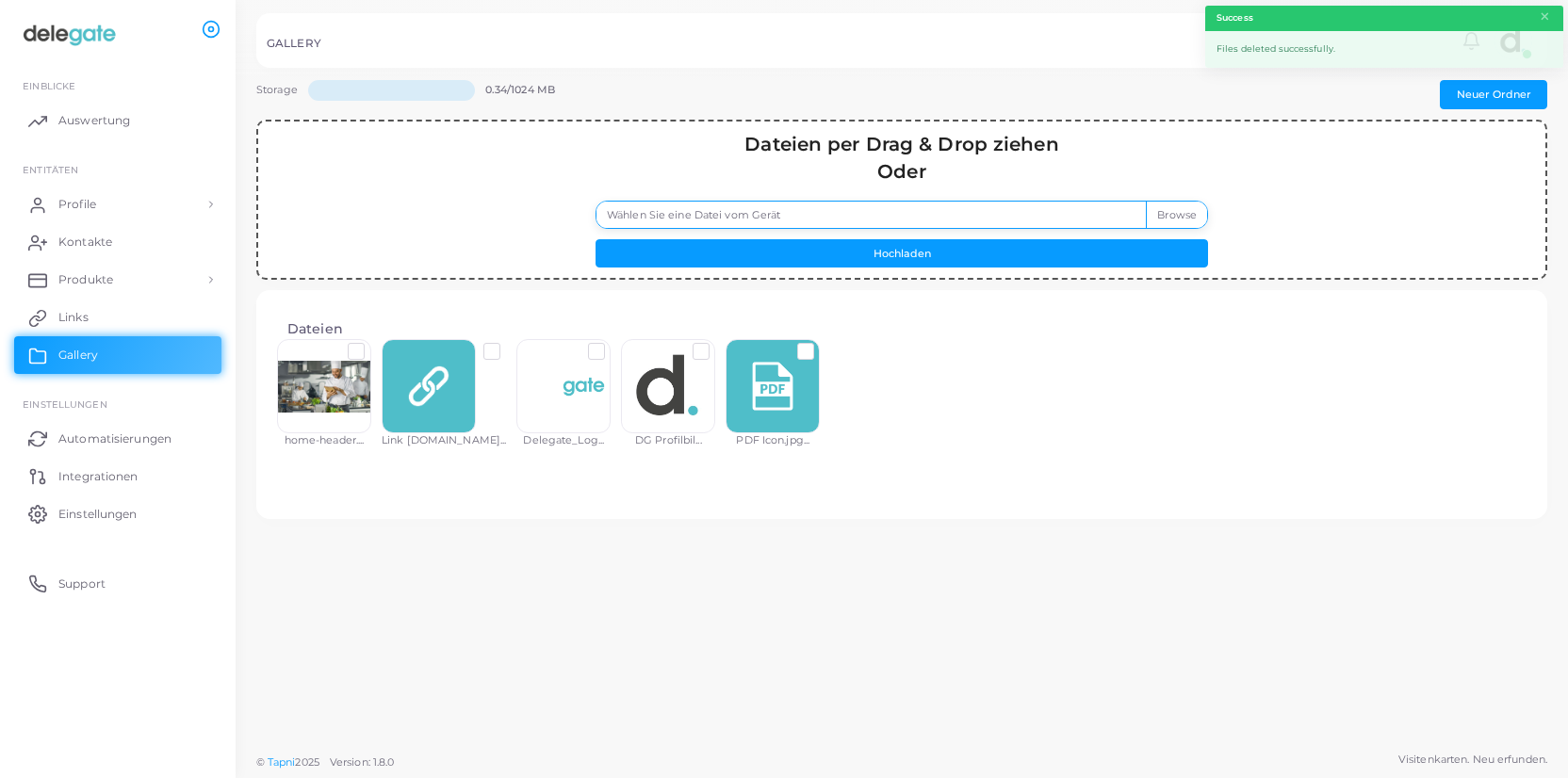
click at [1193, 213] on input "Wählen Sie eine Datei vom Gerät" at bounding box center [902, 215] width 613 height 29
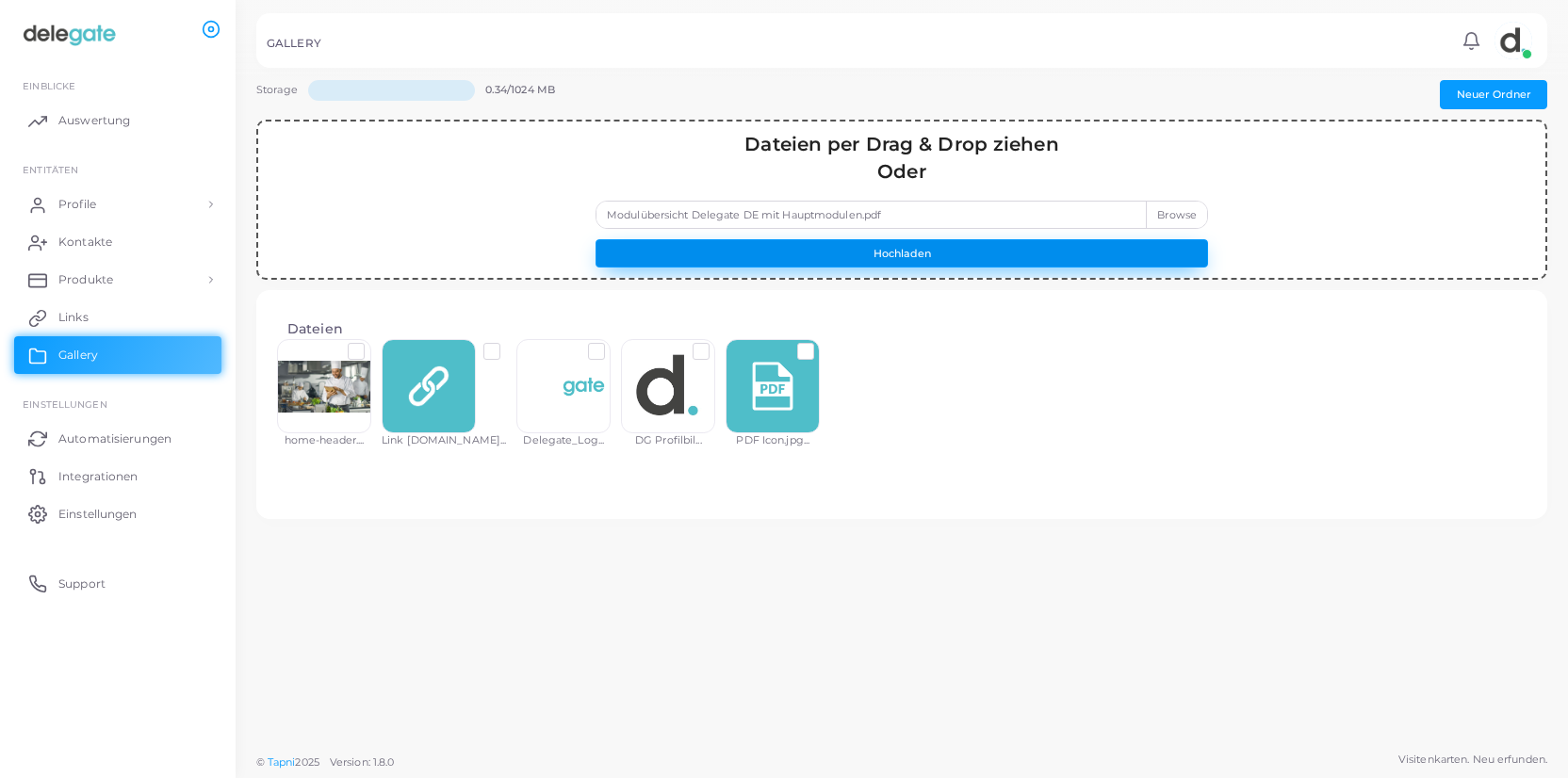
click at [924, 244] on button "Hochladen" at bounding box center [902, 253] width 613 height 29
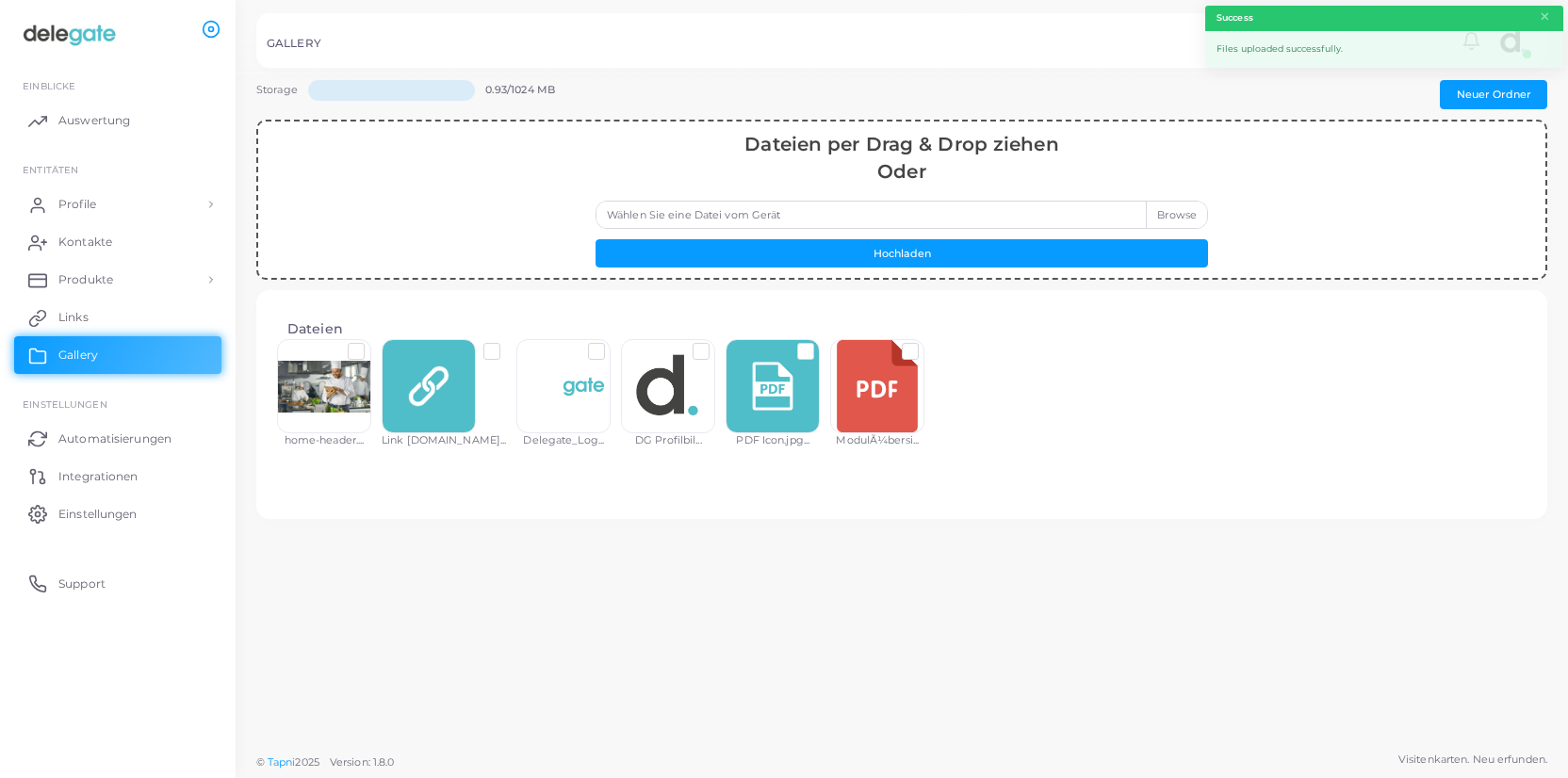
click at [840, 399] on div at bounding box center [878, 386] width 95 height 95
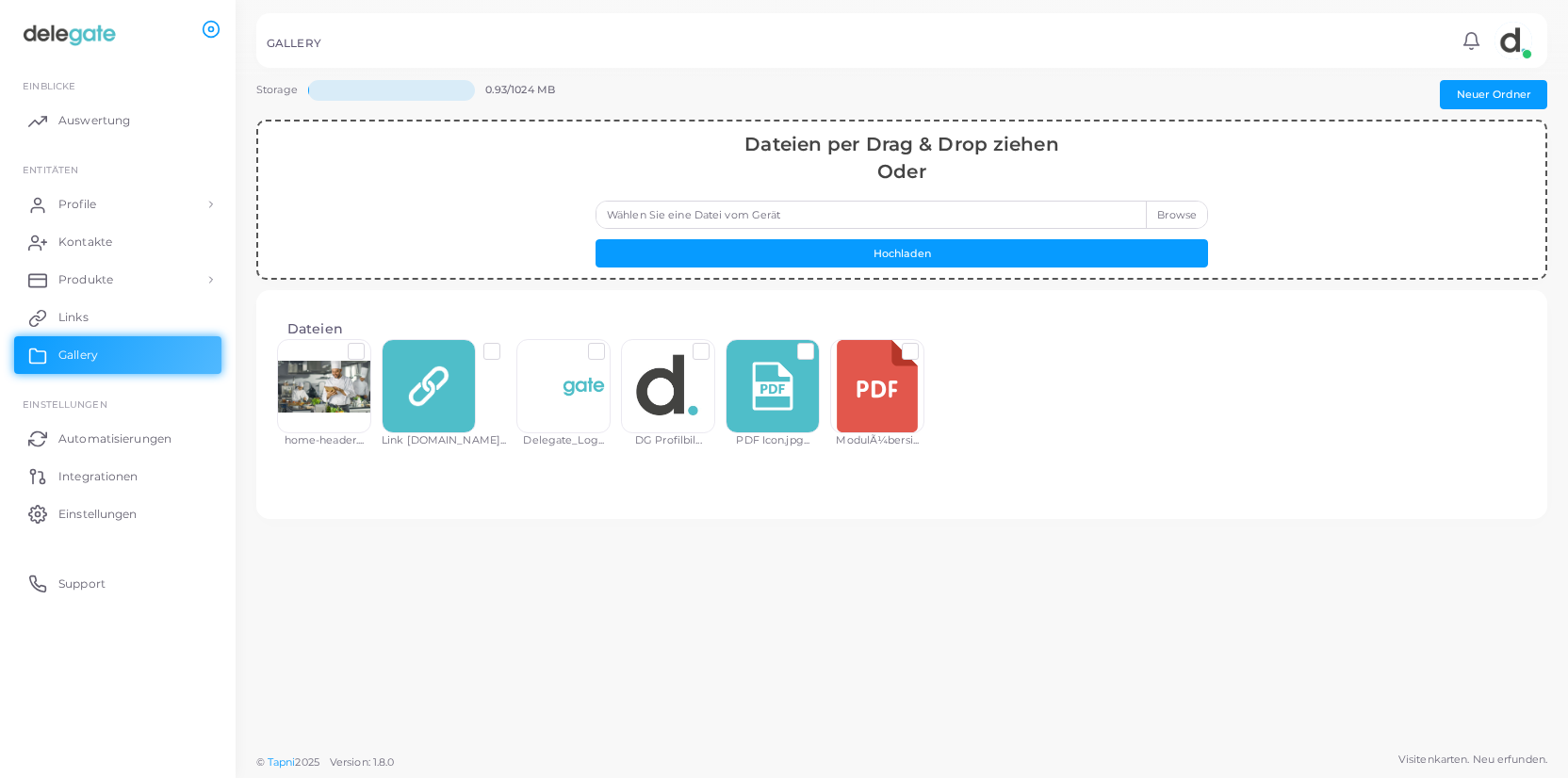
click at [925, 344] on label at bounding box center [925, 344] width 0 height 0
click at [892, 602] on button "Datei löschen" at bounding box center [865, 604] width 105 height 29
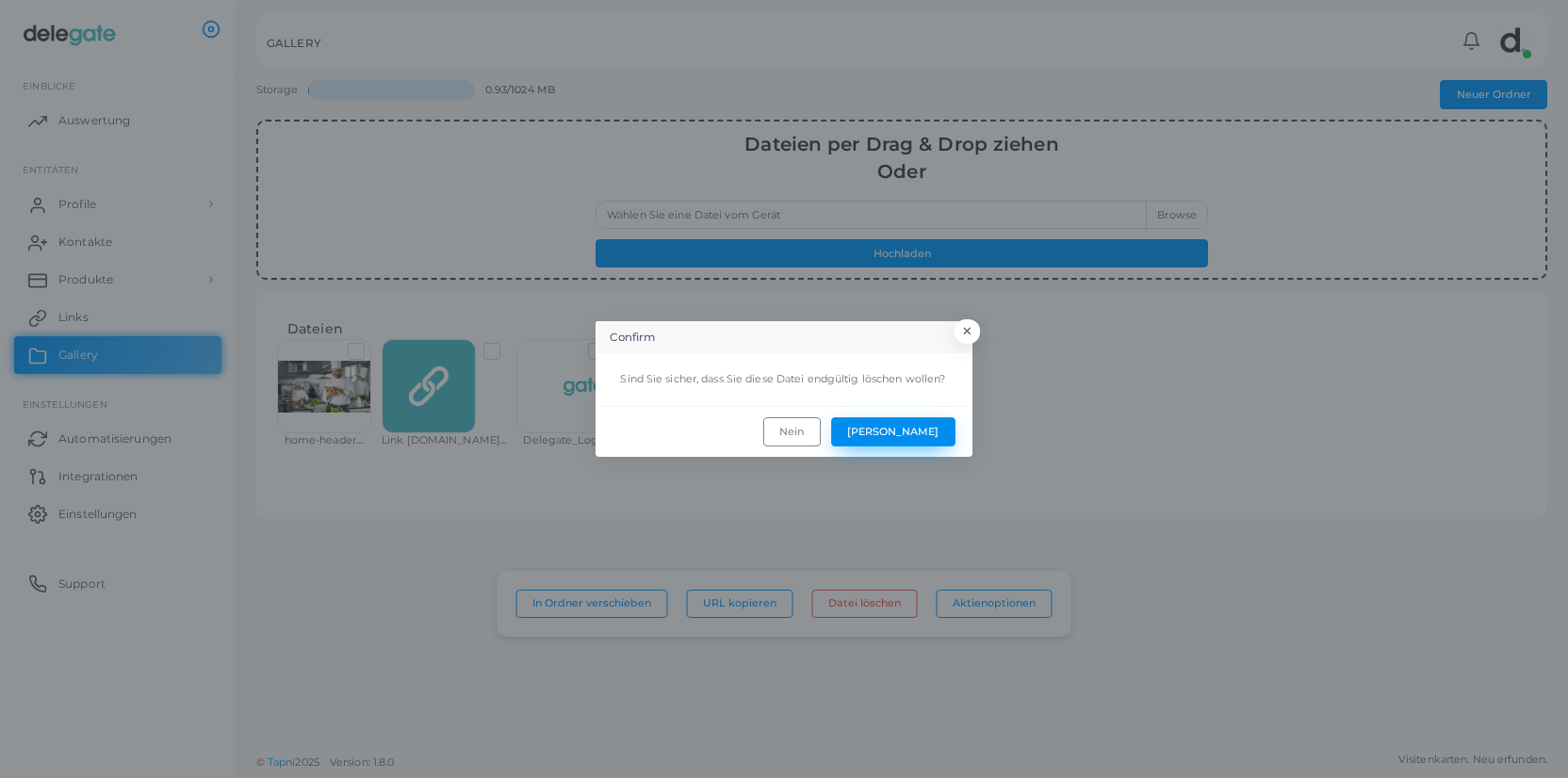
click at [940, 435] on button "Ja" at bounding box center [893, 431] width 124 height 29
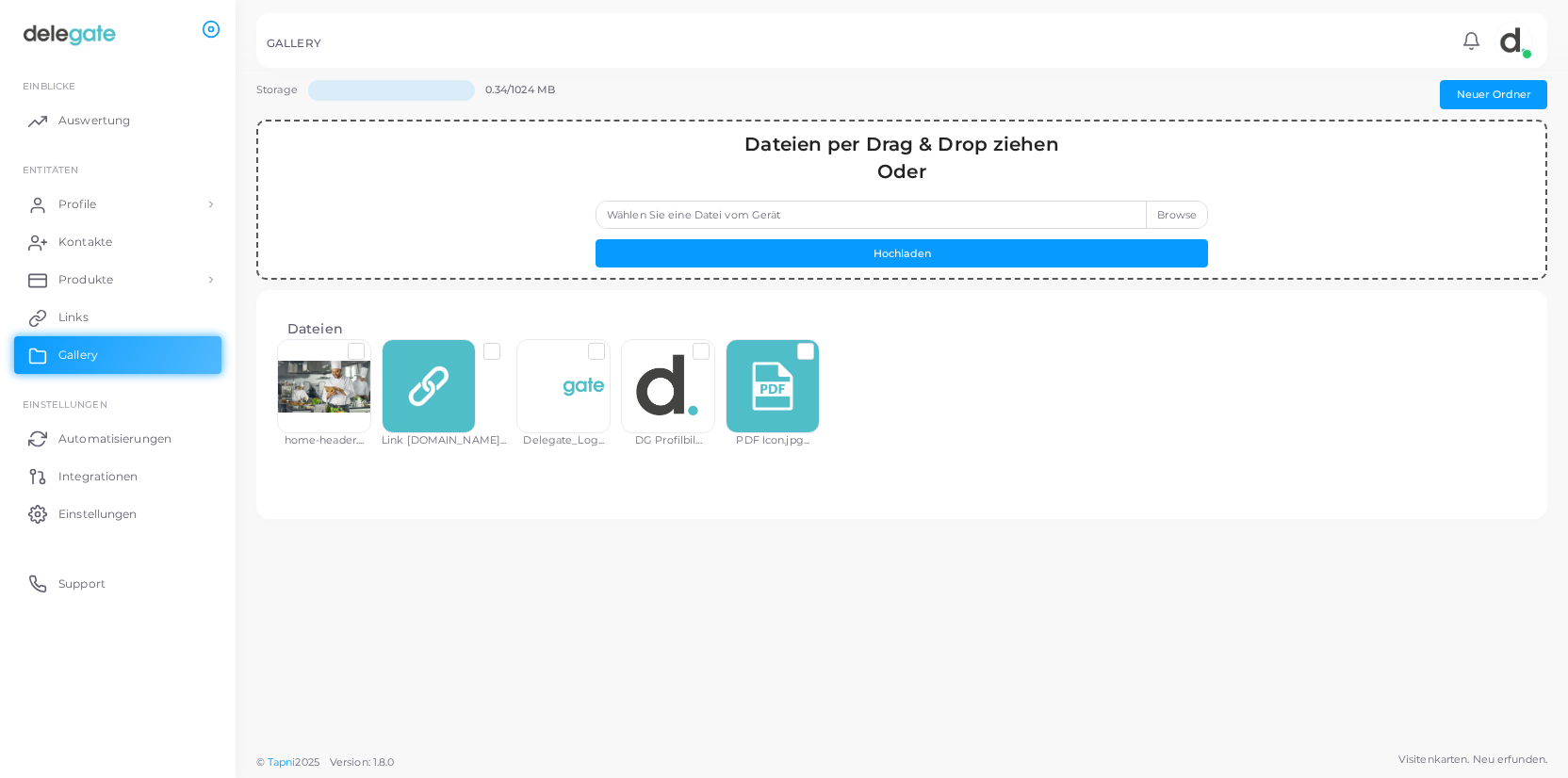
click at [1169, 218] on label "Wählen Sie eine Datei vom Gerät" at bounding box center [902, 215] width 613 height 29
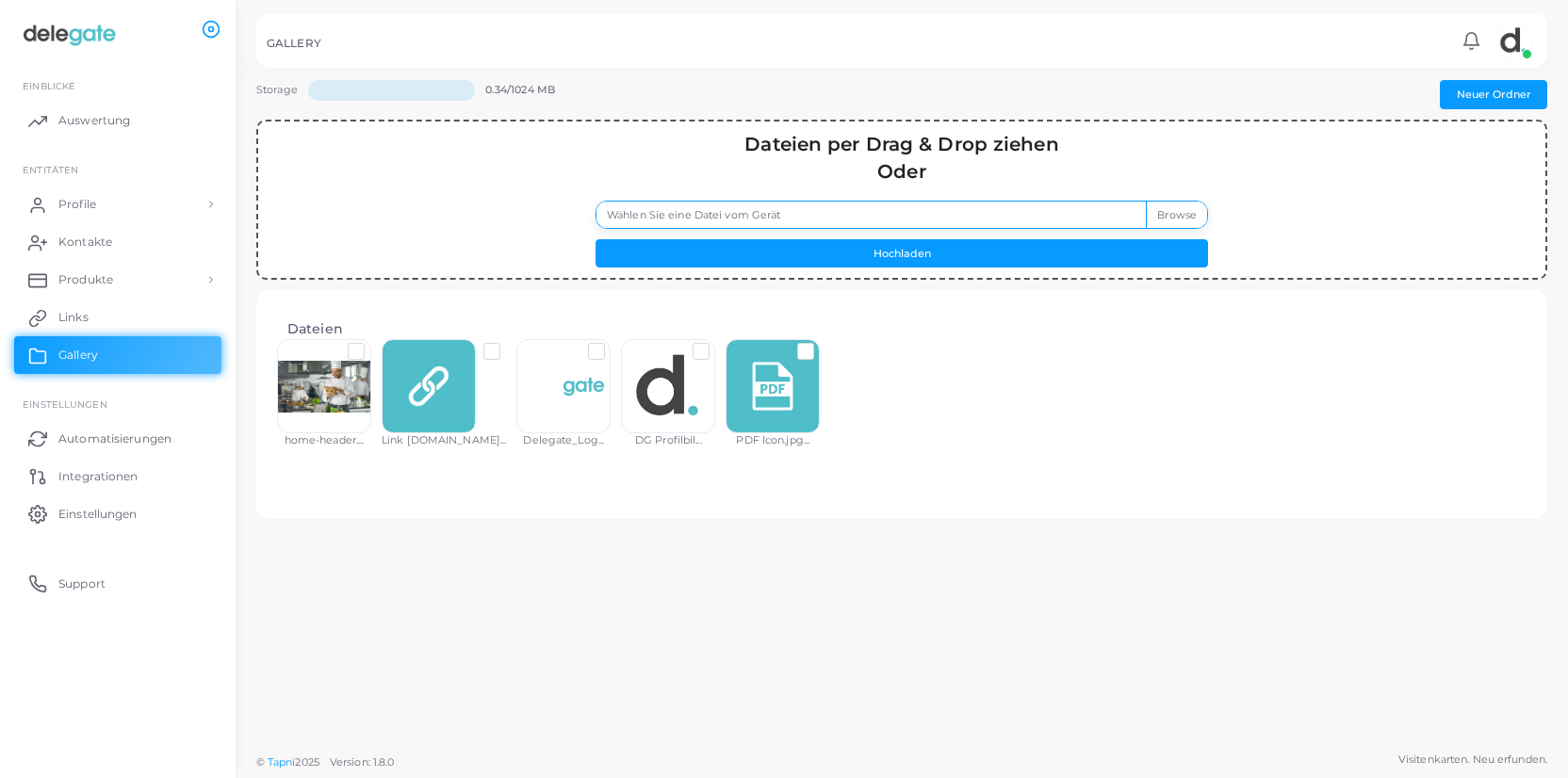
click at [1169, 218] on input "Wählen Sie eine Datei vom Gerät" at bounding box center [902, 215] width 613 height 29
type input "**********"
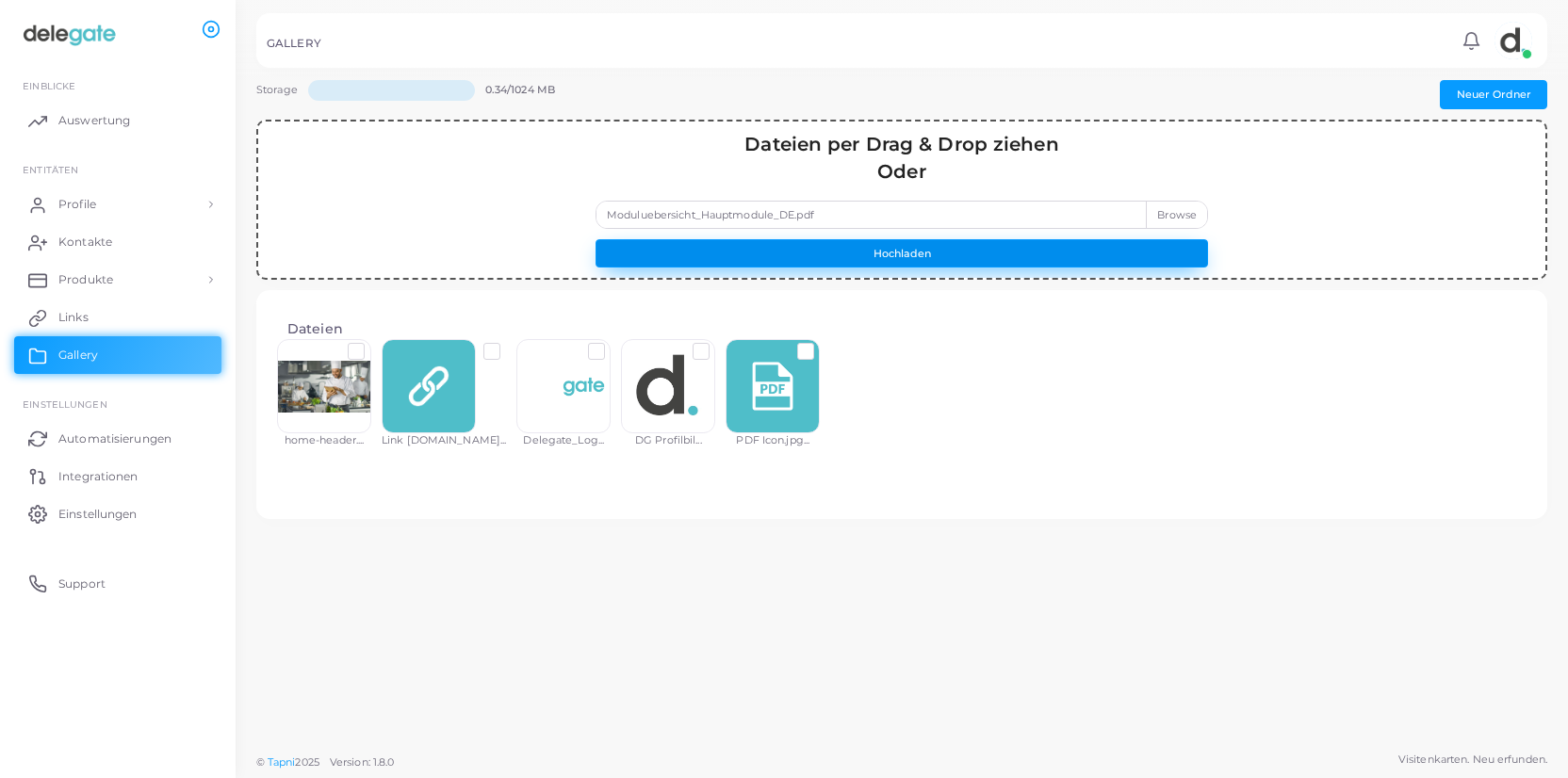
click at [988, 248] on button "Hochladen" at bounding box center [902, 253] width 613 height 29
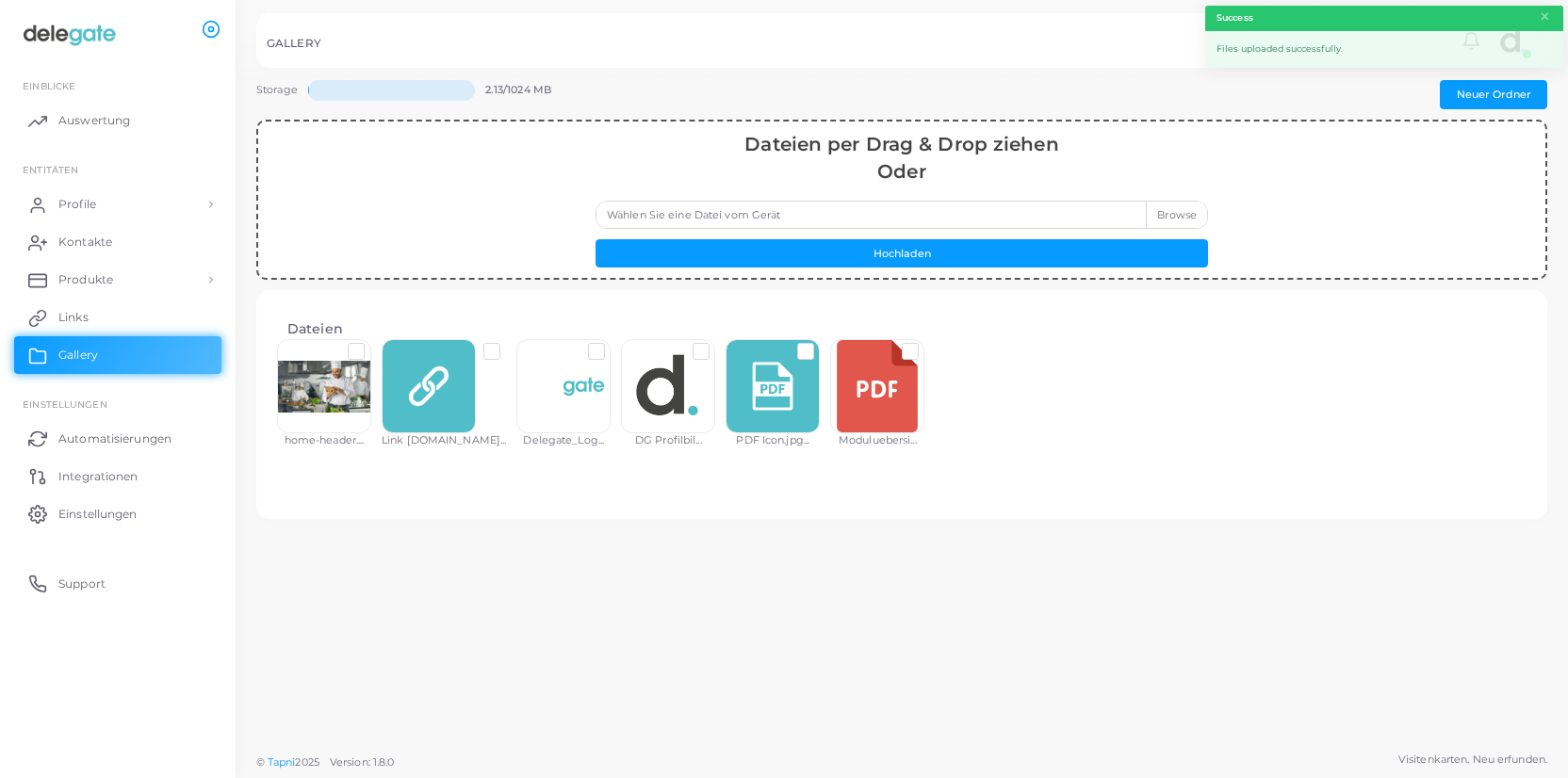
click at [925, 344] on label at bounding box center [925, 344] width 0 height 0
click at [736, 608] on button "URL kopieren" at bounding box center [740, 604] width 106 height 29
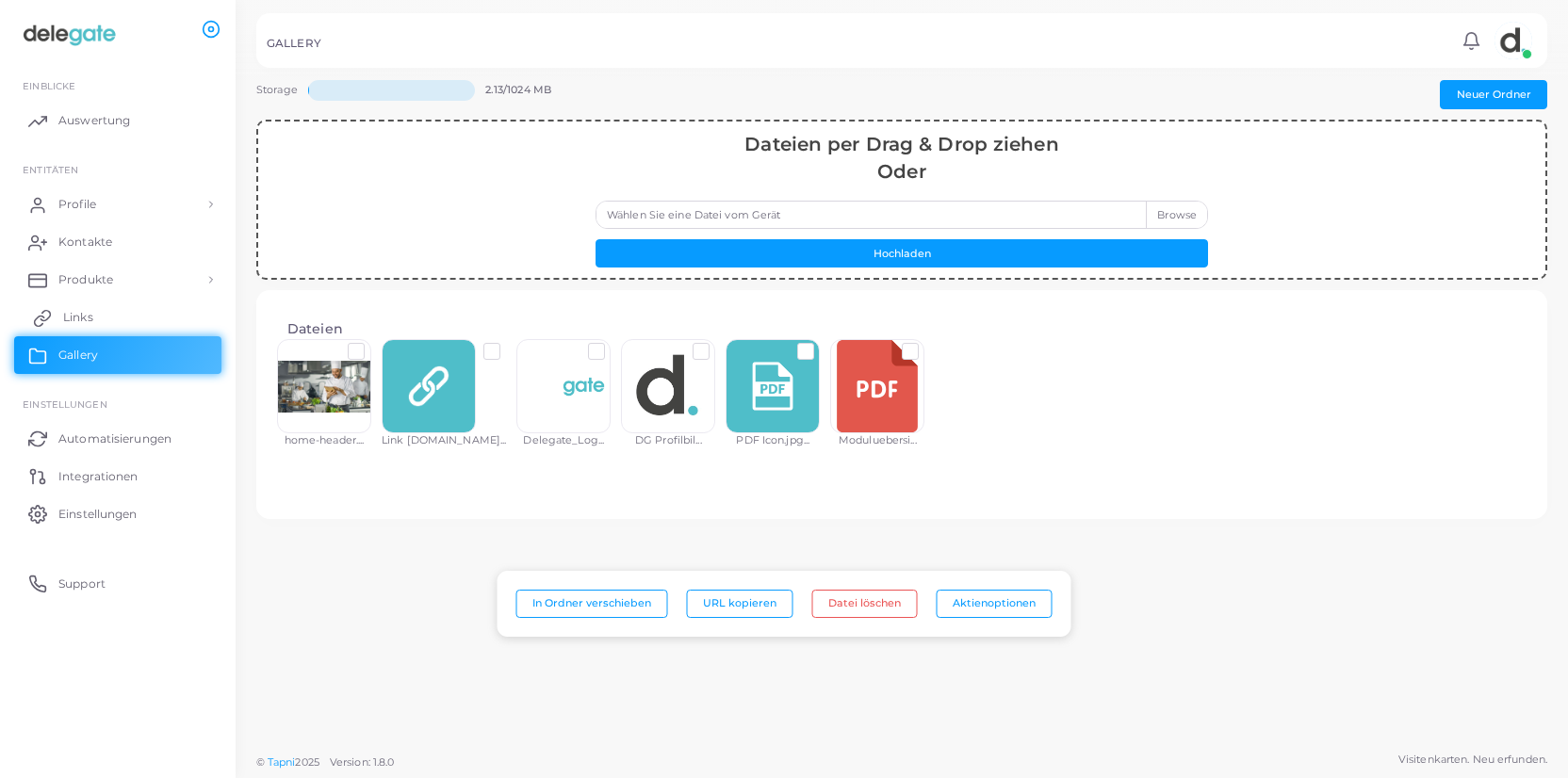
click at [97, 321] on link "Links" at bounding box center [117, 317] width 207 height 37
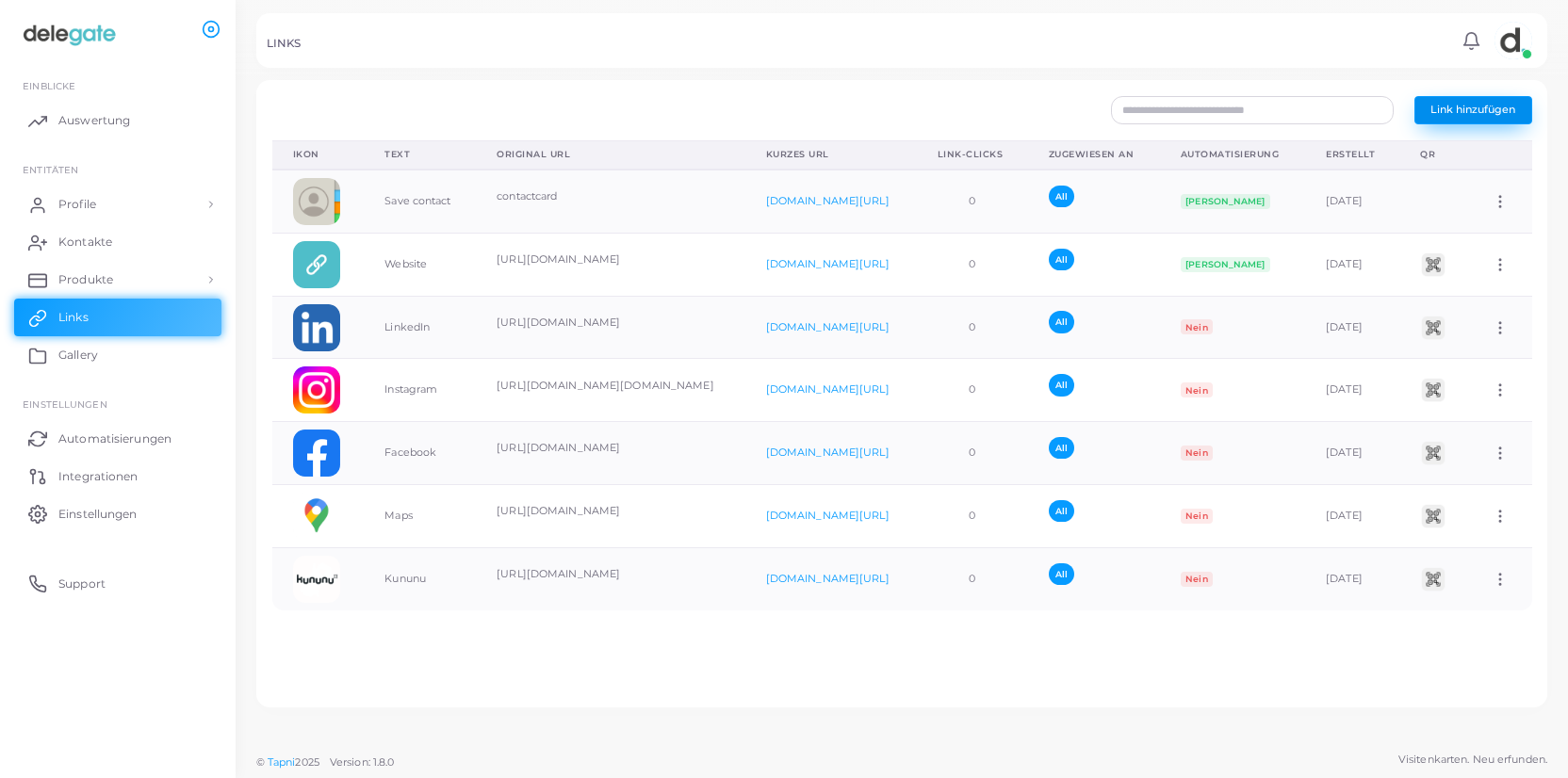
click at [1470, 109] on span "Link hinzufügen" at bounding box center [1472, 108] width 85 height 13
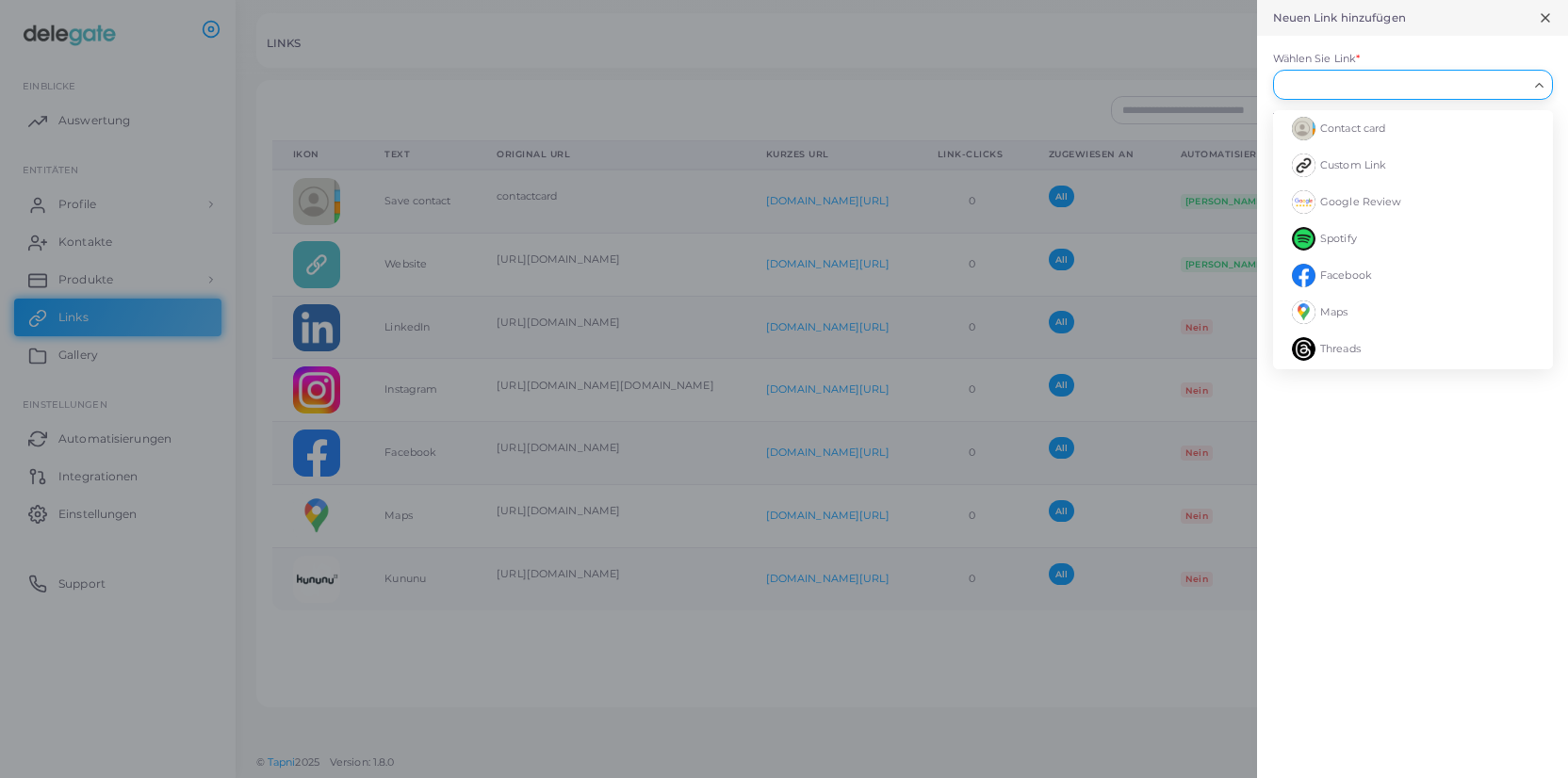
click at [1325, 84] on input "Wählen Sie Link *" at bounding box center [1405, 85] width 246 height 21
click at [1355, 165] on span "Custom Link" at bounding box center [1352, 164] width 66 height 13
type input "**********"
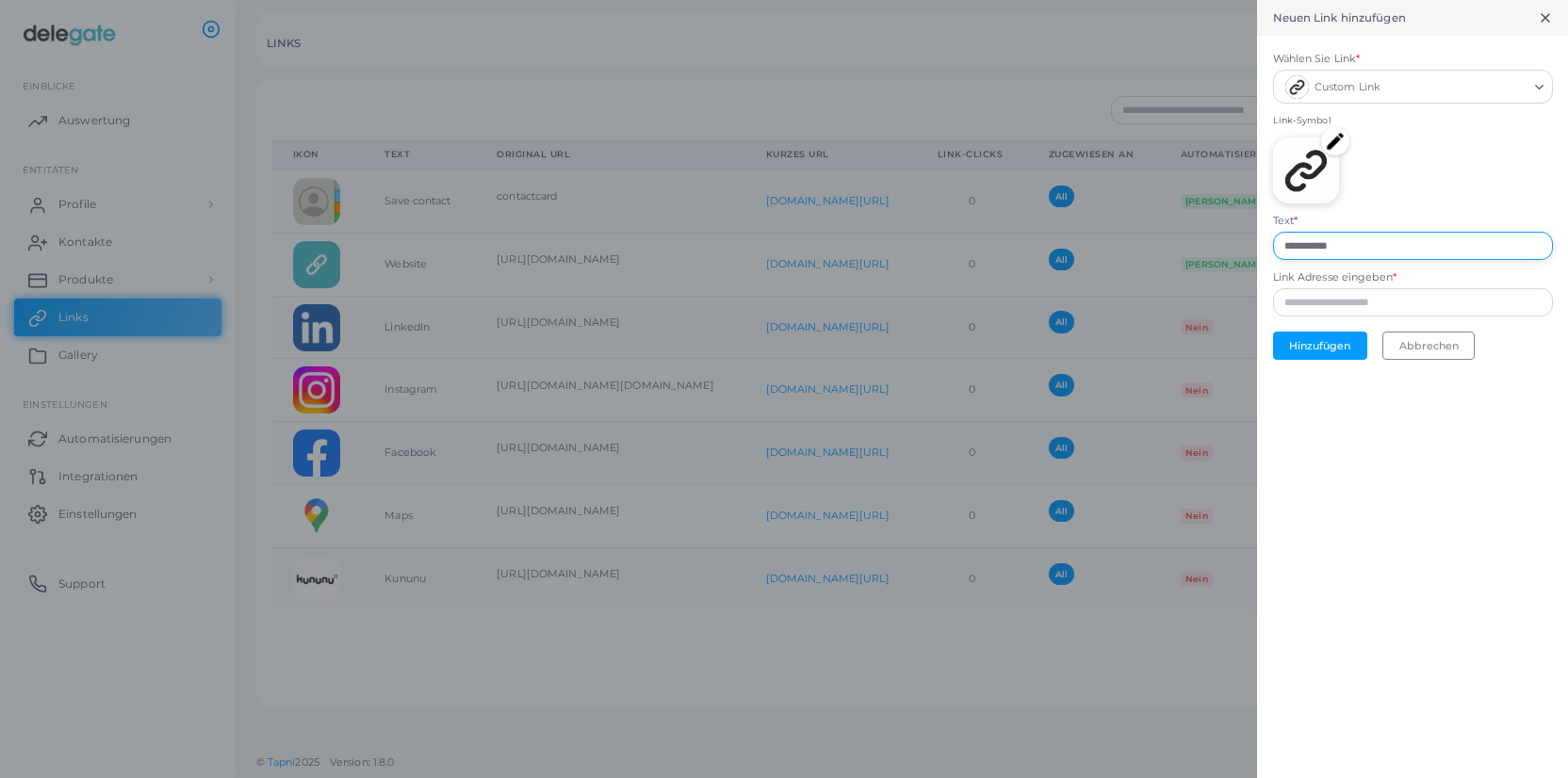
drag, startPoint x: 1356, startPoint y: 245, endPoint x: 1243, endPoint y: 232, distance: 113.7
click at [1274, 232] on input "**********" at bounding box center [1413, 245] width 280 height 29
click at [1356, 305] on input "Link Adresse eingeben *" at bounding box center [1413, 302] width 280 height 29
paste input "**********"
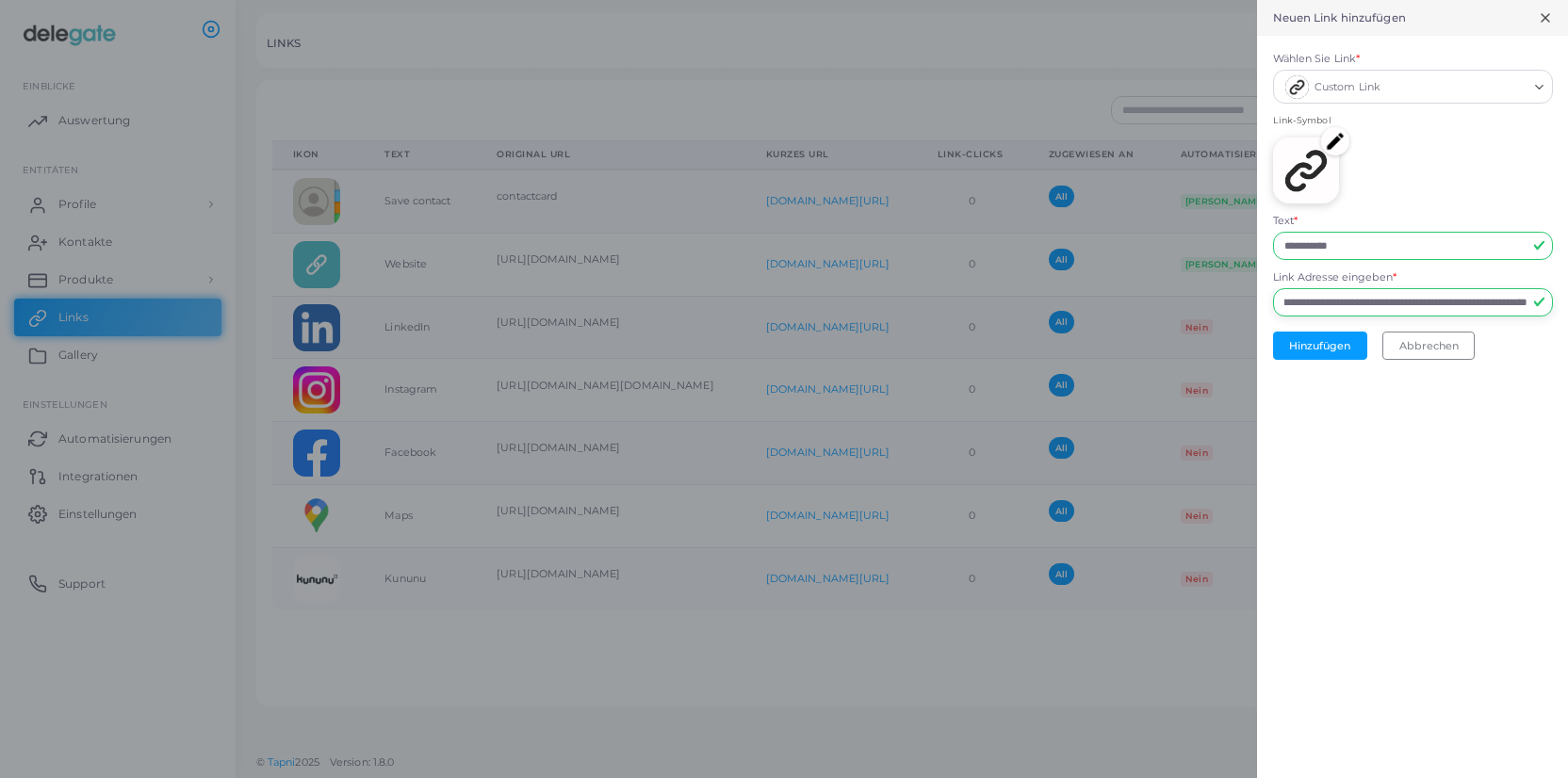
type input "**********"
click at [1389, 243] on input "**********" at bounding box center [1413, 245] width 280 height 29
drag, startPoint x: 1389, startPoint y: 243, endPoint x: 1270, endPoint y: 243, distance: 119.0
click at [1274, 243] on input "**********" at bounding box center [1413, 245] width 280 height 29
type input "**********"
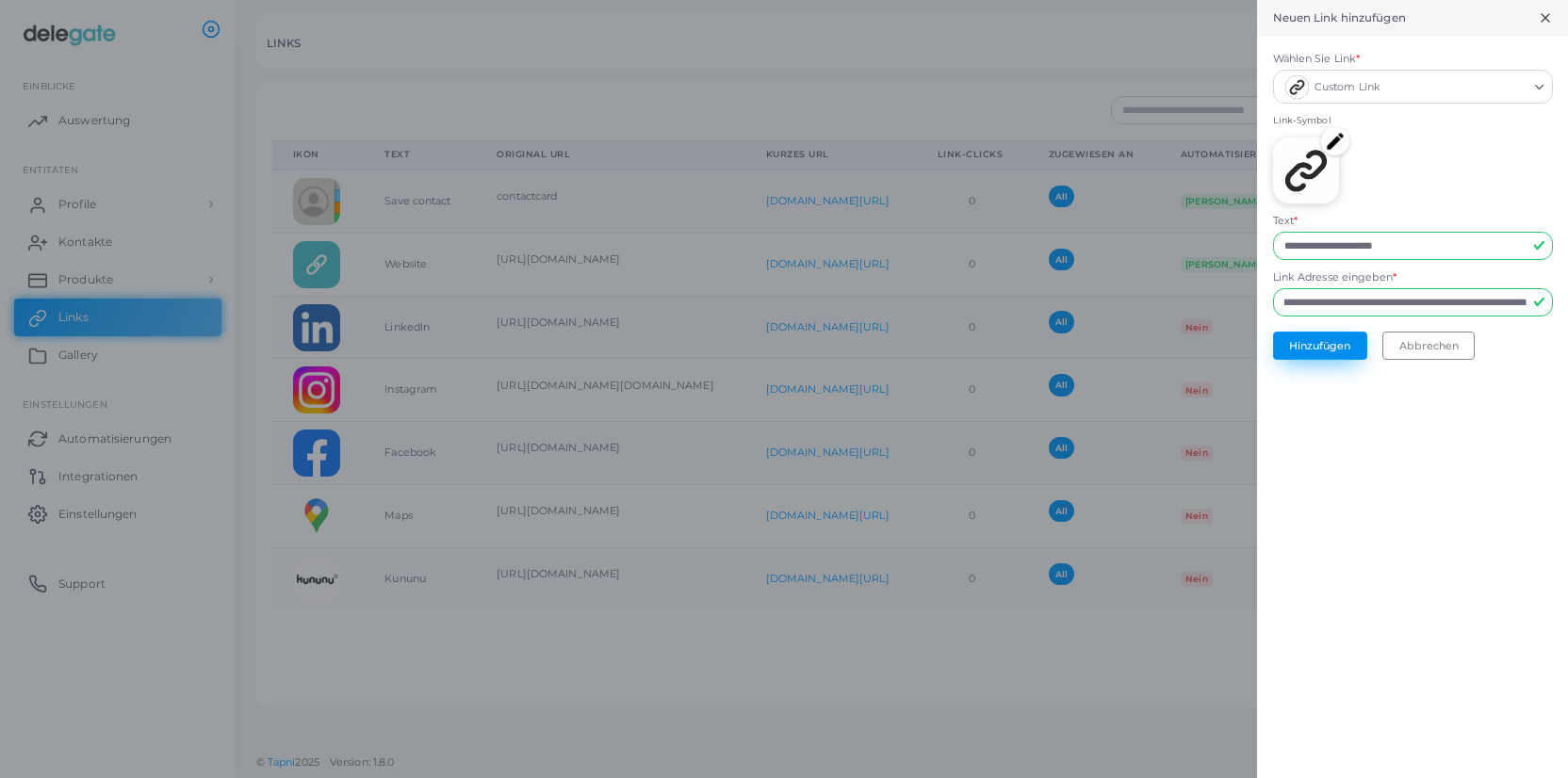
click at [1303, 348] on button "Hinzufügen" at bounding box center [1321, 346] width 95 height 29
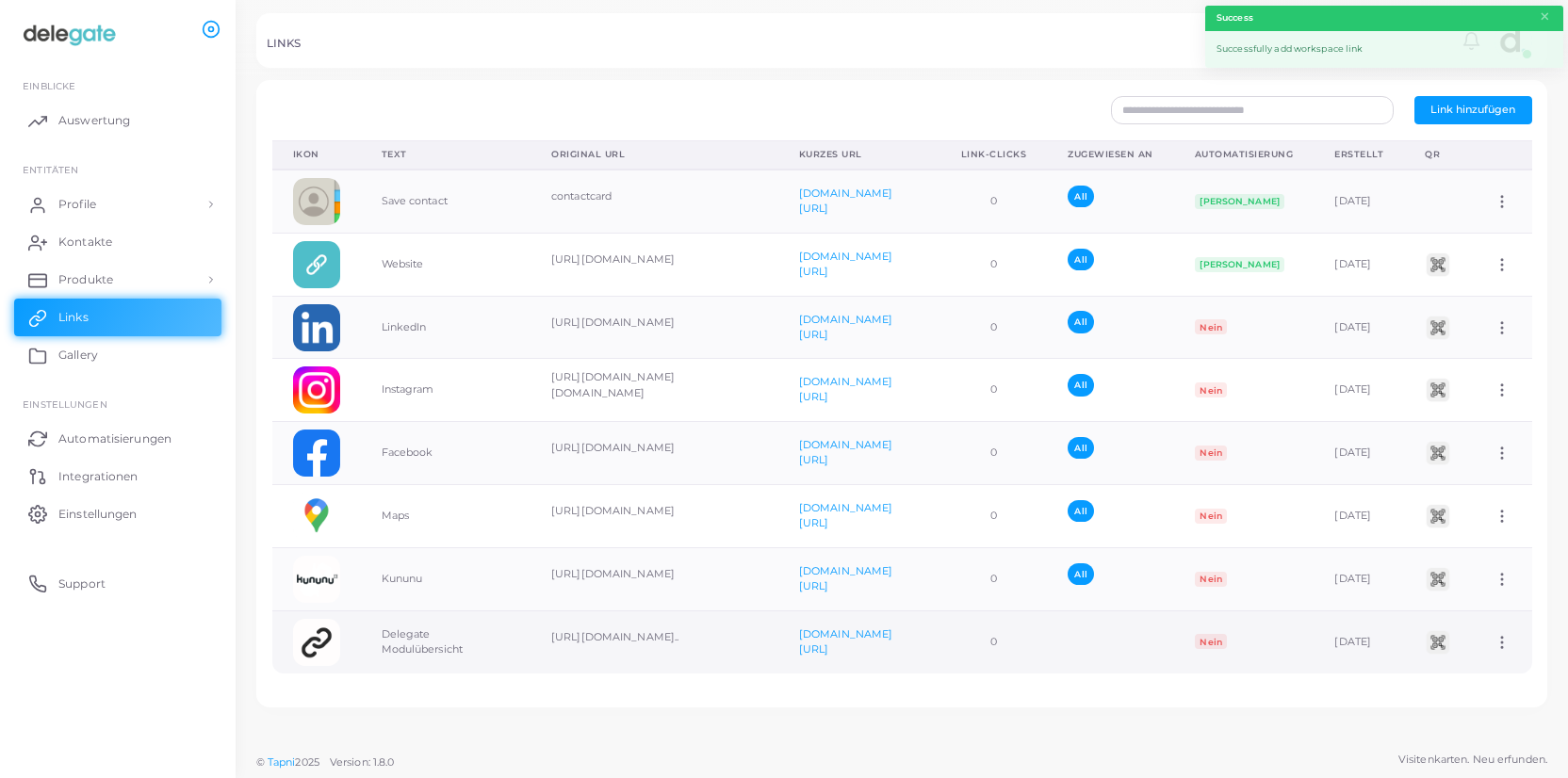
click at [308, 647] on img at bounding box center [317, 643] width 47 height 47
click at [422, 645] on td "Delegate Modulübersicht" at bounding box center [445, 641] width 170 height 62
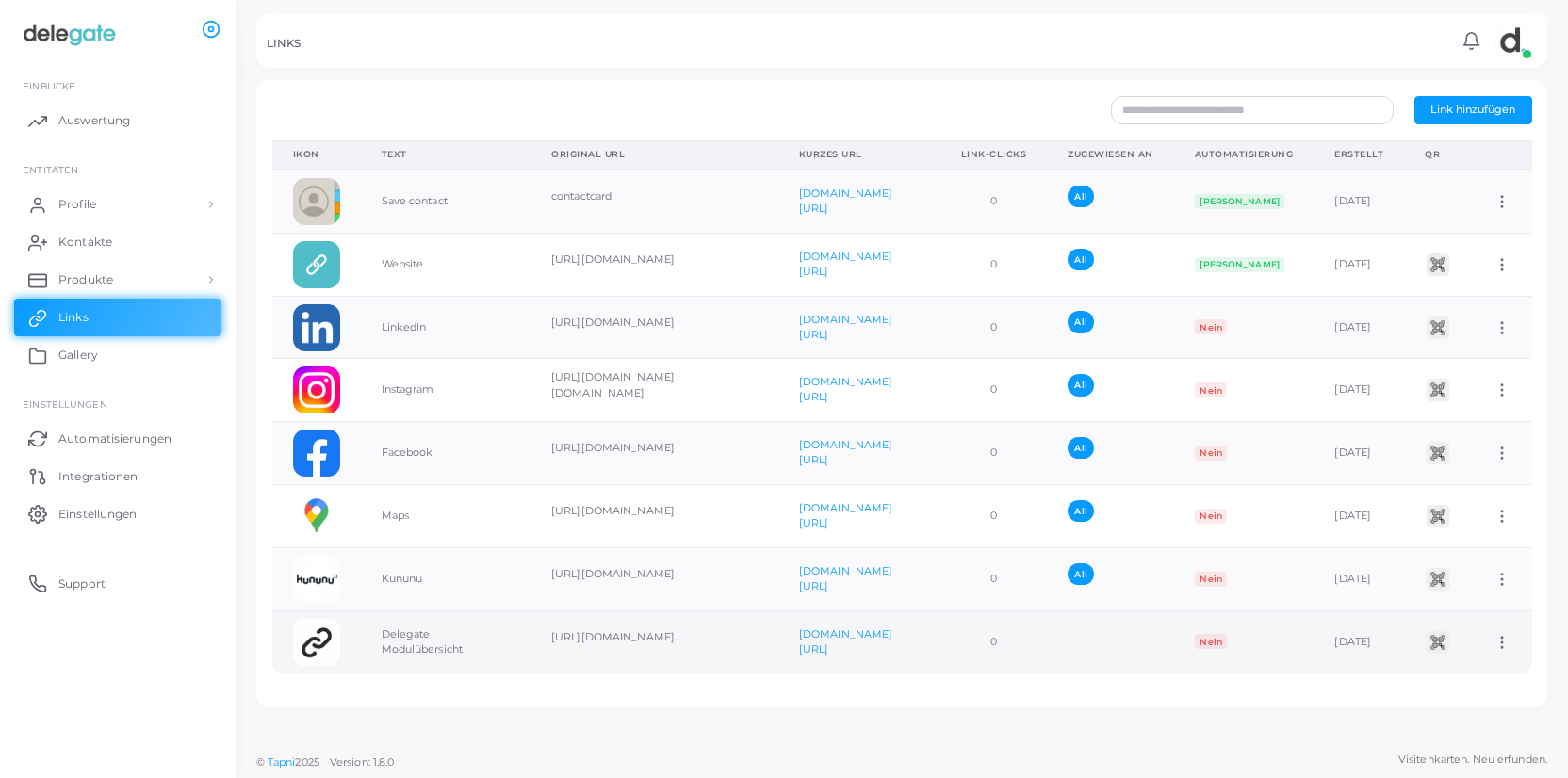
click at [1505, 640] on icon at bounding box center [1501, 642] width 17 height 17
click at [1458, 692] on span "Link bearbeiten" at bounding box center [1458, 688] width 82 height 15
type input "**********"
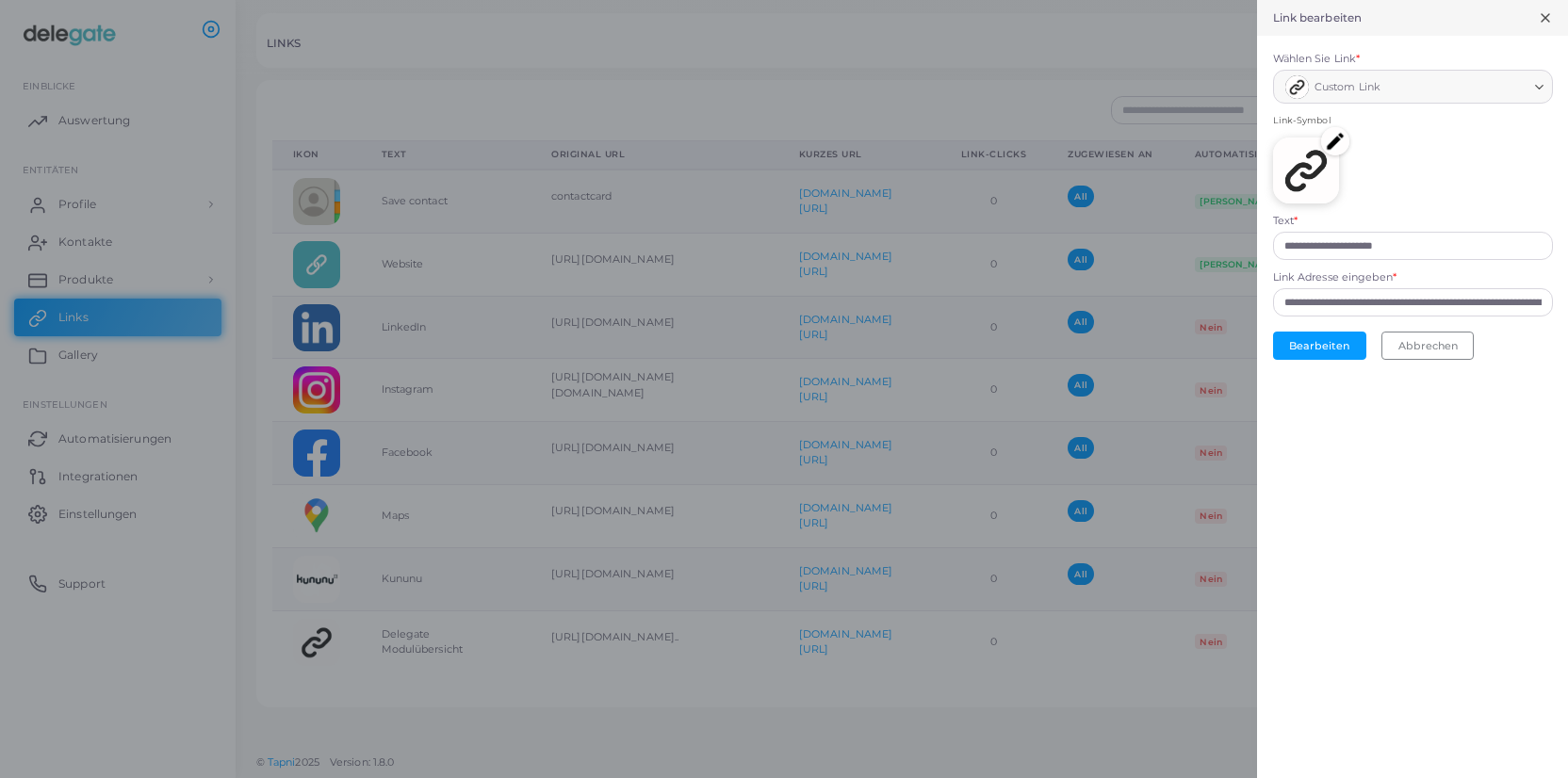
click at [1334, 142] on img at bounding box center [1335, 141] width 29 height 29
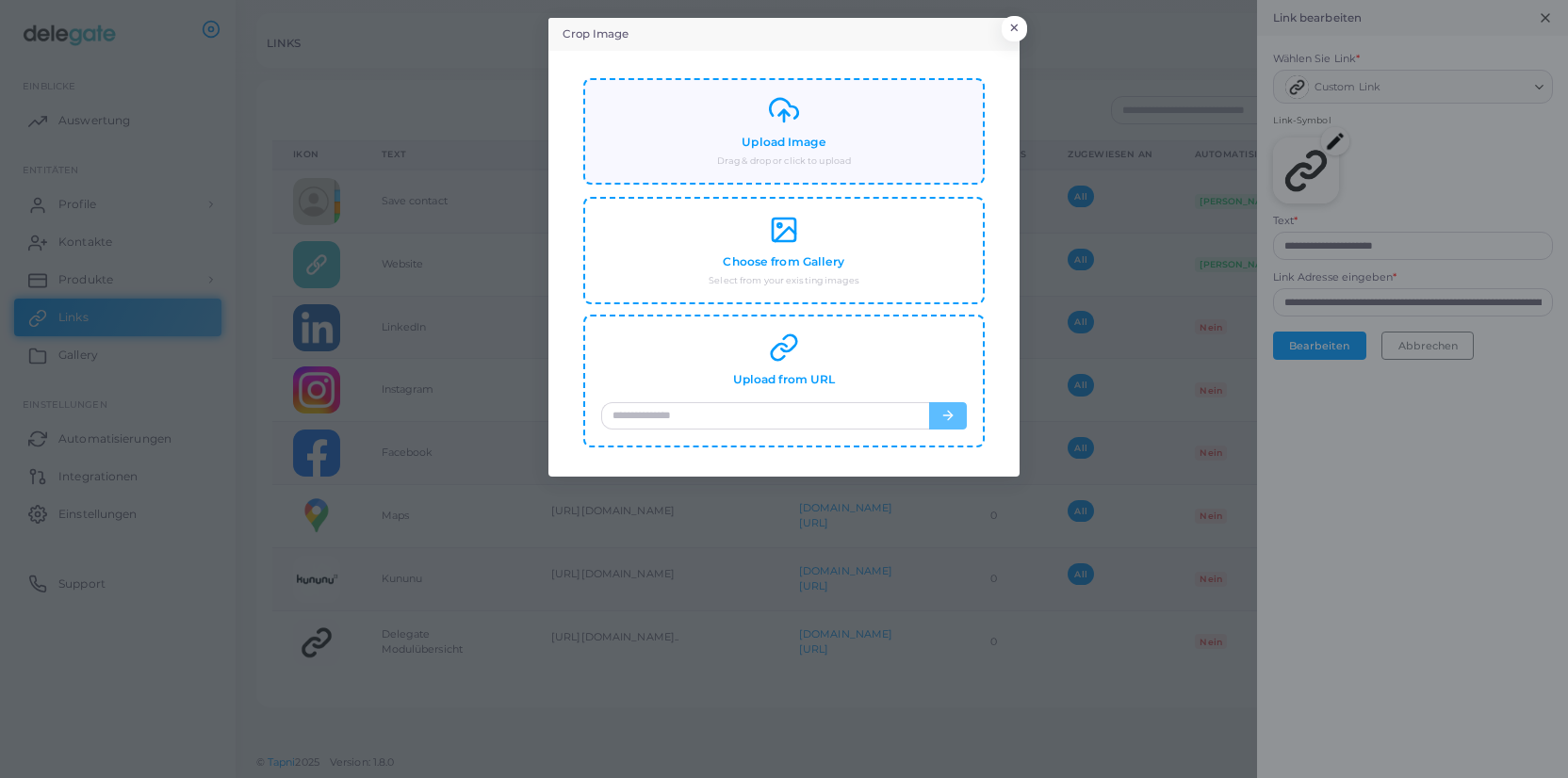
click at [783, 124] on icon at bounding box center [784, 110] width 31 height 31
click at [789, 250] on div "Choose from Gallery Select from your existing images" at bounding box center [783, 249] width 365 height 73
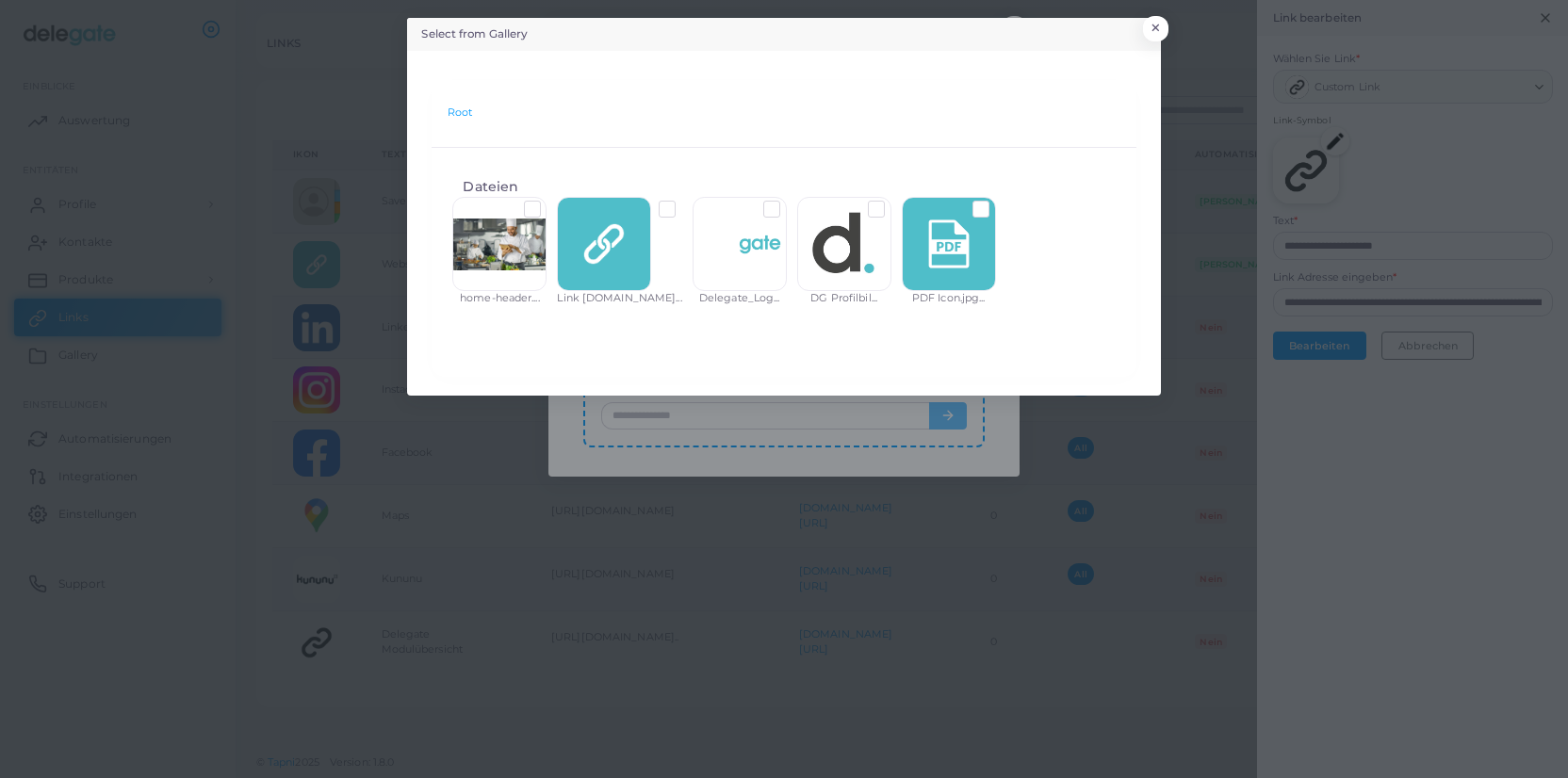
click at [996, 202] on label at bounding box center [996, 202] width 0 height 0
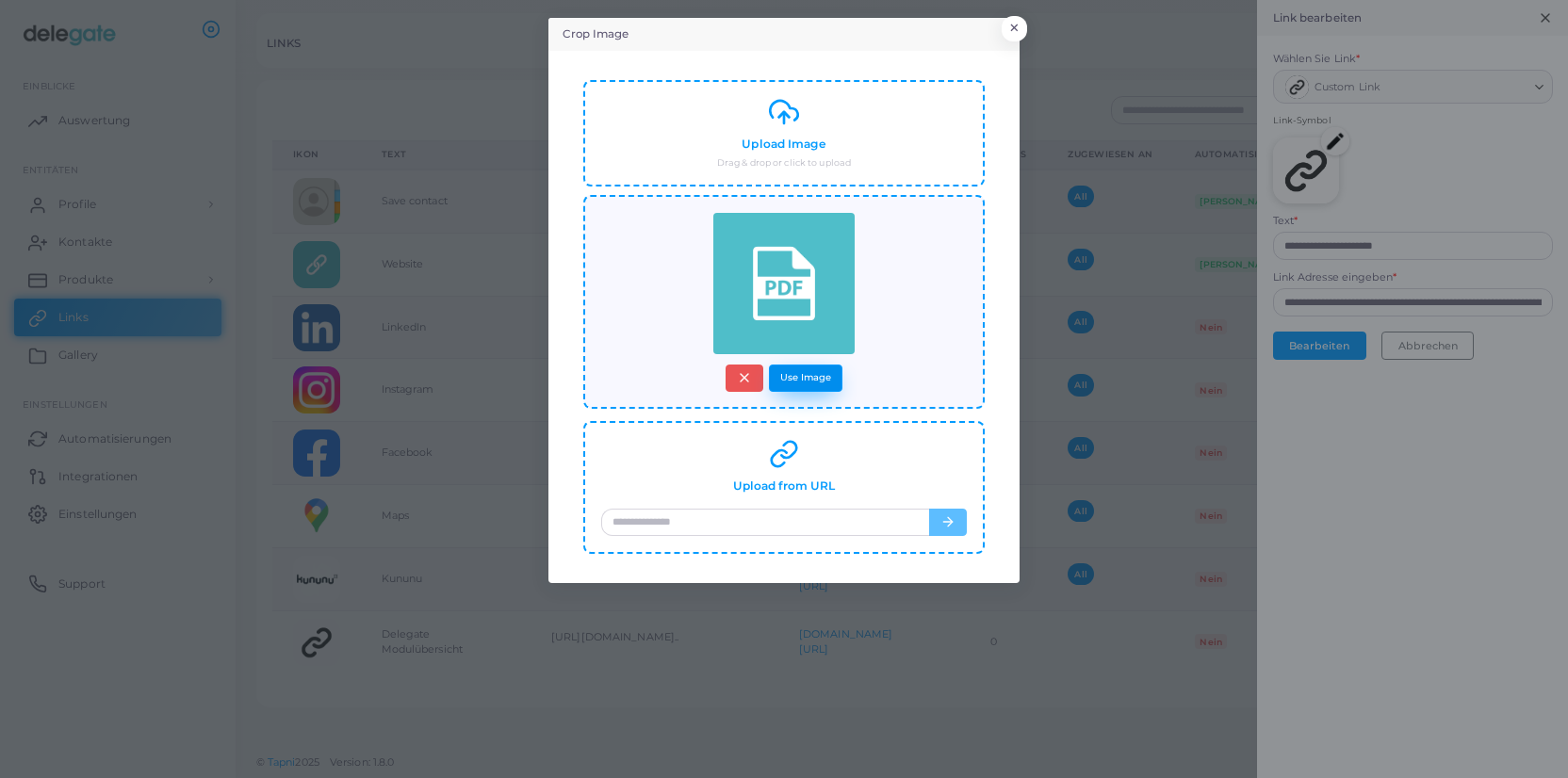
click at [816, 383] on button "Use Image" at bounding box center [806, 378] width 74 height 28
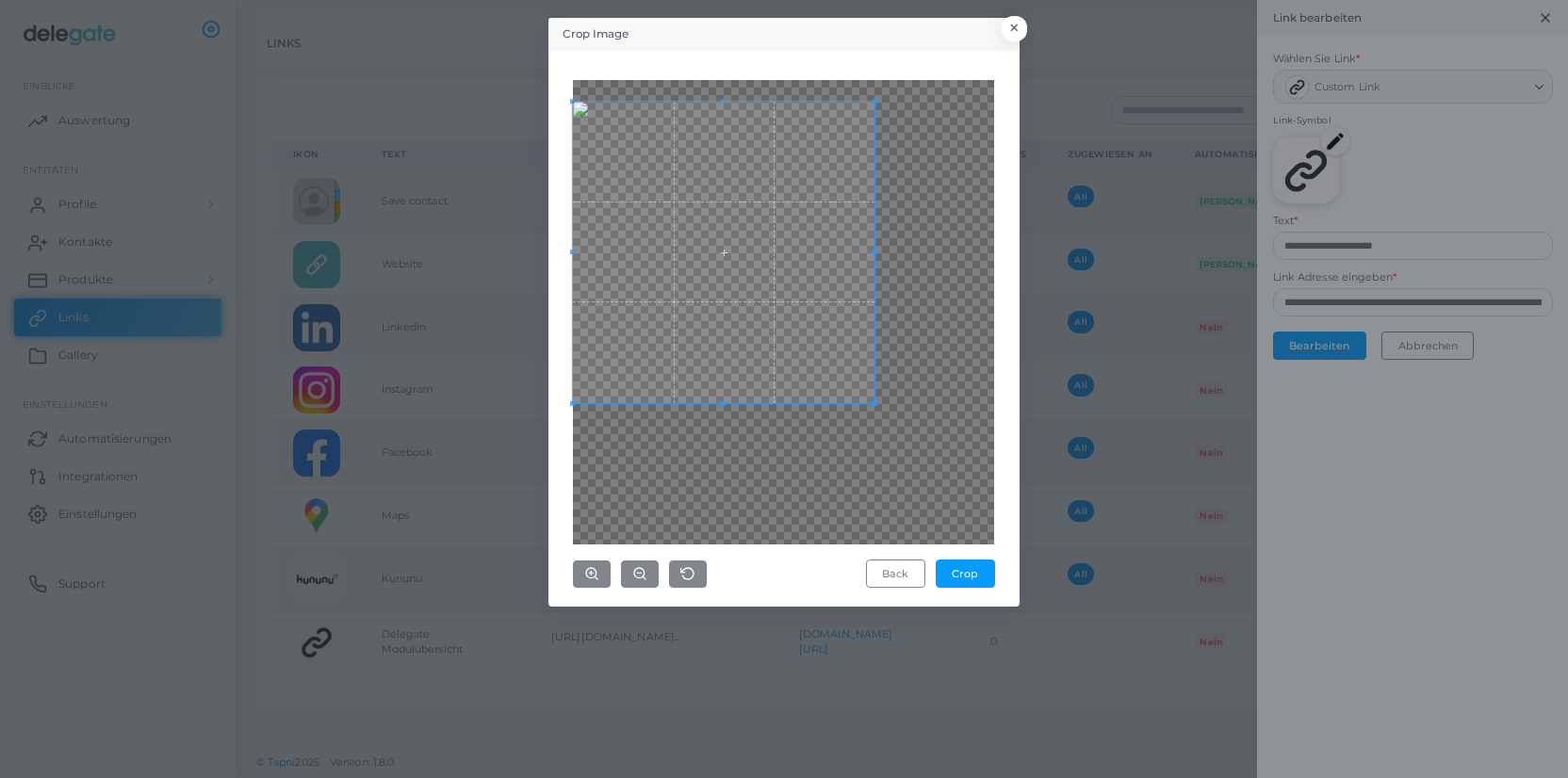
click at [733, 304] on span at bounding box center [724, 252] width 301 height 301
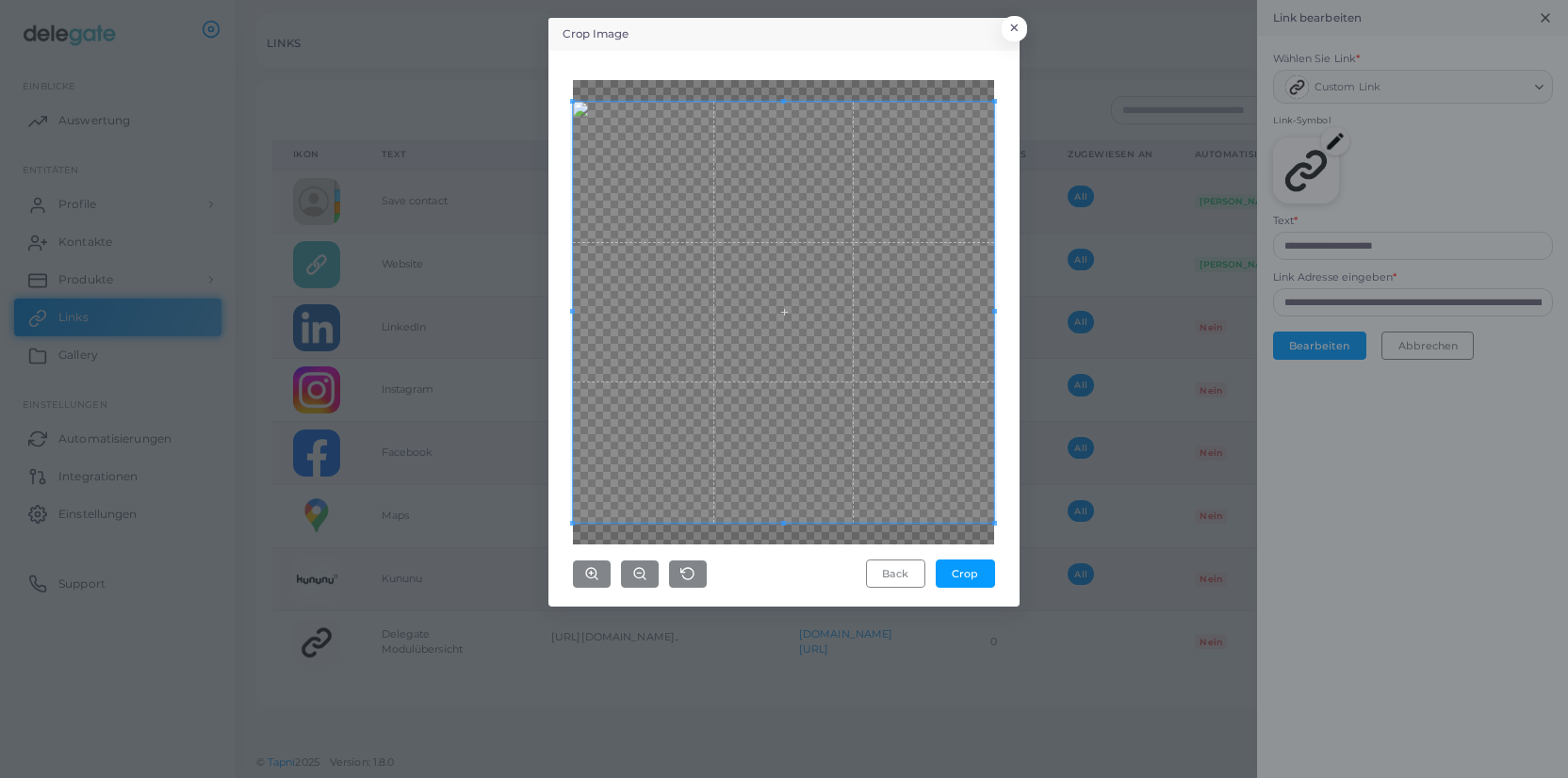
click at [1028, 536] on div "Crop Image × Back Crop" at bounding box center [784, 389] width 1568 height 778
click at [964, 576] on button "Crop" at bounding box center [965, 573] width 59 height 29
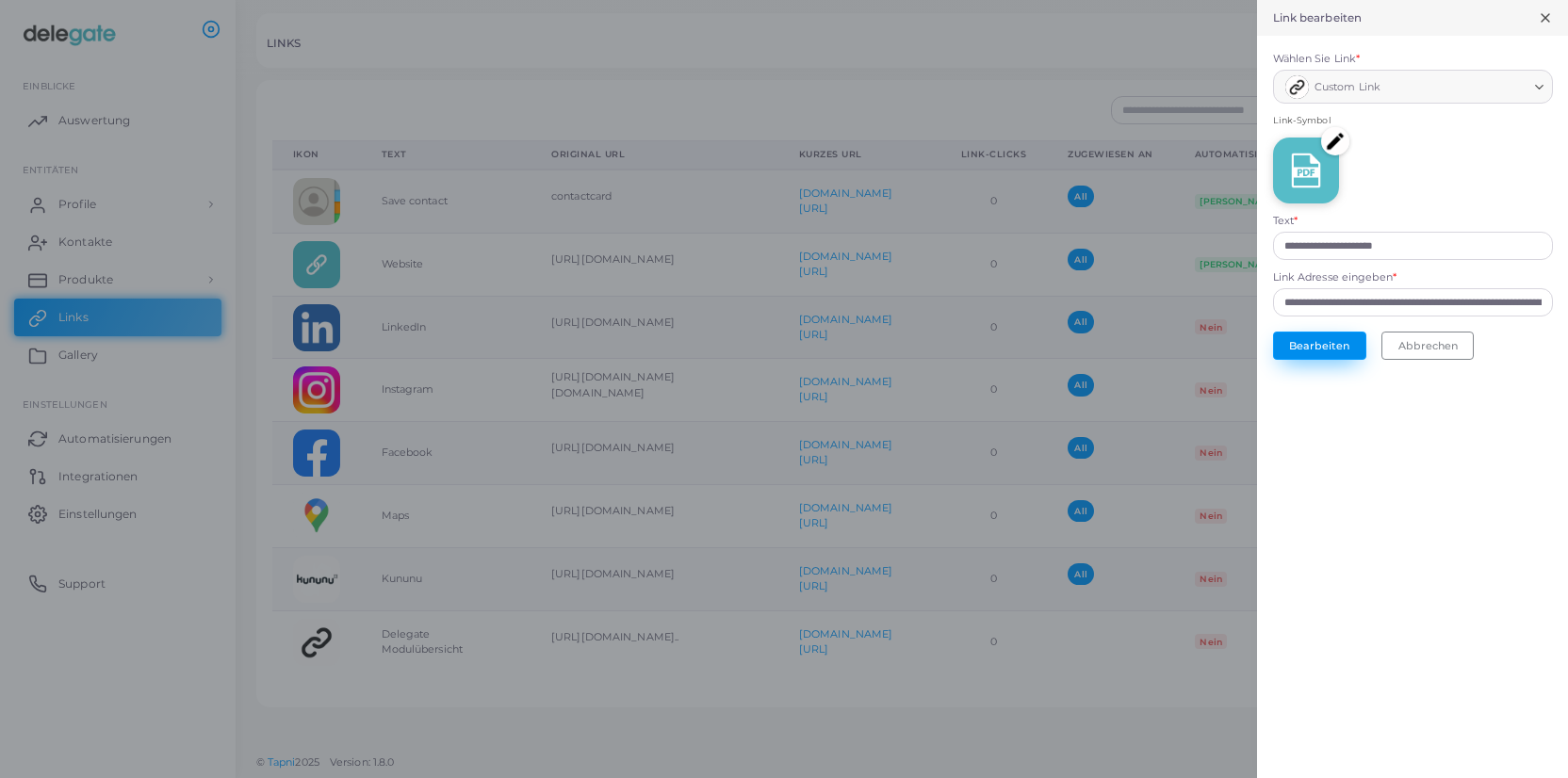
click at [1339, 348] on button "Bearbeiten" at bounding box center [1320, 346] width 94 height 29
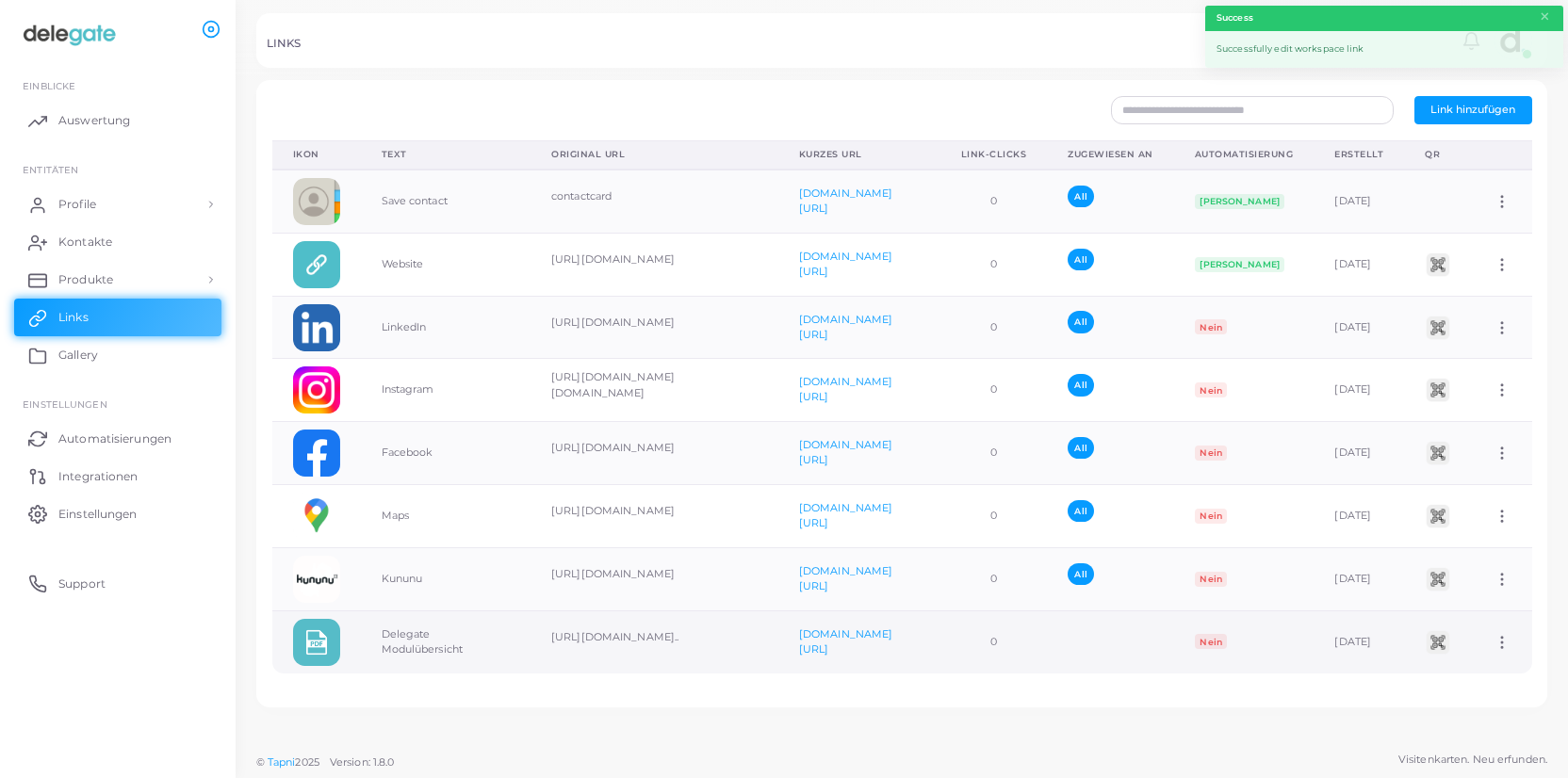
click at [1508, 642] on icon at bounding box center [1501, 642] width 17 height 17
click at [1488, 666] on span "Dem Team zuordnen" at bounding box center [1472, 665] width 111 height 15
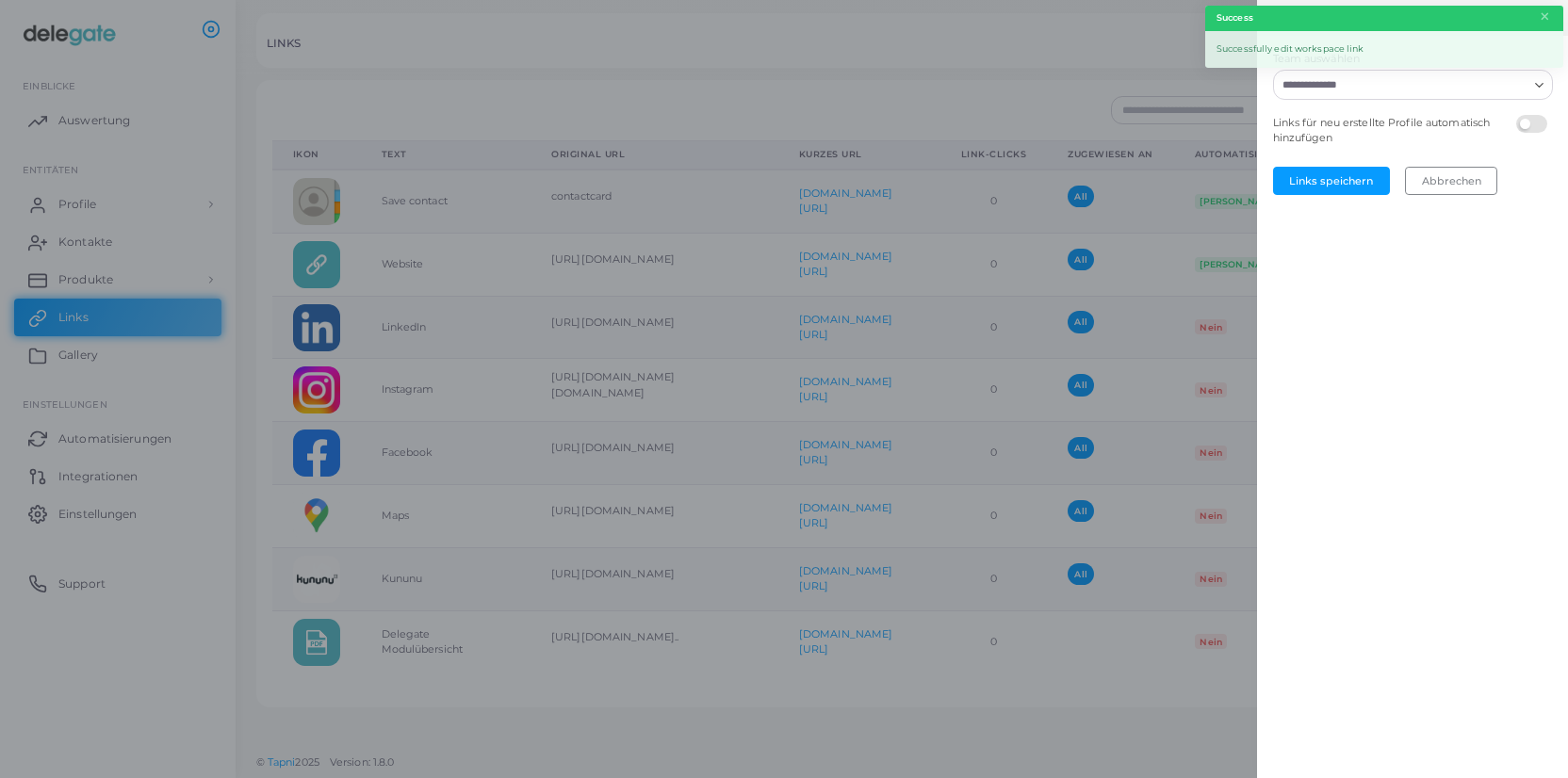
click at [1361, 87] on input "Team auswählen" at bounding box center [1401, 85] width 251 height 21
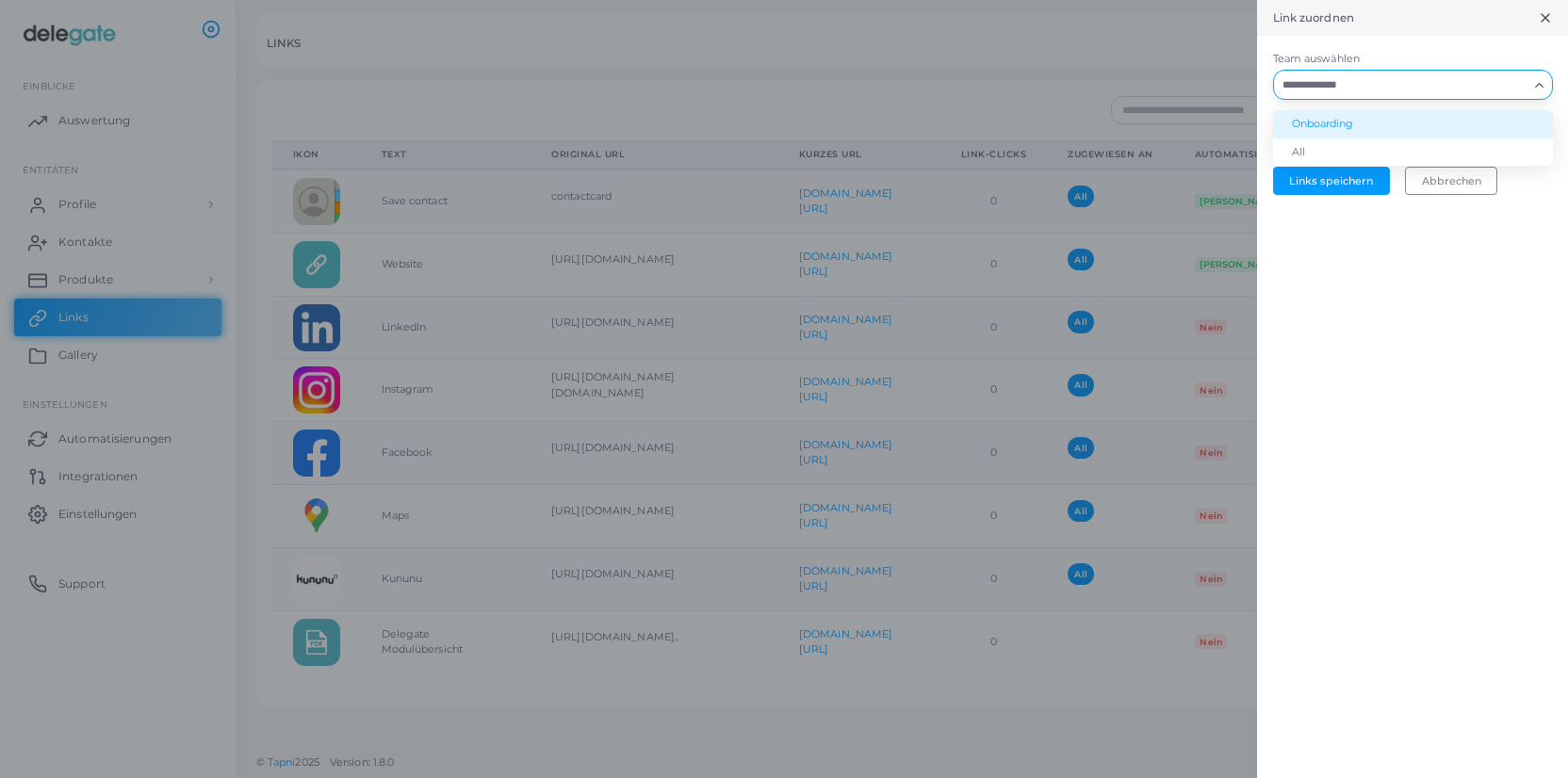
click at [1347, 119] on li "Onboarding" at bounding box center [1413, 124] width 280 height 29
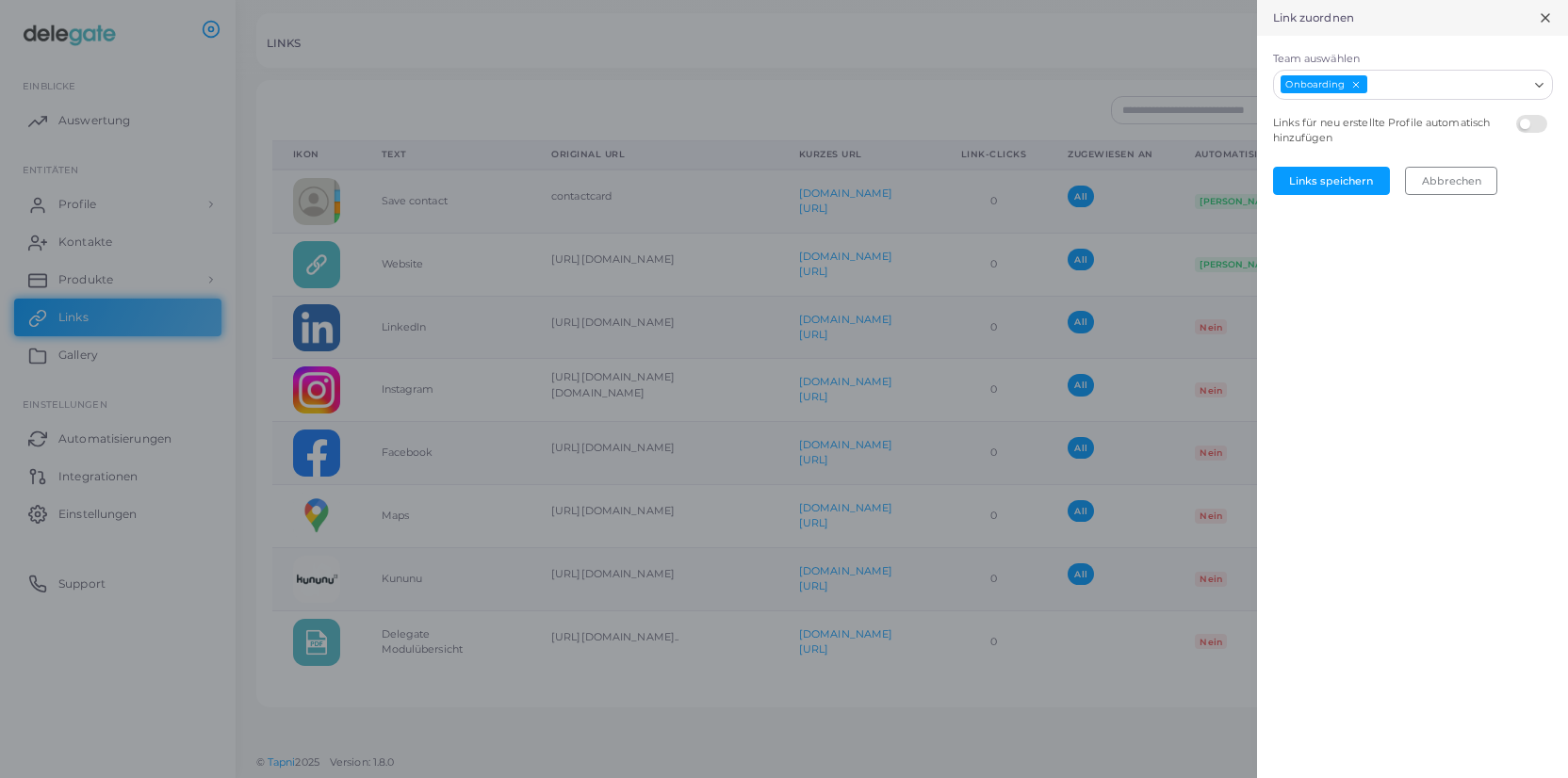
click at [1377, 89] on input "Team auswählen" at bounding box center [1448, 85] width 158 height 21
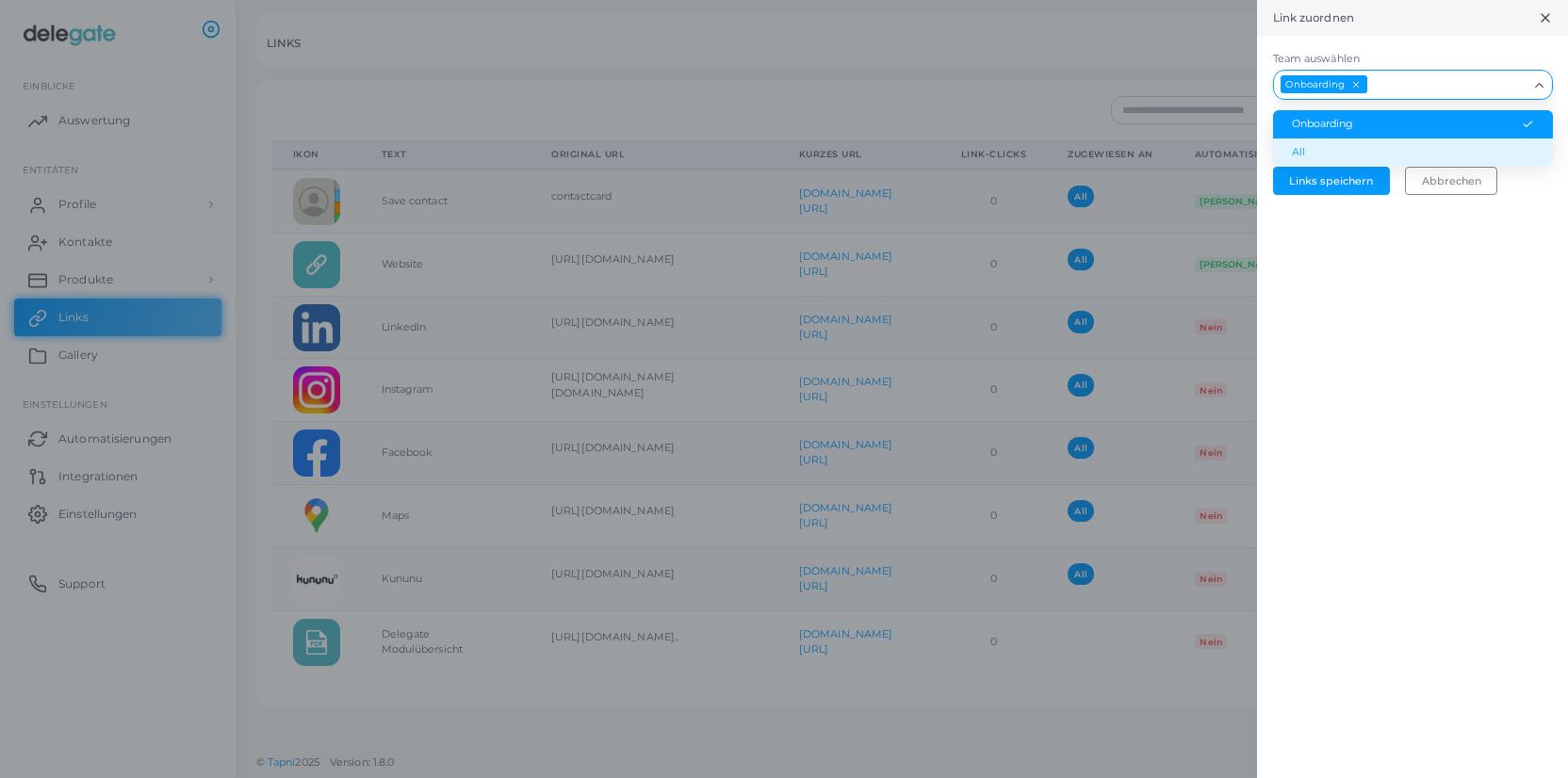
click at [1352, 147] on li "All" at bounding box center [1413, 153] width 280 height 29
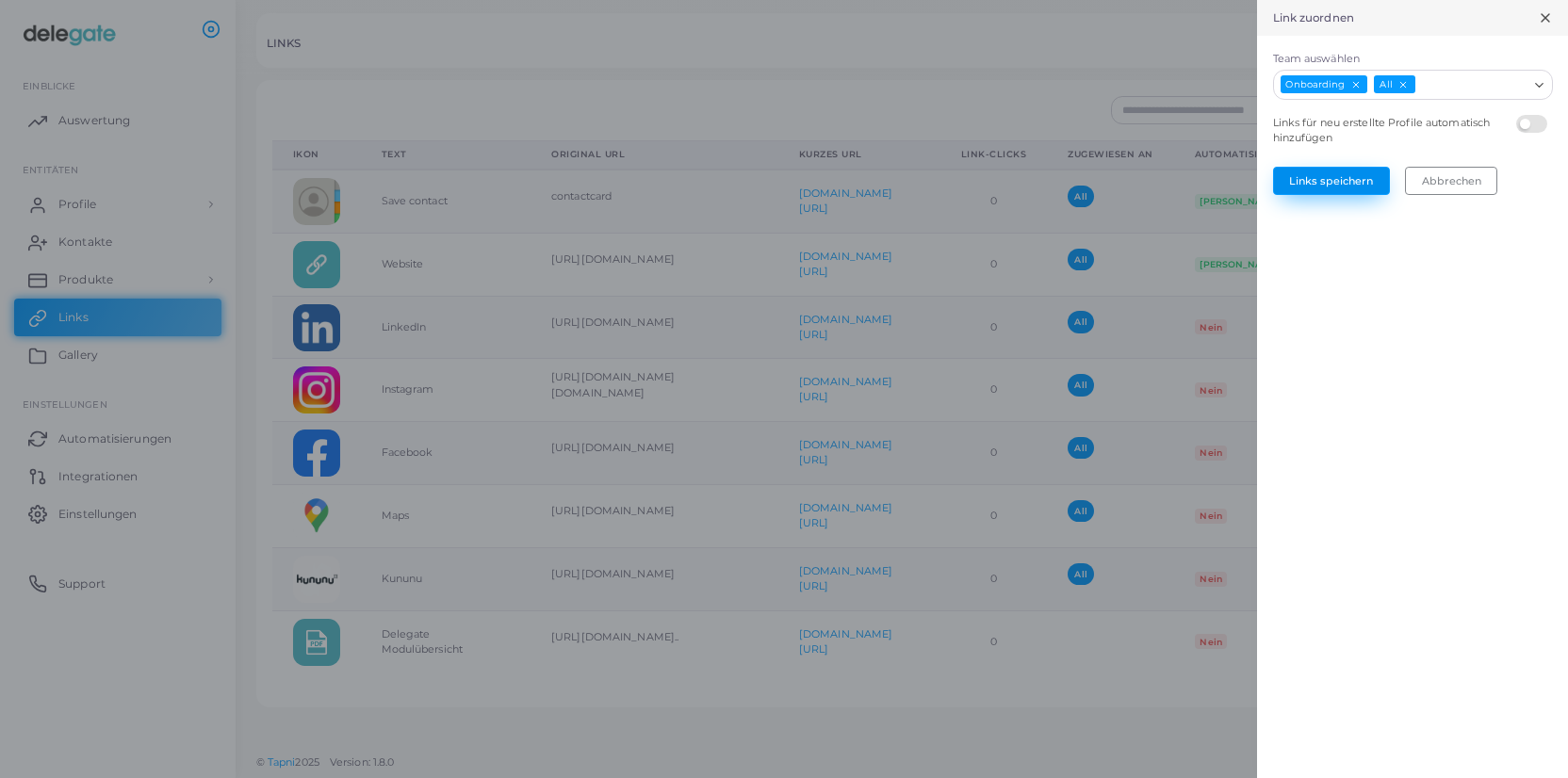
click at [1337, 188] on button "Links speichern" at bounding box center [1332, 180] width 117 height 29
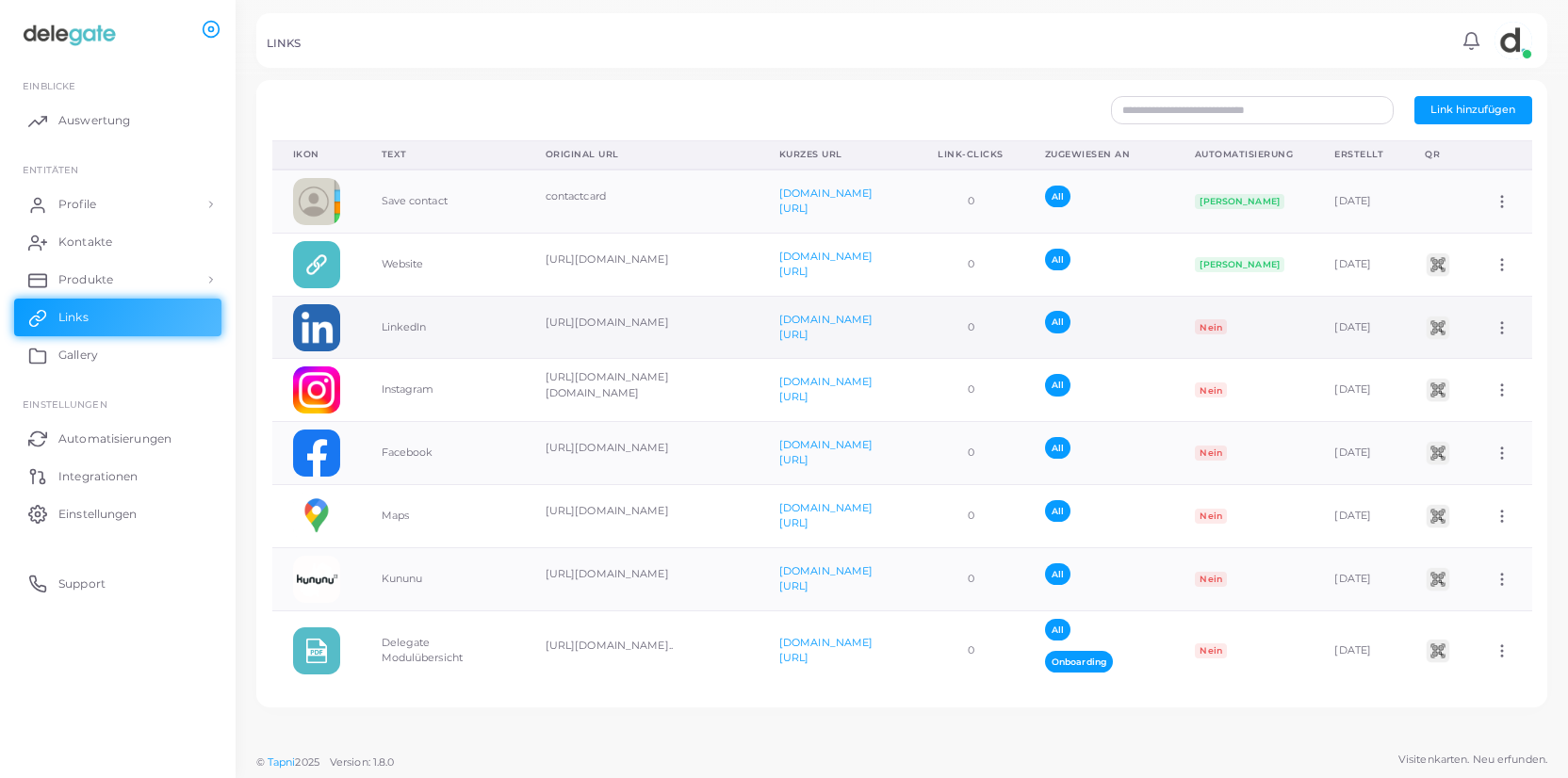
click at [1502, 333] on circle at bounding box center [1503, 333] width 2 height 2
click at [1476, 387] on span "Link bearbeiten" at bounding box center [1458, 381] width 82 height 15
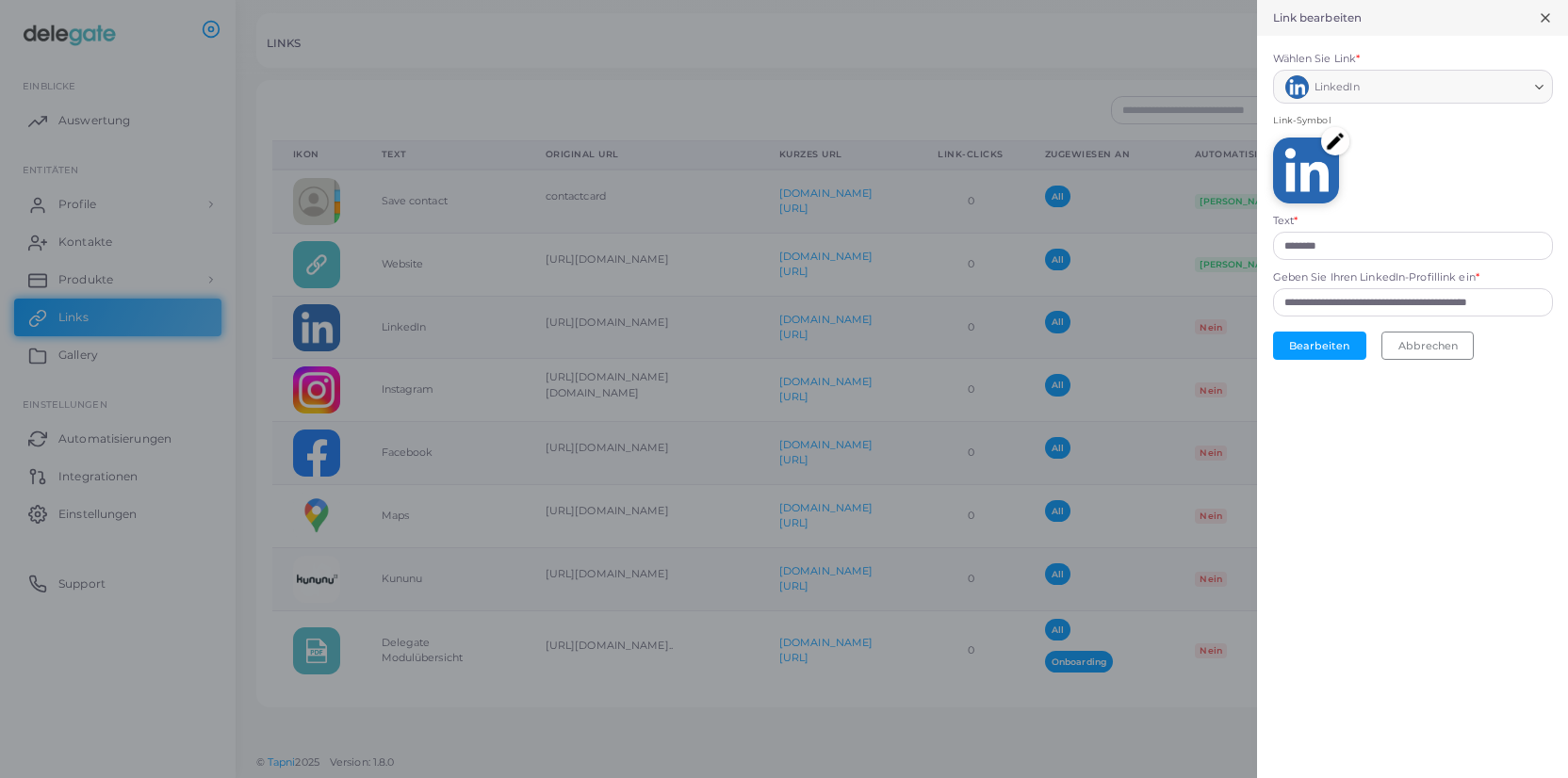
click at [1546, 24] on icon at bounding box center [1544, 18] width 15 height 15
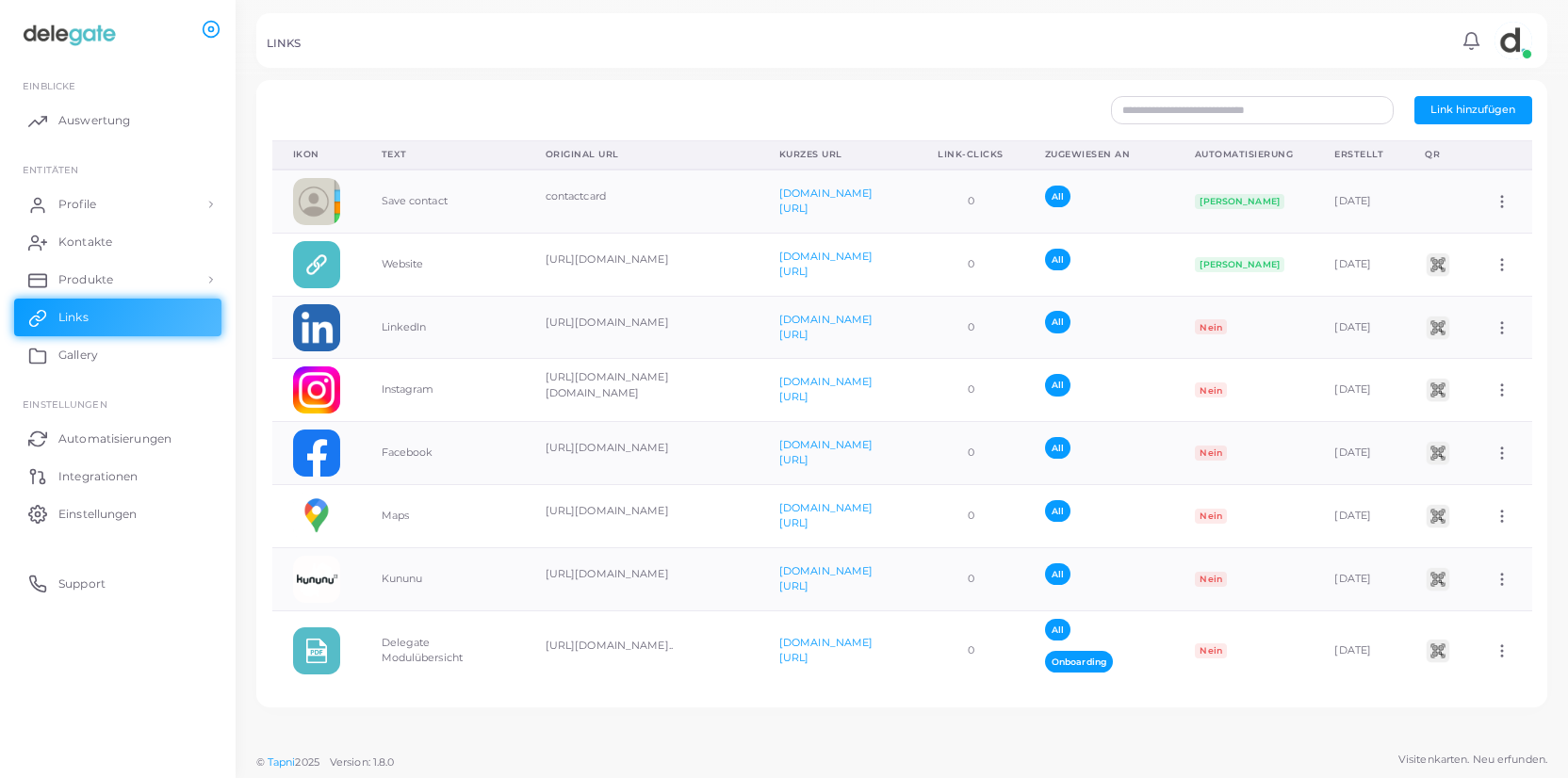
click at [766, 725] on div "Neuen Link hinzufügen Wählen Sie Link * Loading... Text * Geben Sie Ihren Linke…" at bounding box center [901, 371] width 1333 height 744
click at [81, 211] on span "Profile" at bounding box center [82, 204] width 37 height 17
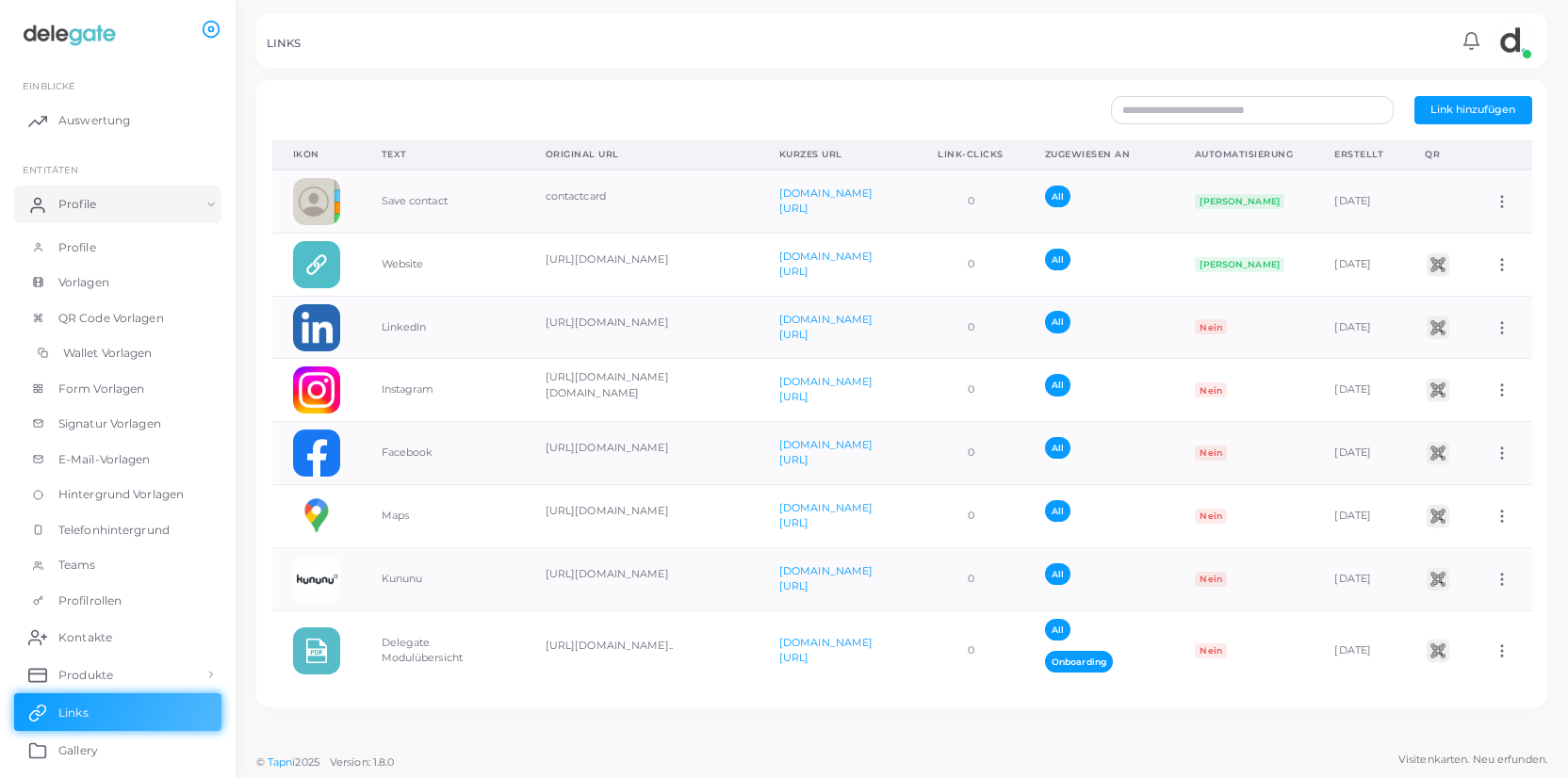
click at [115, 349] on span "Wallet Vorlagen" at bounding box center [107, 353] width 90 height 17
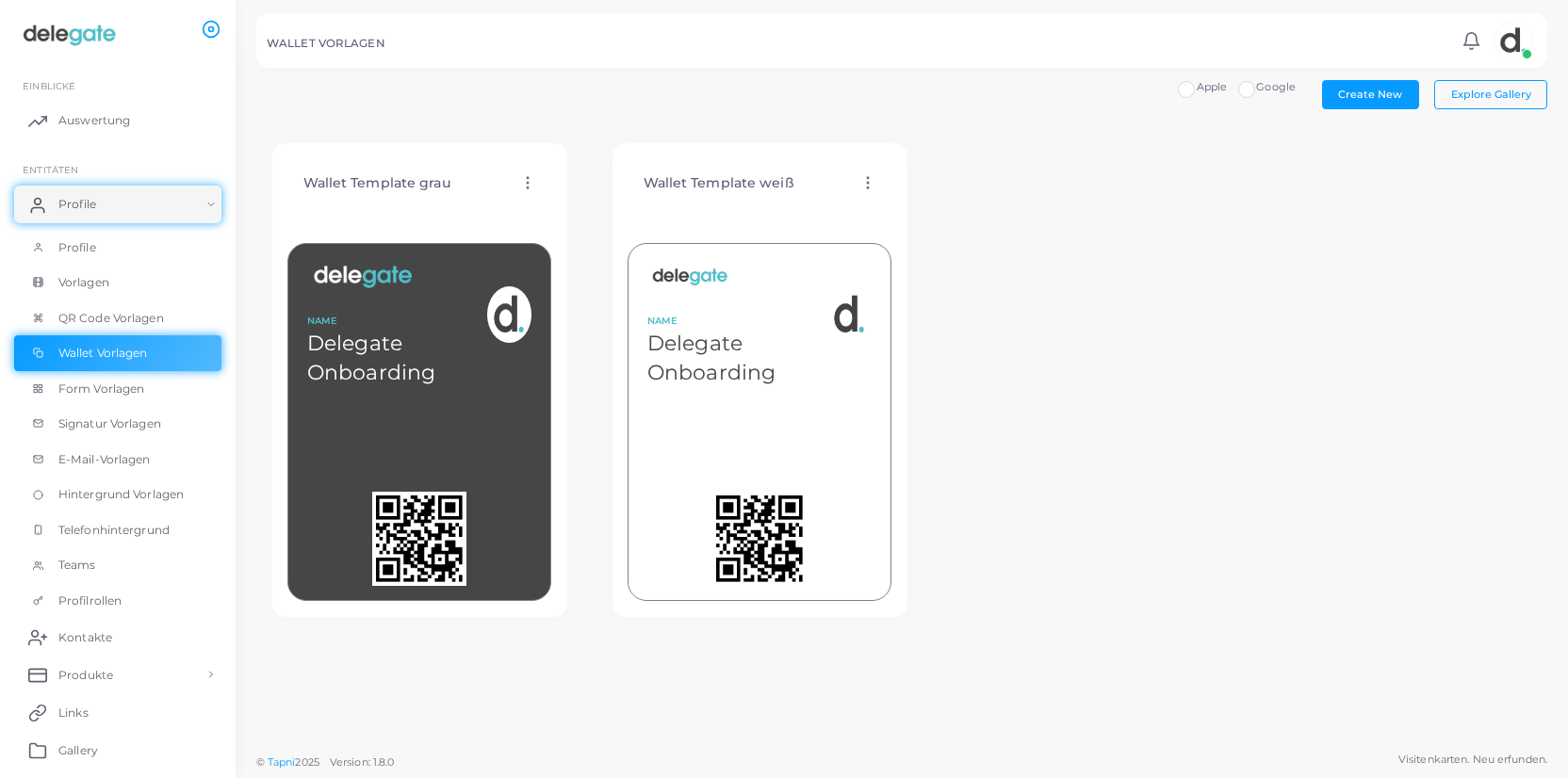
click at [1256, 96] on label "Google" at bounding box center [1275, 87] width 39 height 15
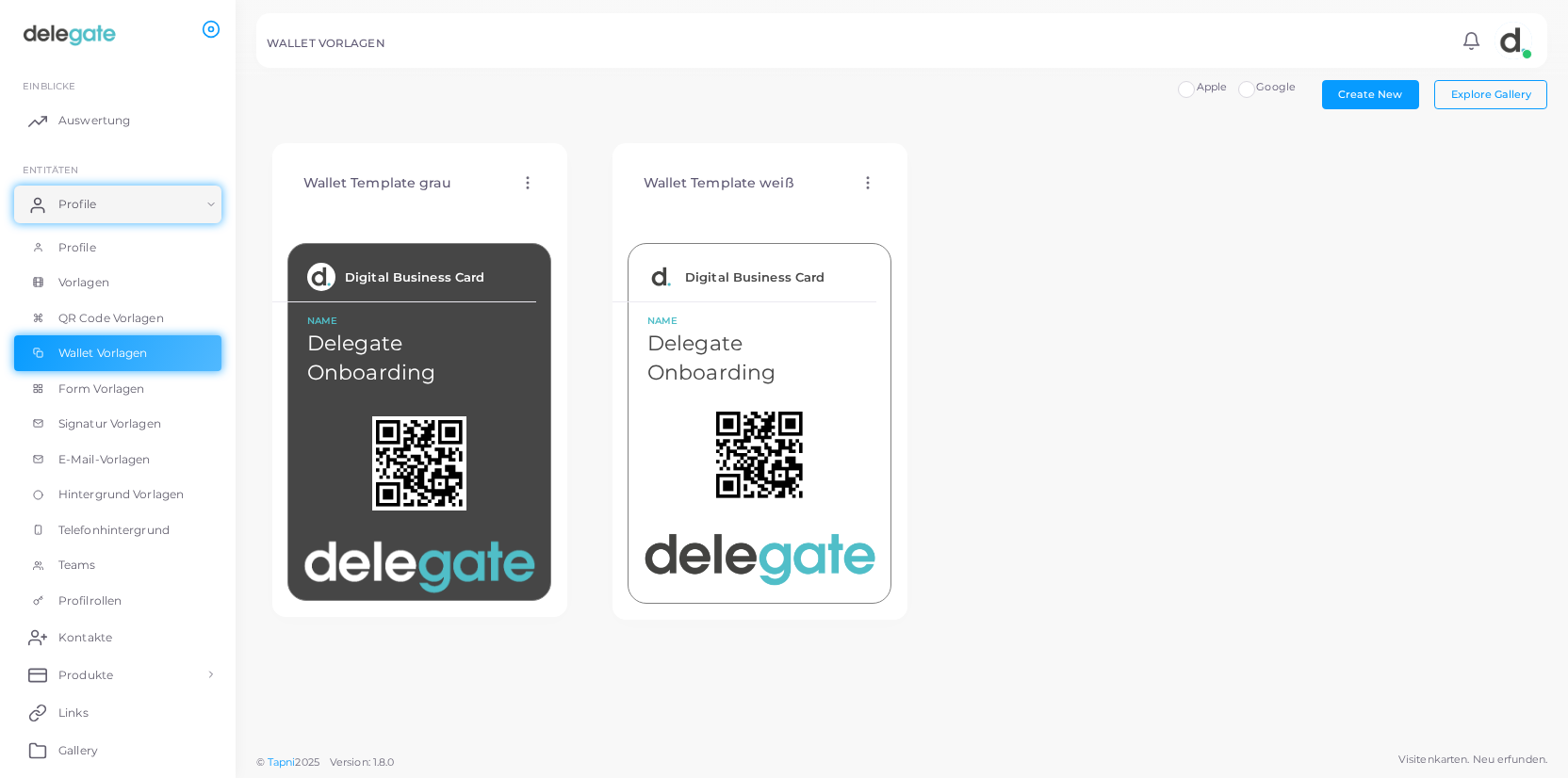
click at [864, 185] on icon at bounding box center [868, 182] width 17 height 17
click at [919, 207] on span "Vorlage bearbeiten" at bounding box center [953, 209] width 99 height 15
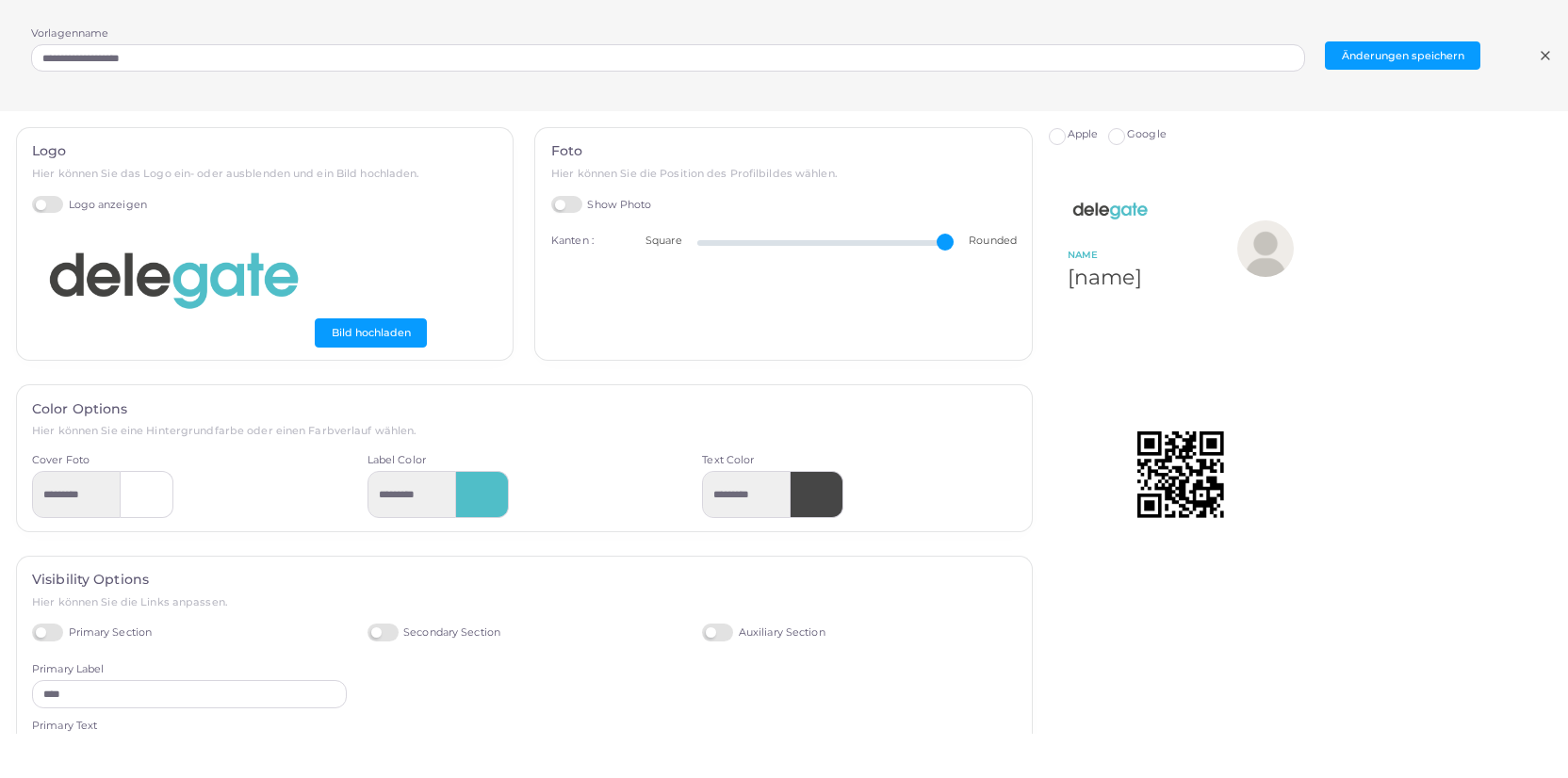
click at [556, 201] on label "Show Photo" at bounding box center [602, 205] width 100 height 18
click at [560, 208] on label "Show Photo" at bounding box center [602, 205] width 100 height 18
click at [1364, 59] on button "Änderungen speichern" at bounding box center [1403, 55] width 156 height 29
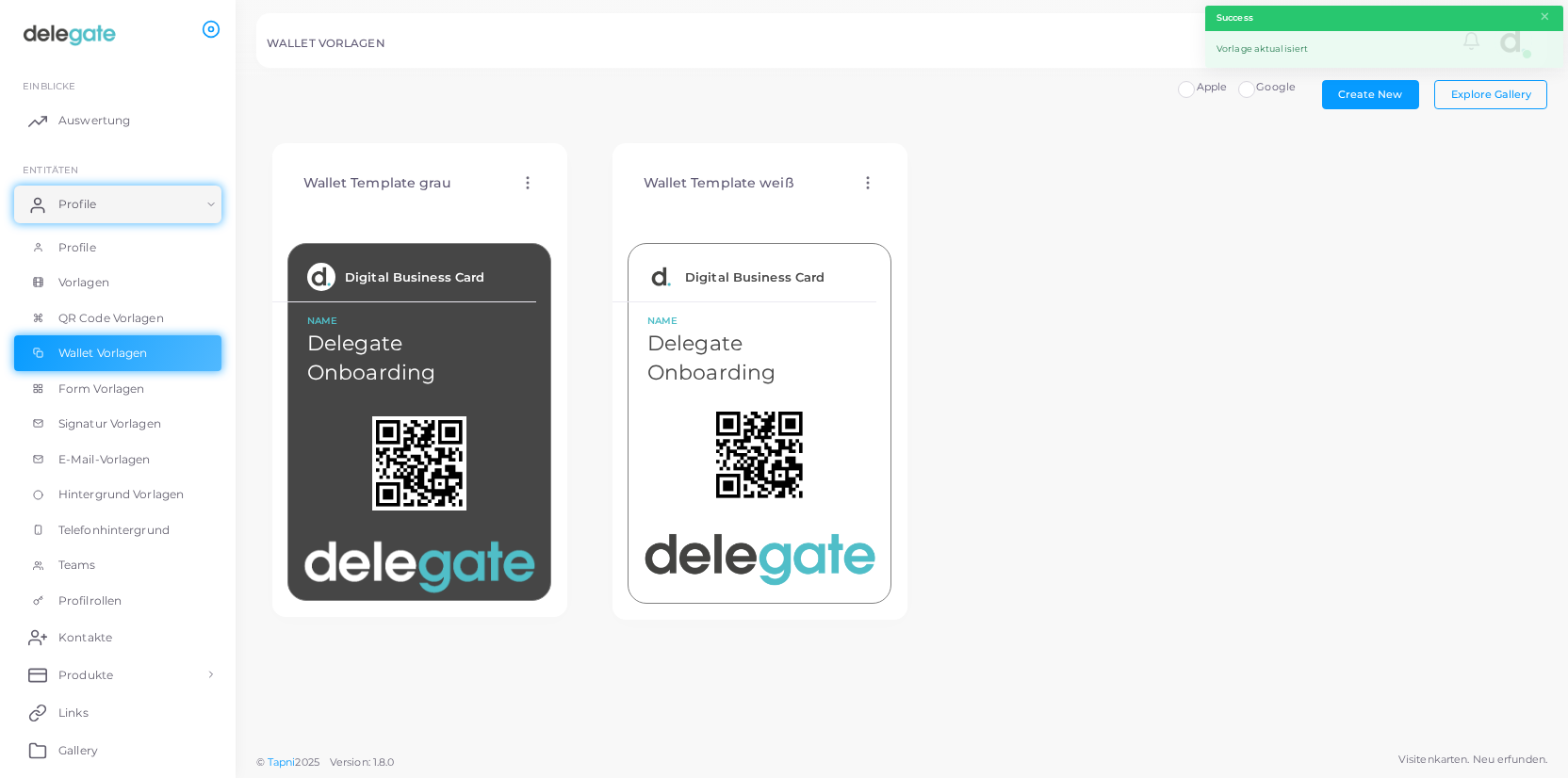
click at [867, 185] on icon at bounding box center [868, 182] width 17 height 17
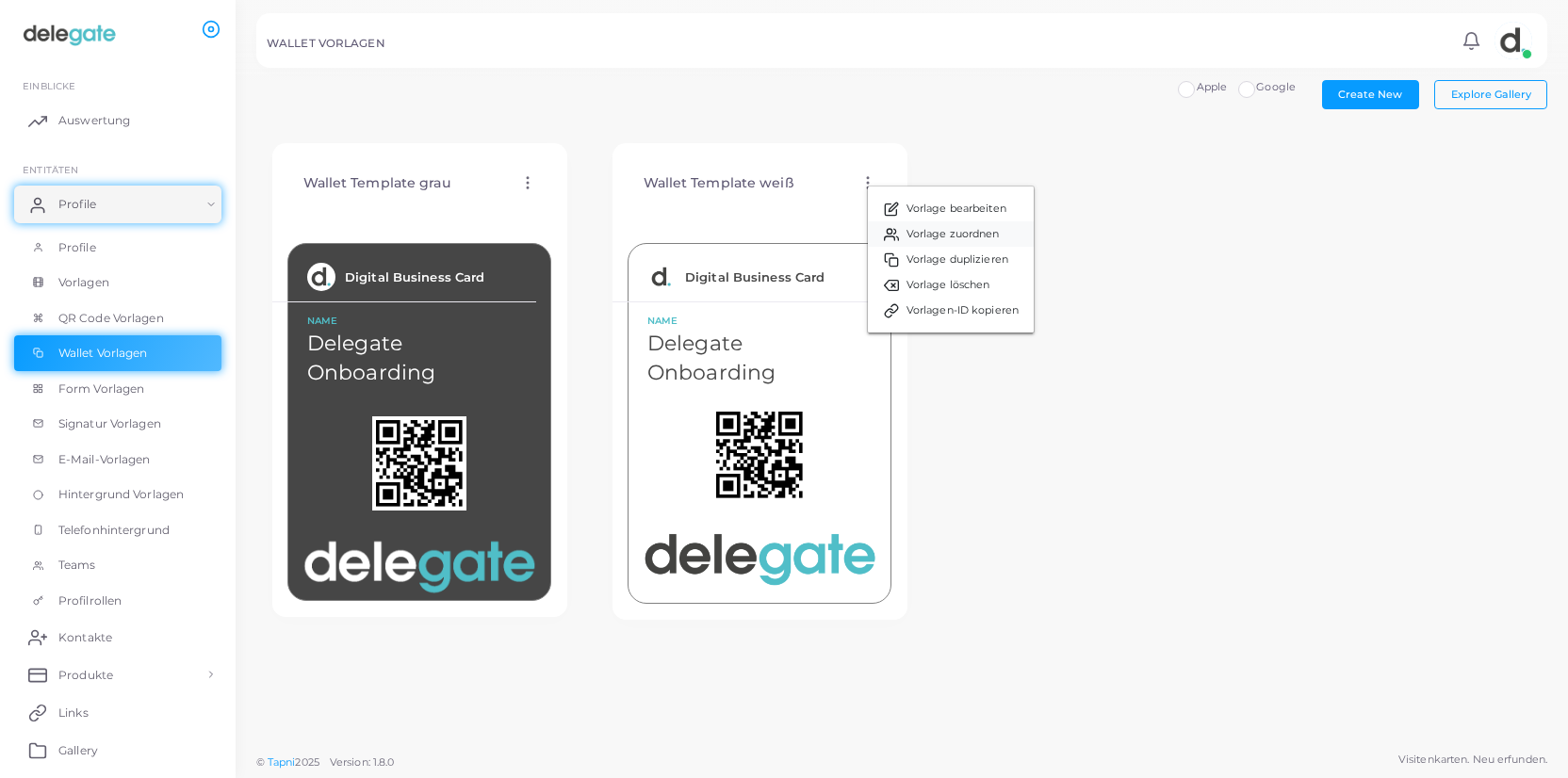
click at [932, 232] on span "Vorlage zuordnen" at bounding box center [952, 234] width 94 height 15
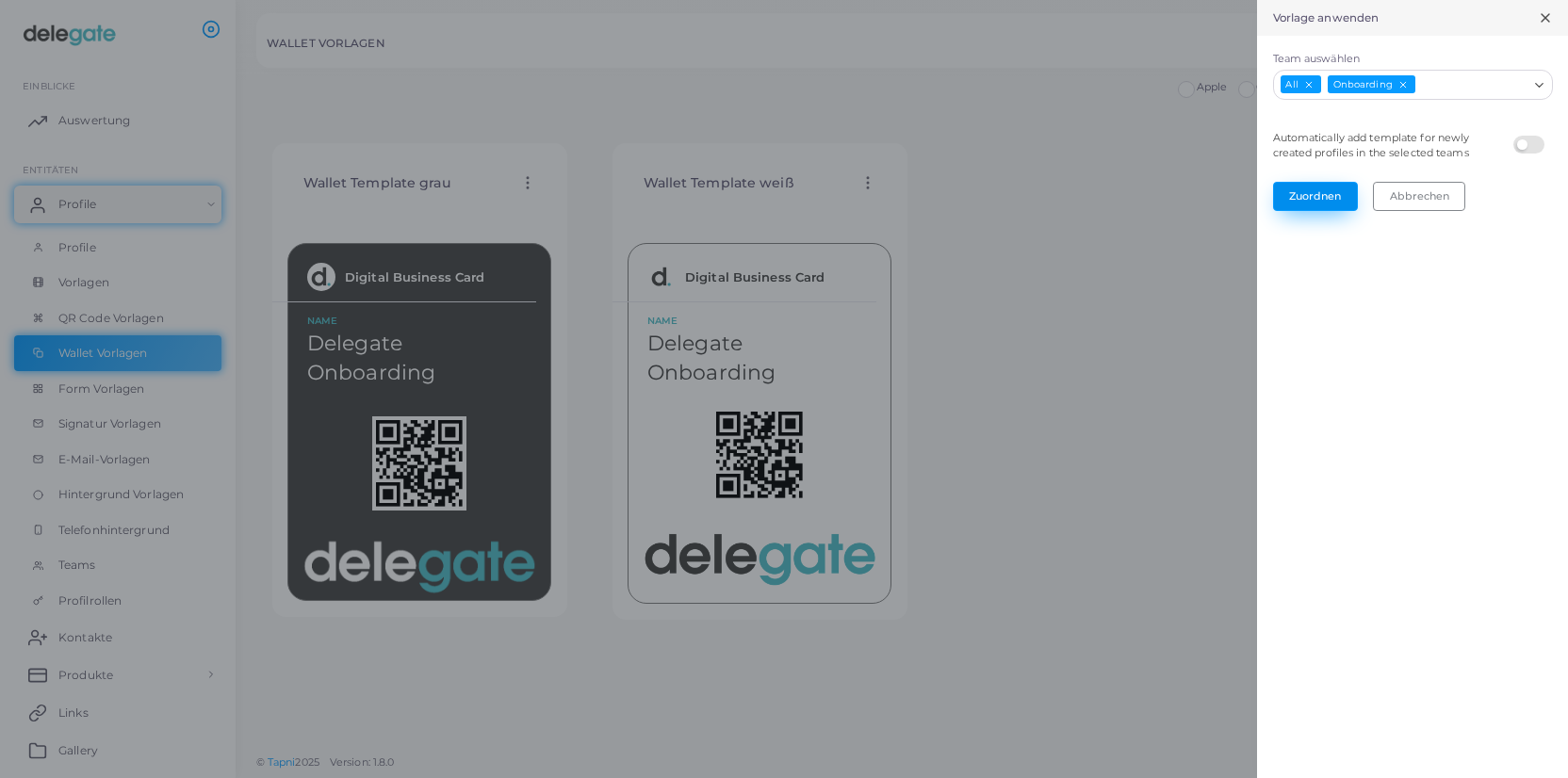
click at [1322, 193] on button "Zuordnen" at bounding box center [1316, 196] width 85 height 29
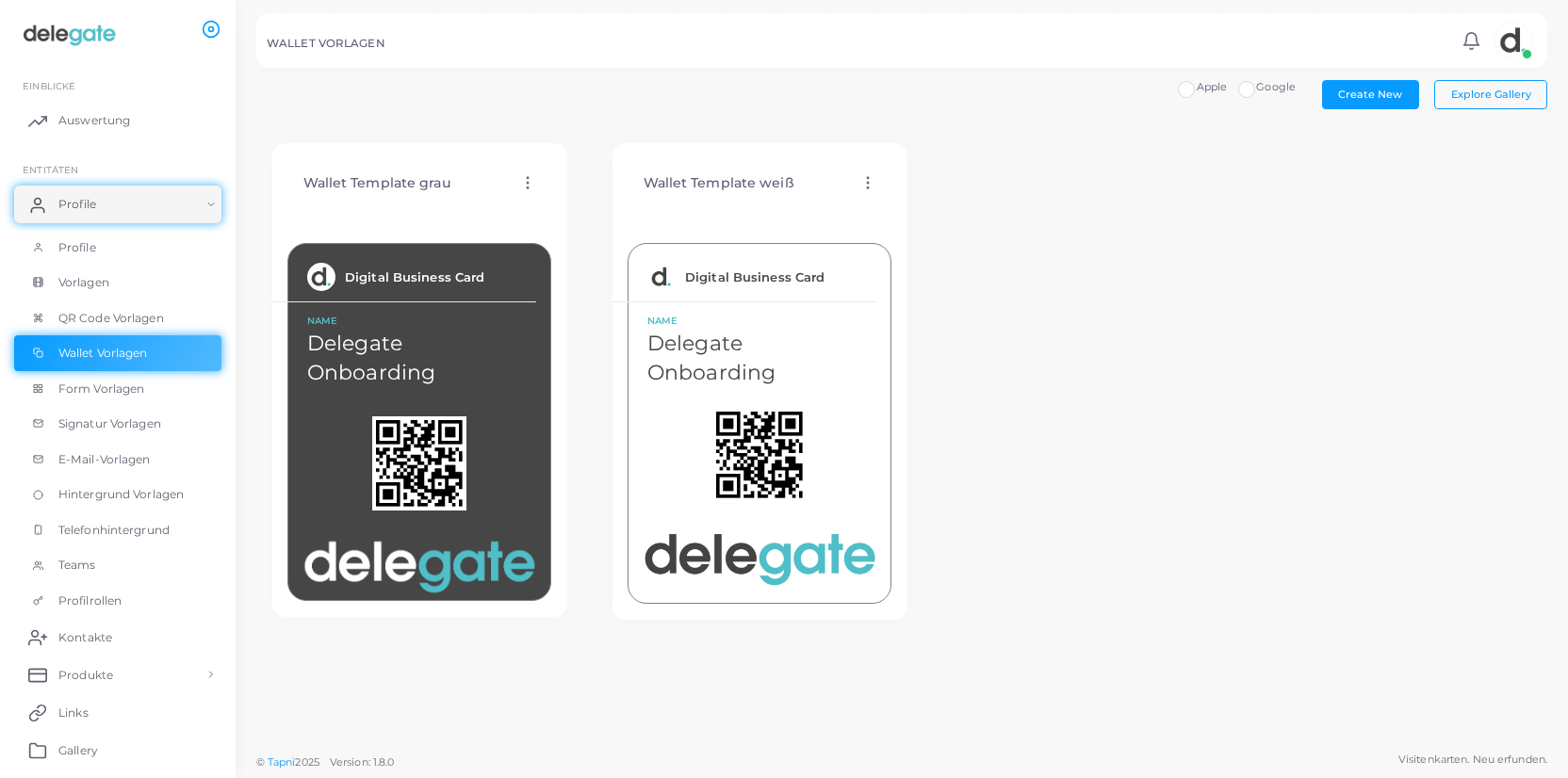
click at [1509, 34] on img at bounding box center [1513, 40] width 37 height 37
click at [1466, 164] on span "Ausloggen" at bounding box center [1445, 172] width 57 height 16
